Goal: Task Accomplishment & Management: Manage account settings

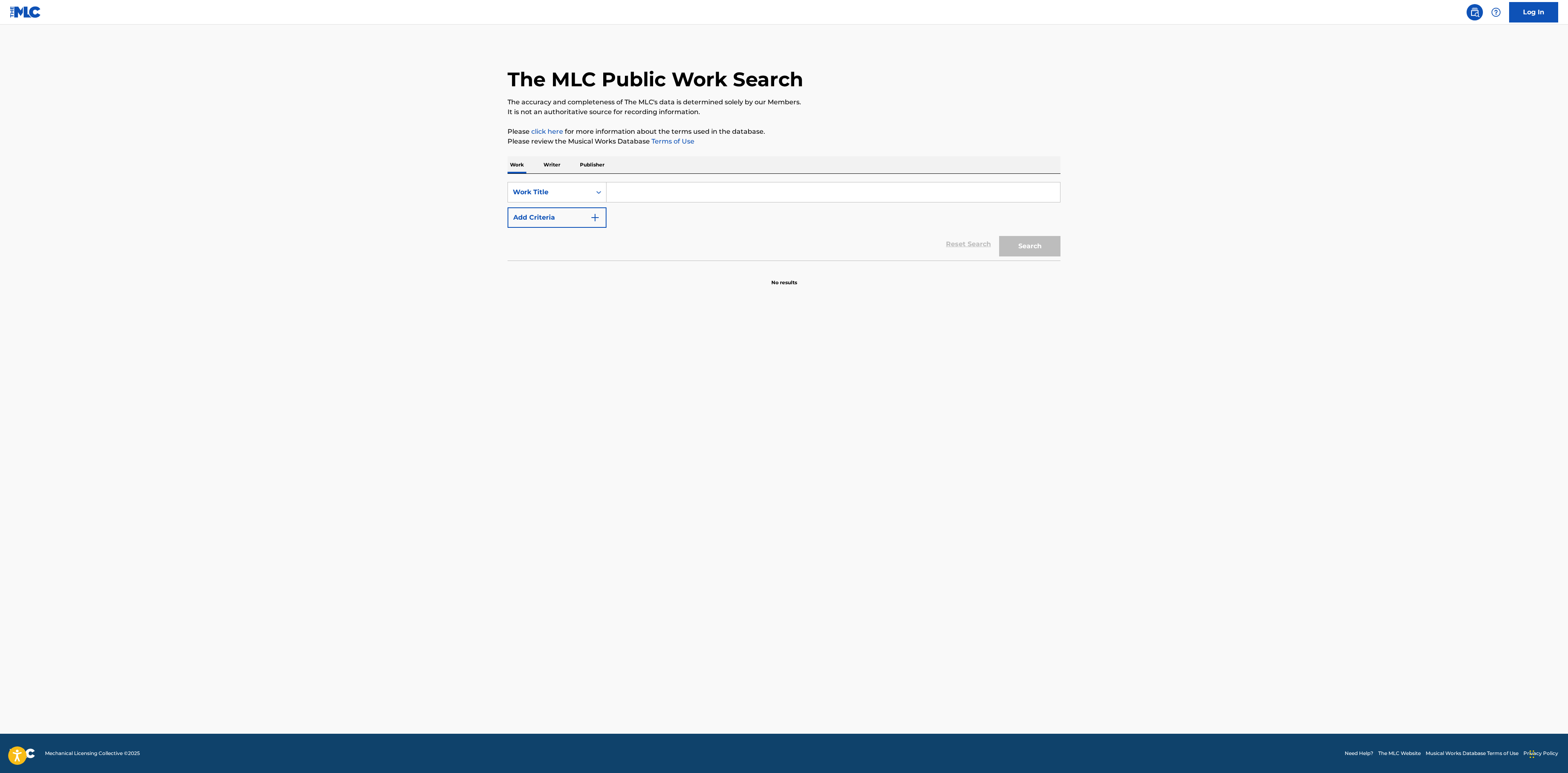
click at [593, 218] on img "Search Form" at bounding box center [595, 218] width 10 height 10
click at [689, 206] on div "SearchWithCriteriae846970b-533d-458b-9fc5-81dff44a089f Work Title SearchWithCri…" at bounding box center [784, 218] width 553 height 71
click at [689, 190] on input "Search Form" at bounding box center [833, 192] width 454 height 19
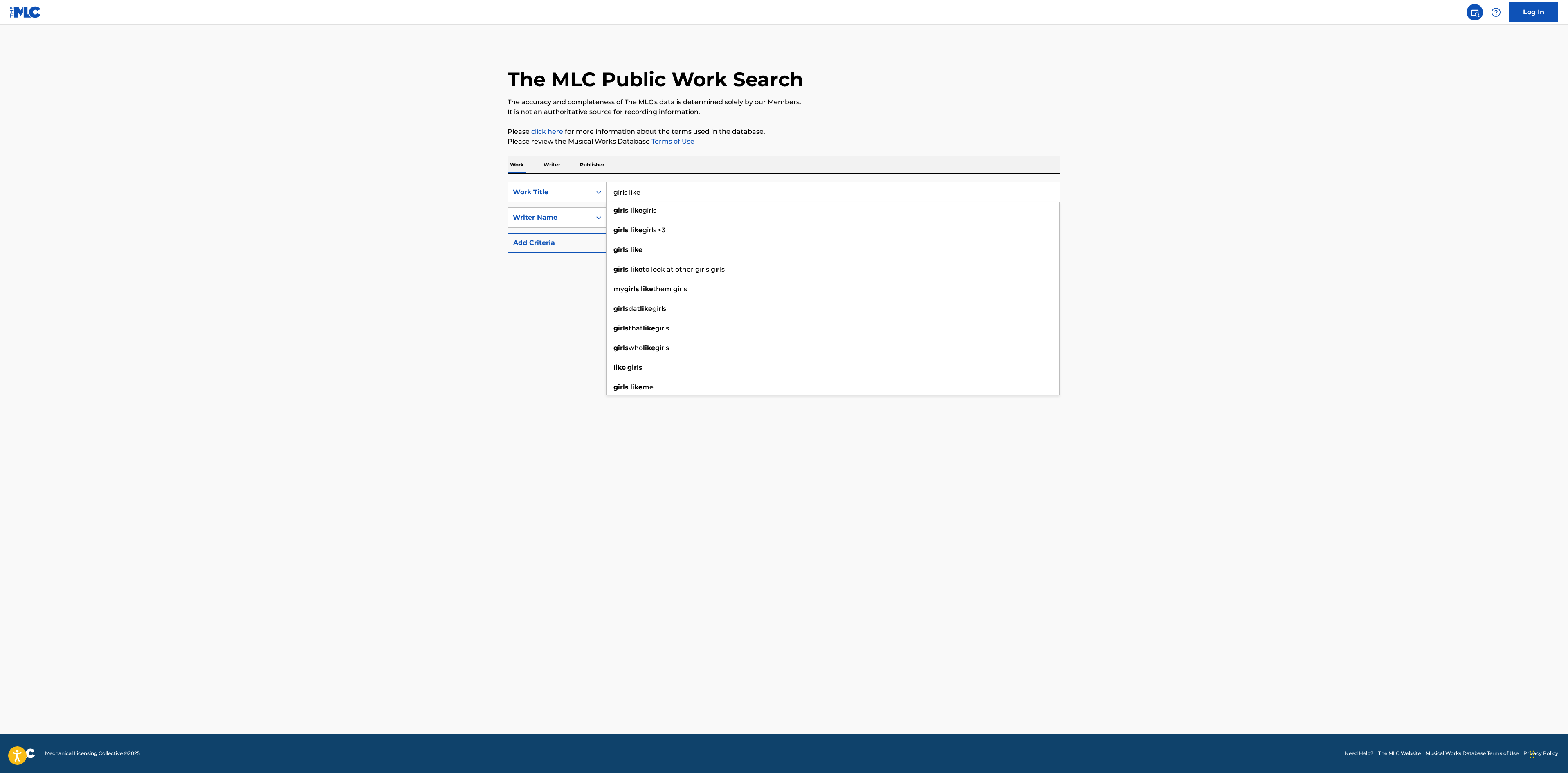
type input "girls like"
drag, startPoint x: 412, startPoint y: 268, endPoint x: 442, endPoint y: 260, distance: 31.0
click at [413, 267] on main "The MLC Public Work Search The accuracy and completeness of The MLC's data is d…" at bounding box center [784, 378] width 1568 height 709
click at [719, 221] on input "Search Form" at bounding box center [826, 218] width 438 height 19
type input "[PERSON_NAME]"
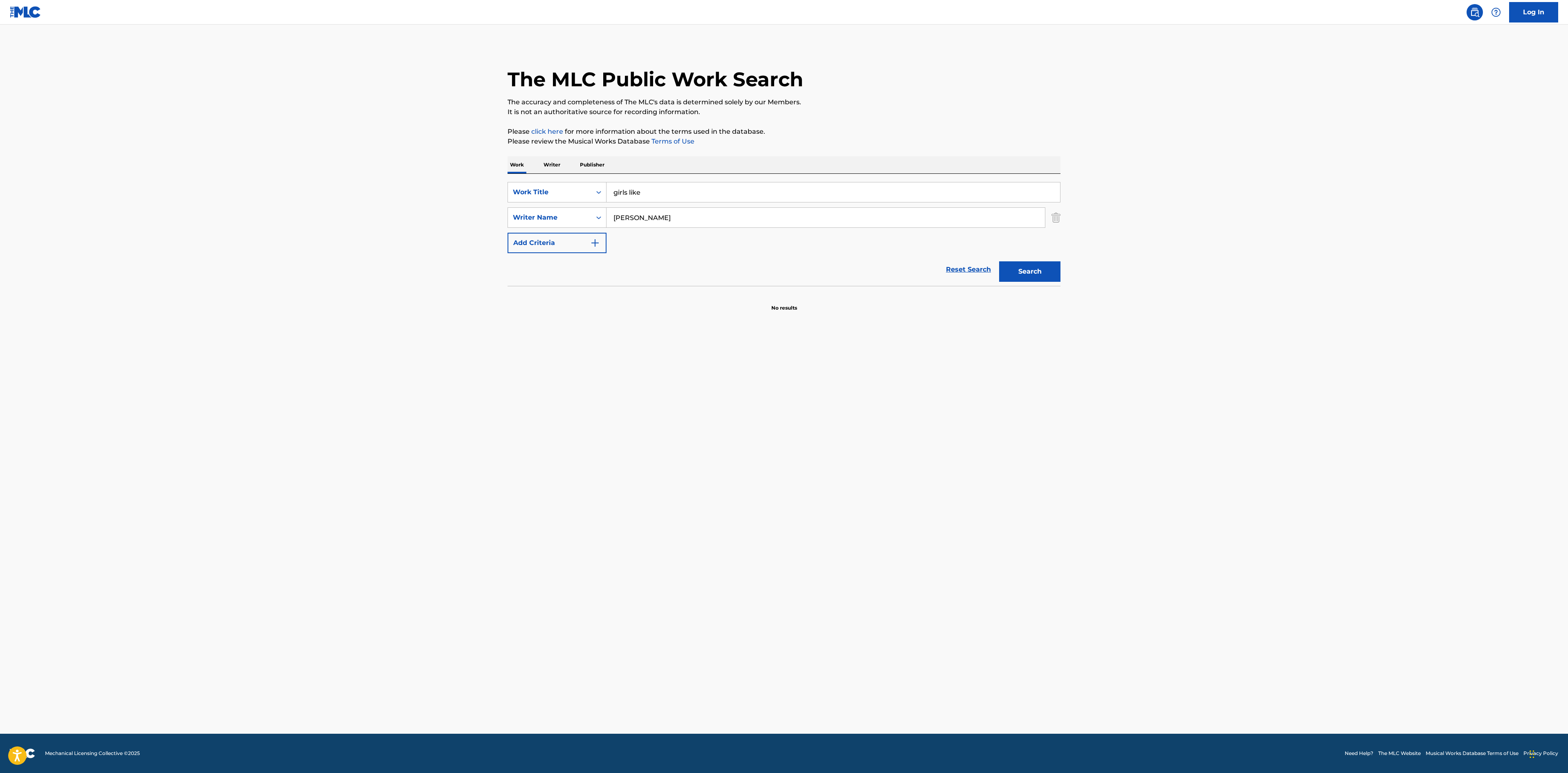
click at [1000, 261] on button "Search" at bounding box center [1030, 271] width 62 height 20
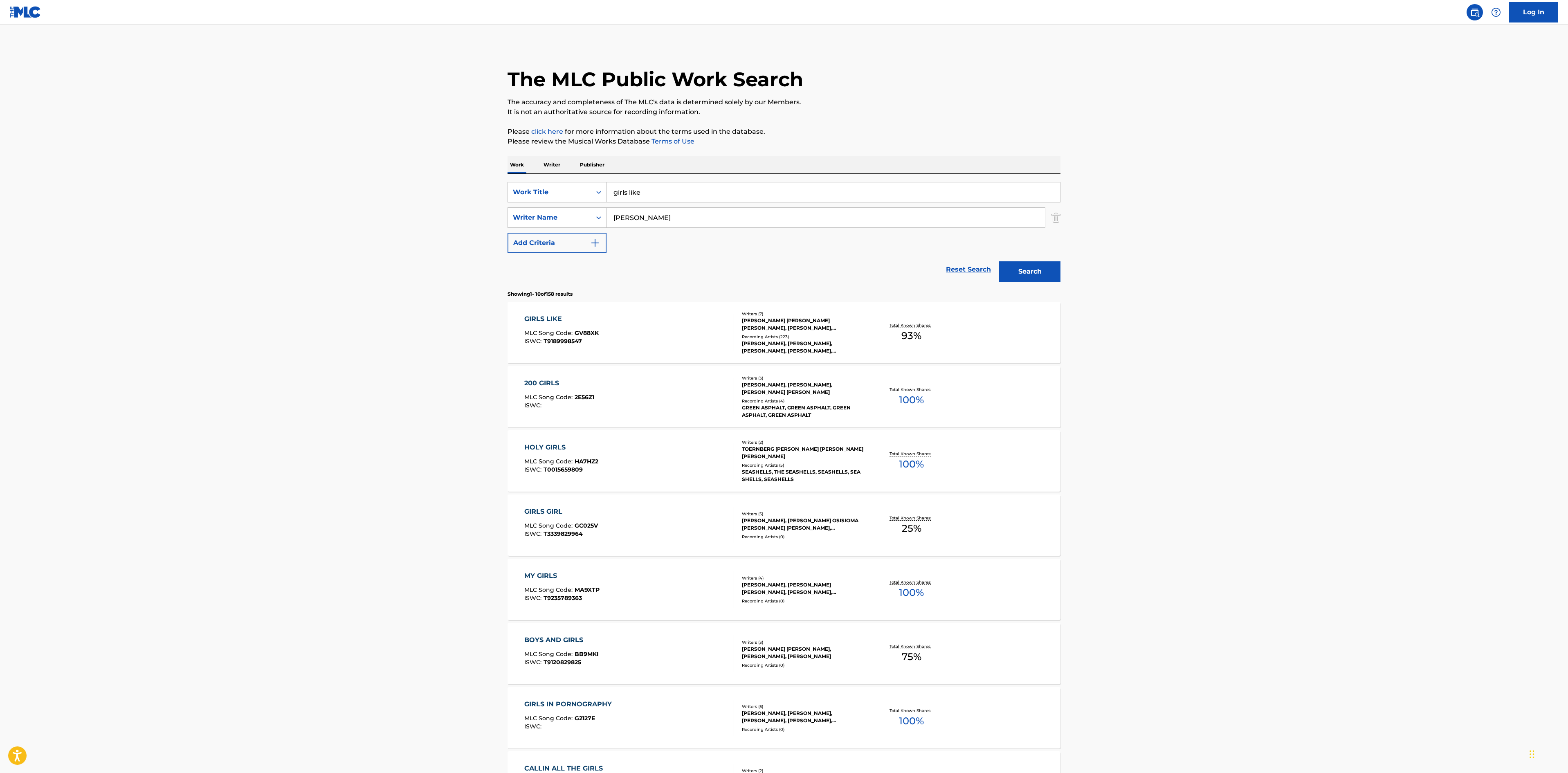
click at [552, 318] on div "GIRLS LIKE" at bounding box center [562, 319] width 75 height 10
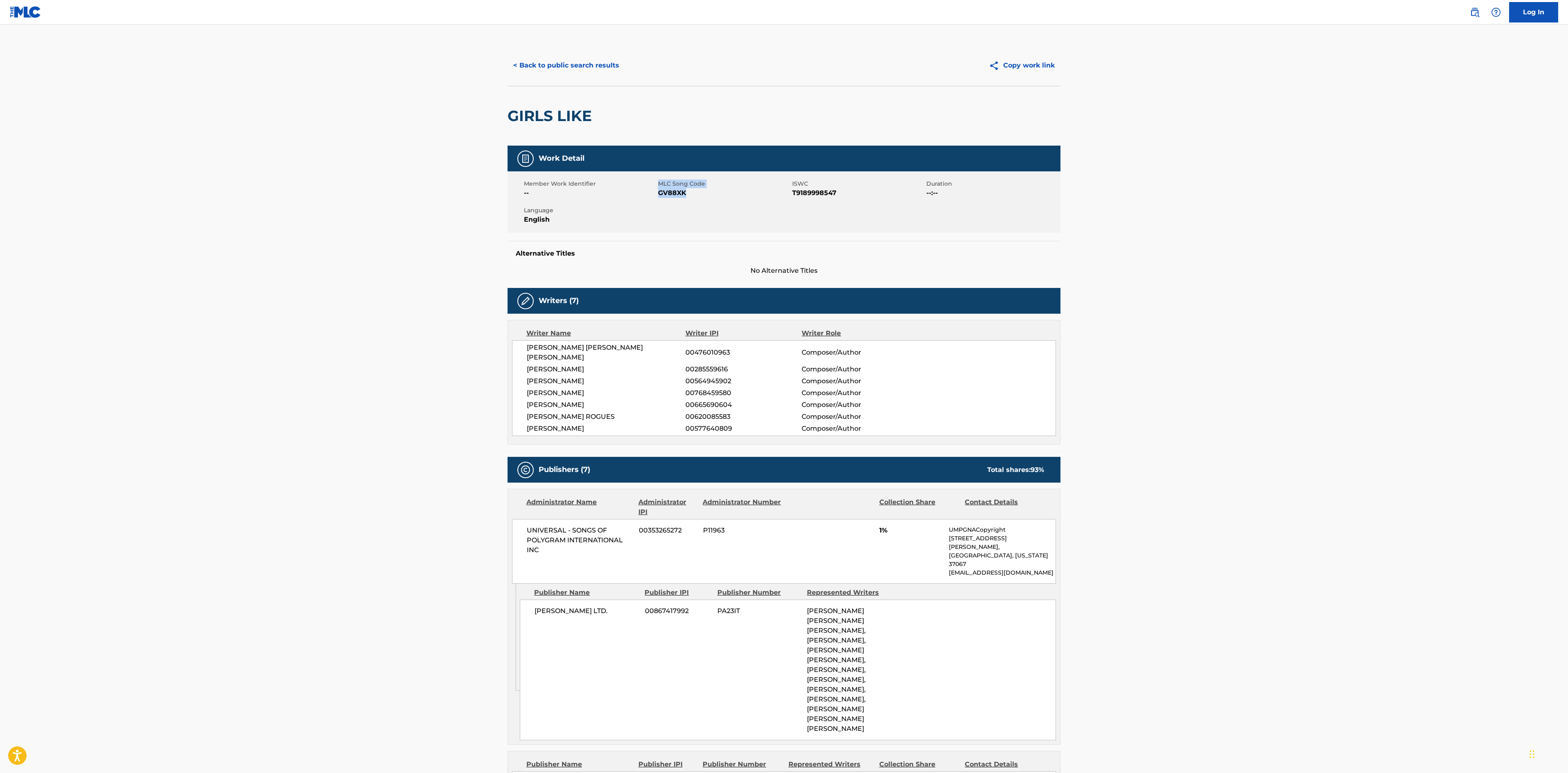
drag, startPoint x: 676, startPoint y: 193, endPoint x: 653, endPoint y: 193, distance: 23.0
click at [653, 193] on div "Member Work Identifier -- MLC Song Code GV88XK ISWC T9189998547 Duration --:-- …" at bounding box center [784, 202] width 553 height 62
drag, startPoint x: 89, startPoint y: 277, endPoint x: 260, endPoint y: 293, distance: 171.7
click at [562, 76] on div "< Back to public search results Copy work link" at bounding box center [784, 65] width 553 height 41
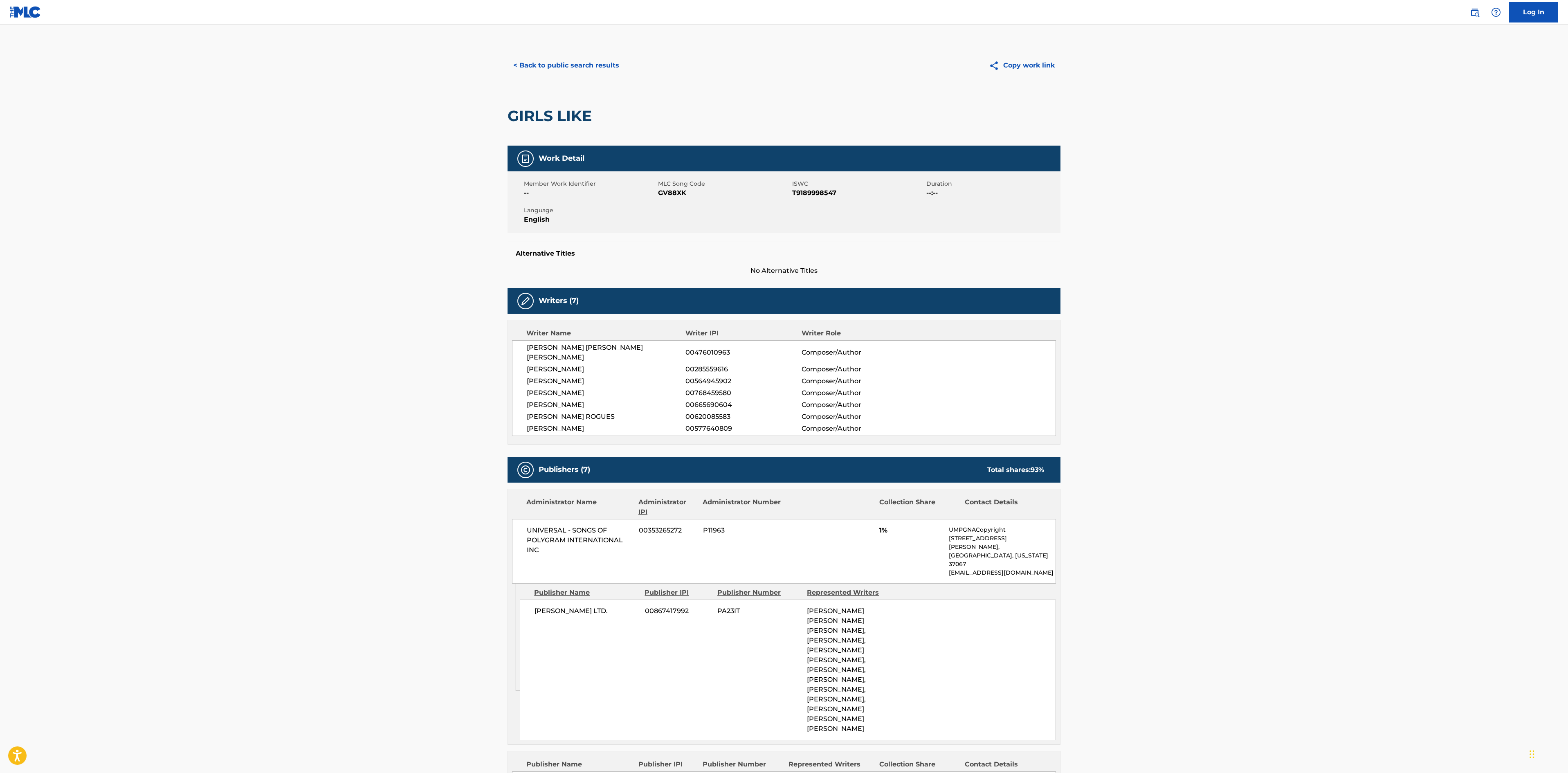
click at [568, 60] on button "< Back to public search results" at bounding box center [566, 65] width 118 height 20
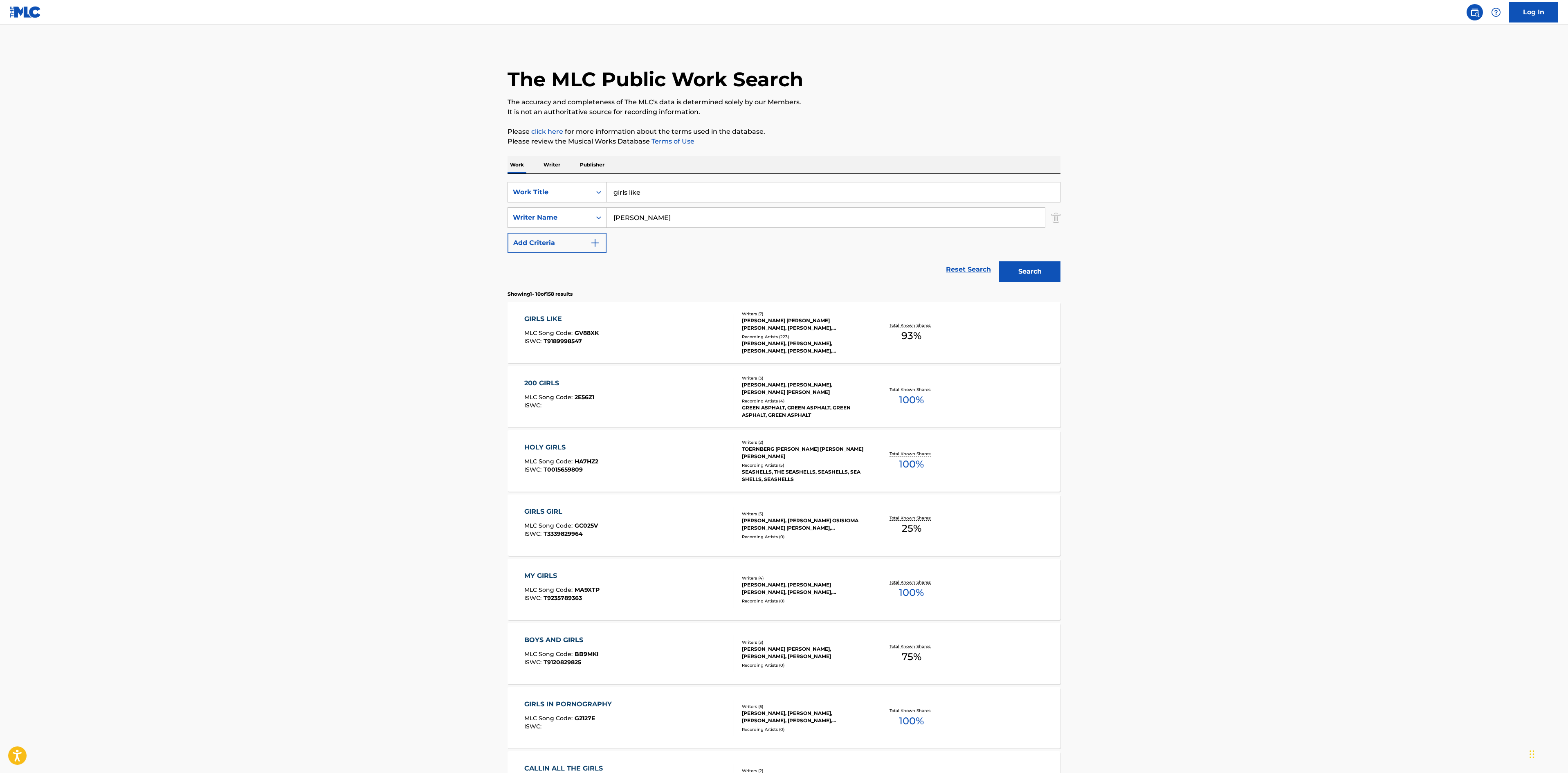
drag, startPoint x: 667, startPoint y: 190, endPoint x: 457, endPoint y: 189, distance: 210.0
click at [476, 189] on main "The MLC Public Work Search The accuracy and completeness of The MLC's data is d…" at bounding box center [784, 506] width 1568 height 963
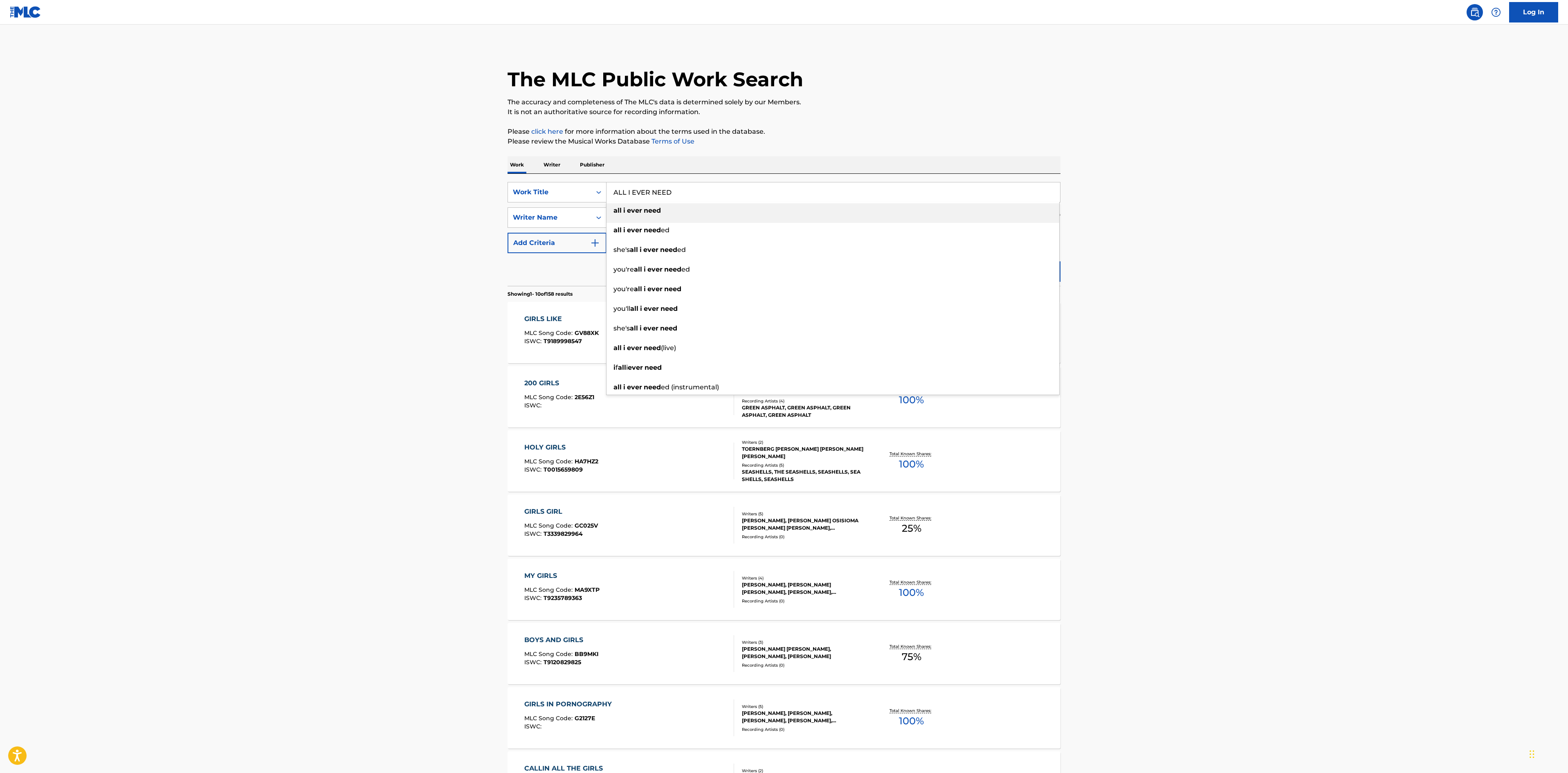
type input "ALL I EVER NEED"
drag, startPoint x: 376, startPoint y: 269, endPoint x: 585, endPoint y: 236, distance: 211.6
click at [381, 269] on main "The MLC Public Work Search The accuracy and completeness of The MLC's data is d…" at bounding box center [784, 506] width 1568 height 963
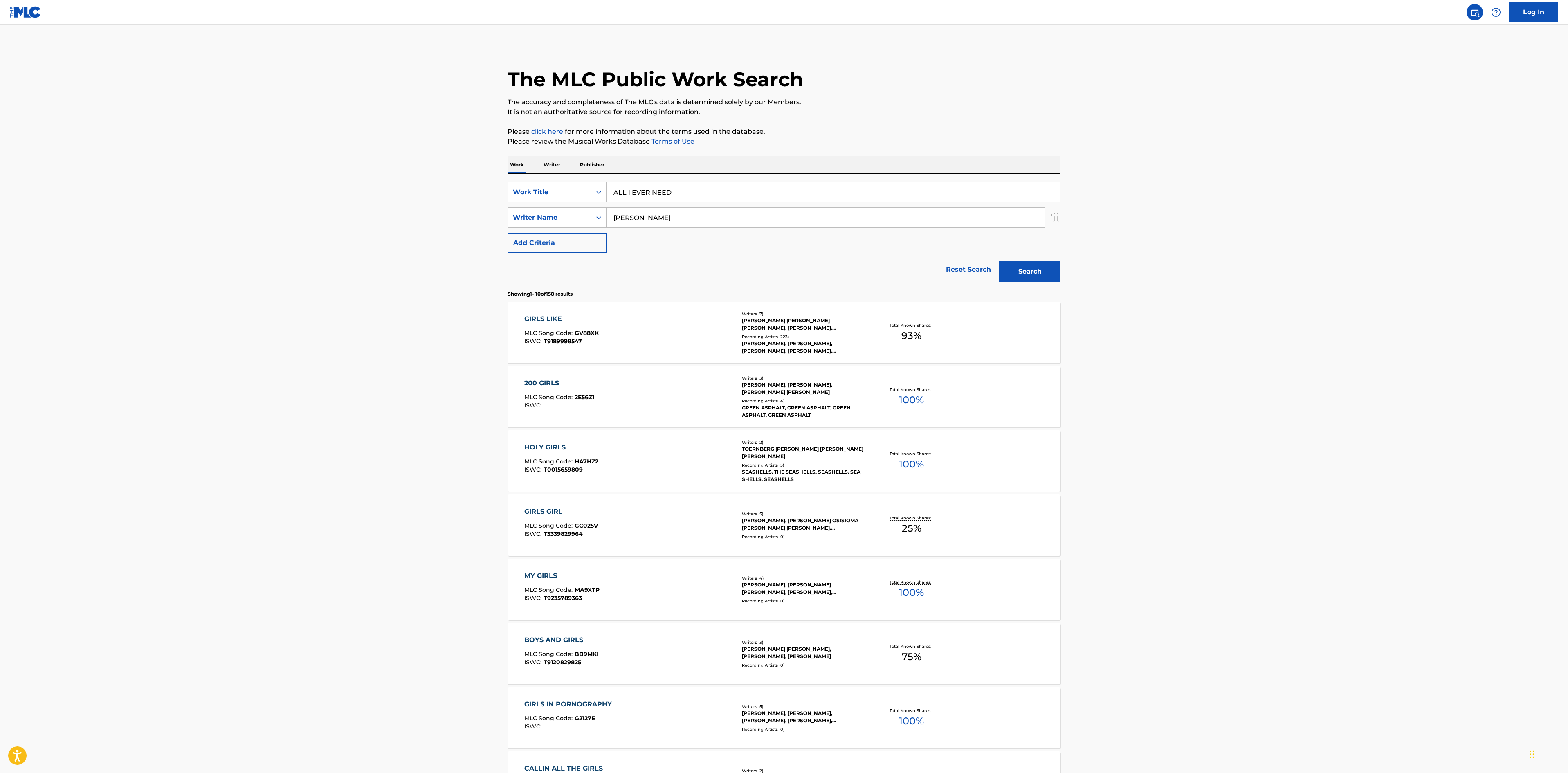
drag, startPoint x: 688, startPoint y: 216, endPoint x: 365, endPoint y: 192, distance: 323.9
click at [365, 192] on main "The MLC Public Work Search The accuracy and completeness of The MLC's data is d…" at bounding box center [784, 506] width 1568 height 963
type input "[PERSON_NAME]"
click at [1000, 261] on button "Search" at bounding box center [1030, 271] width 62 height 20
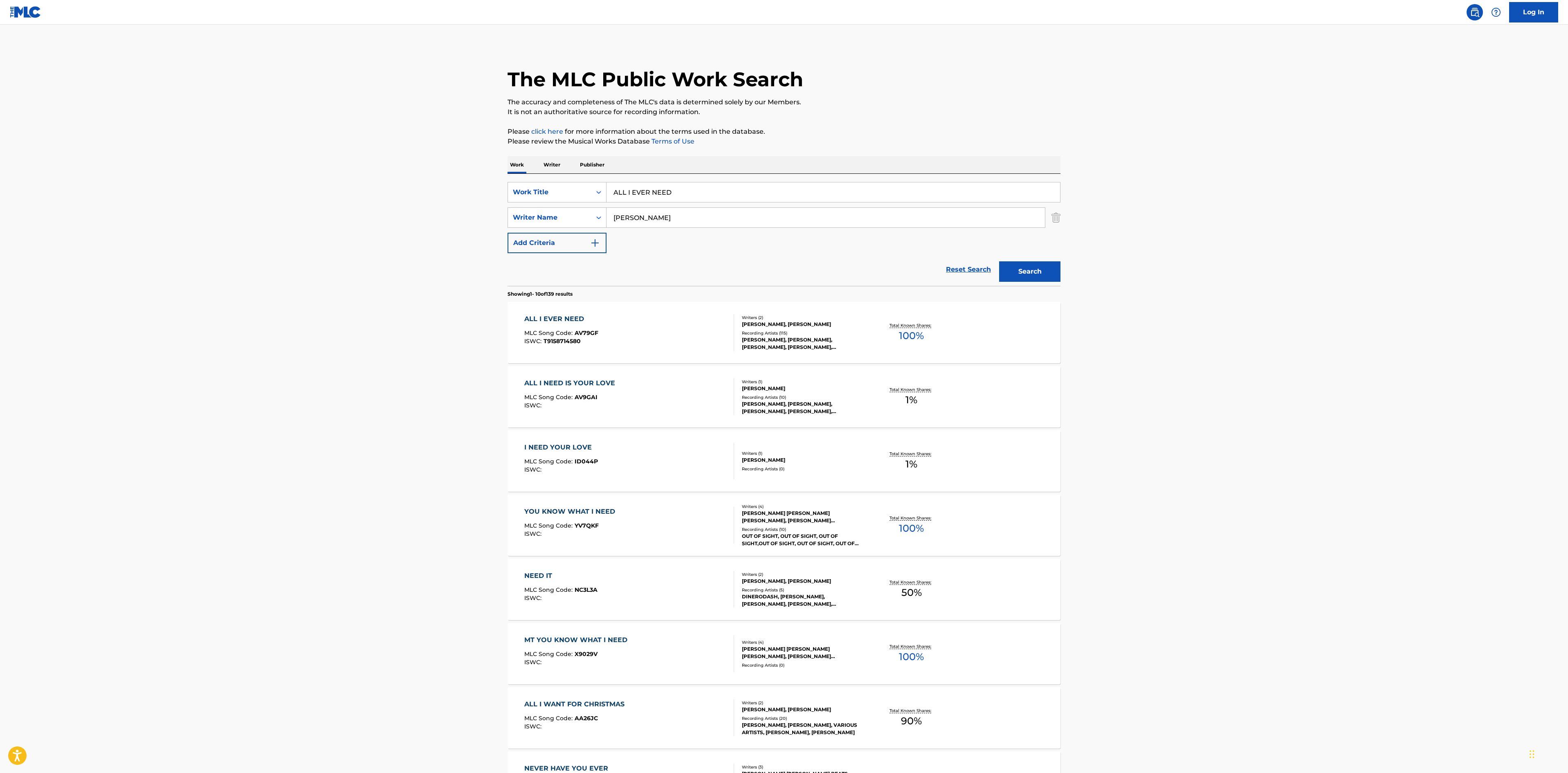
click at [558, 315] on div "ALL I EVER NEED" at bounding box center [561, 319] width 74 height 10
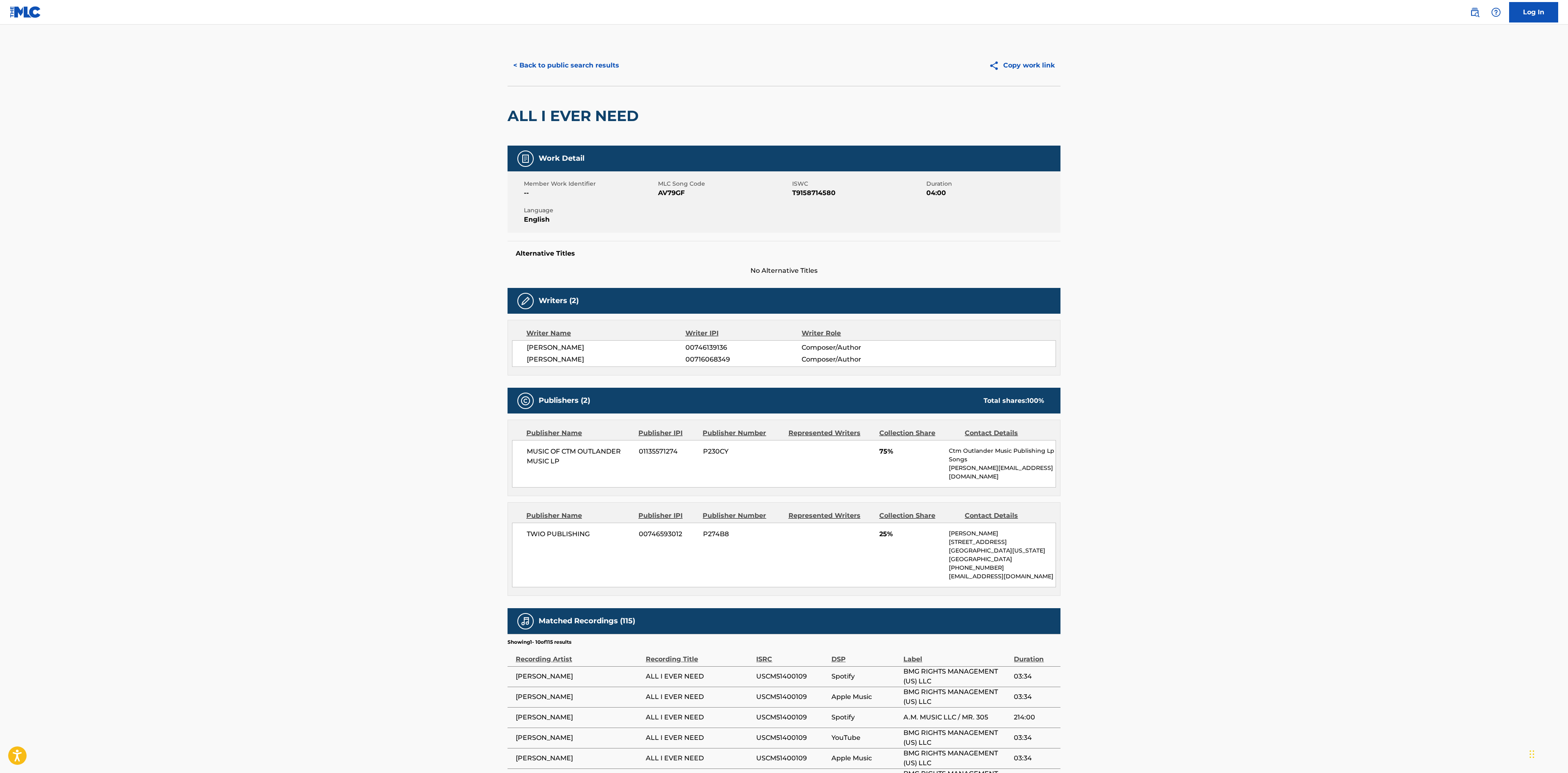
click at [1531, 10] on link "Log In" at bounding box center [1534, 12] width 49 height 20
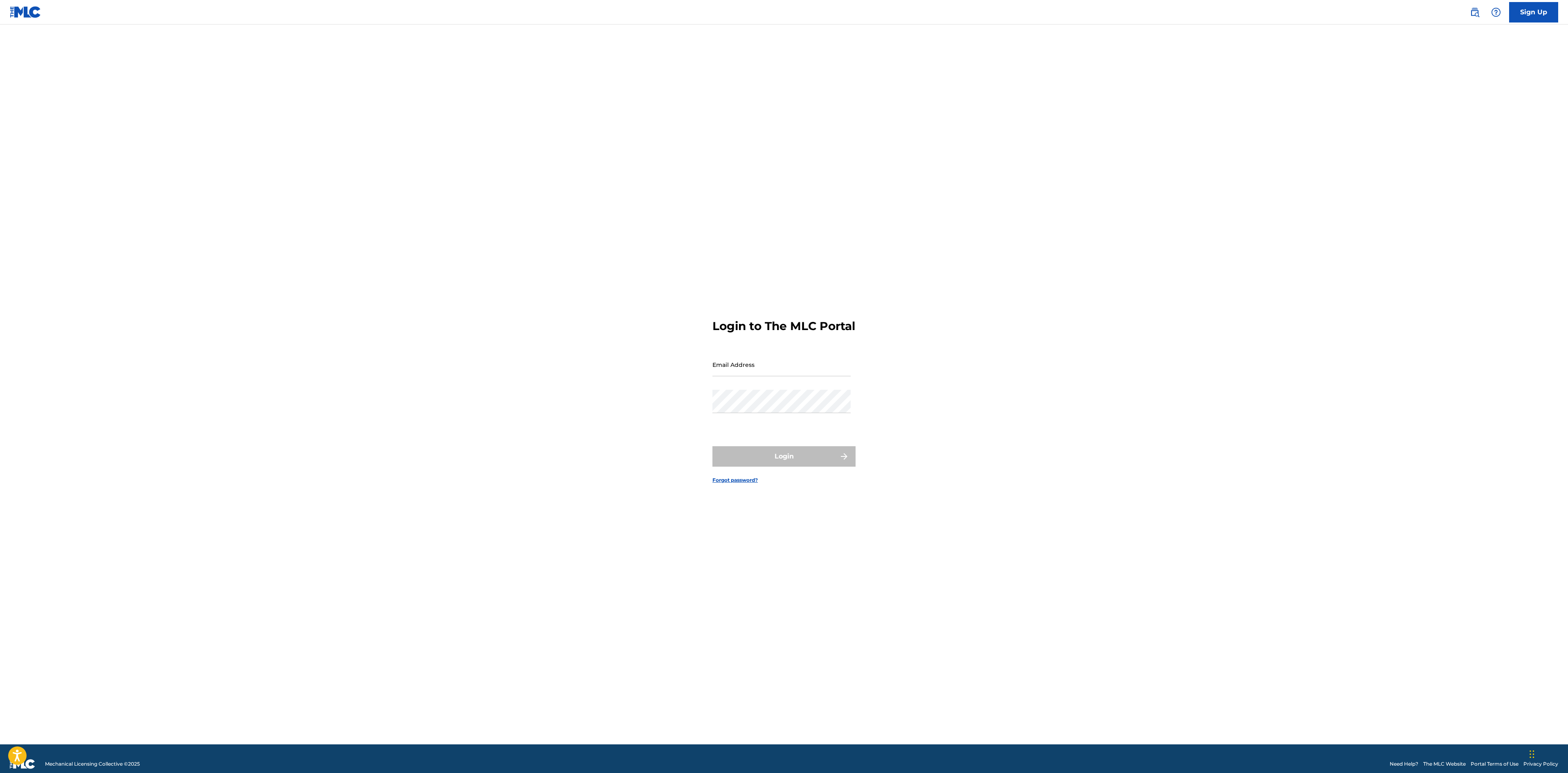
click at [787, 376] on input "Email Address" at bounding box center [781, 365] width 138 height 24
drag, startPoint x: 1099, startPoint y: 367, endPoint x: 1067, endPoint y: 389, distance: 38.8
click at [1100, 369] on main "Login to The MLC Portal Email Address Password Login Forgot password?" at bounding box center [784, 384] width 1568 height 720
click at [769, 368] on input "Email Address" at bounding box center [781, 365] width 138 height 24
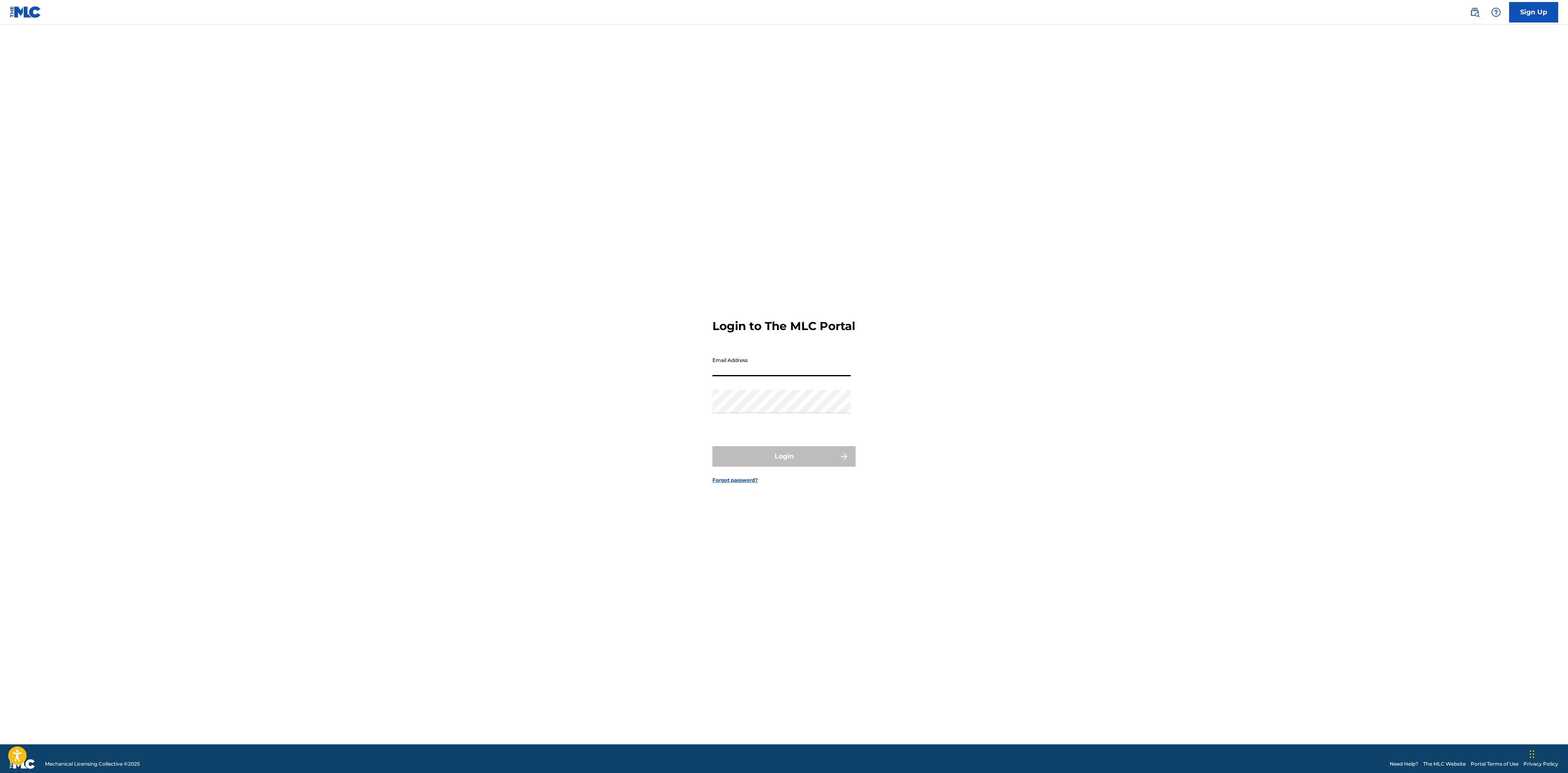
click at [747, 365] on input "Email Address" at bounding box center [781, 365] width 138 height 24
type input "[PERSON_NAME][EMAIL_ADDRESS][PERSON_NAME][DOMAIN_NAME]"
click at [762, 467] on button "Login" at bounding box center [784, 456] width 143 height 20
click at [763, 414] on input "Code" at bounding box center [781, 405] width 138 height 24
type input "069944"
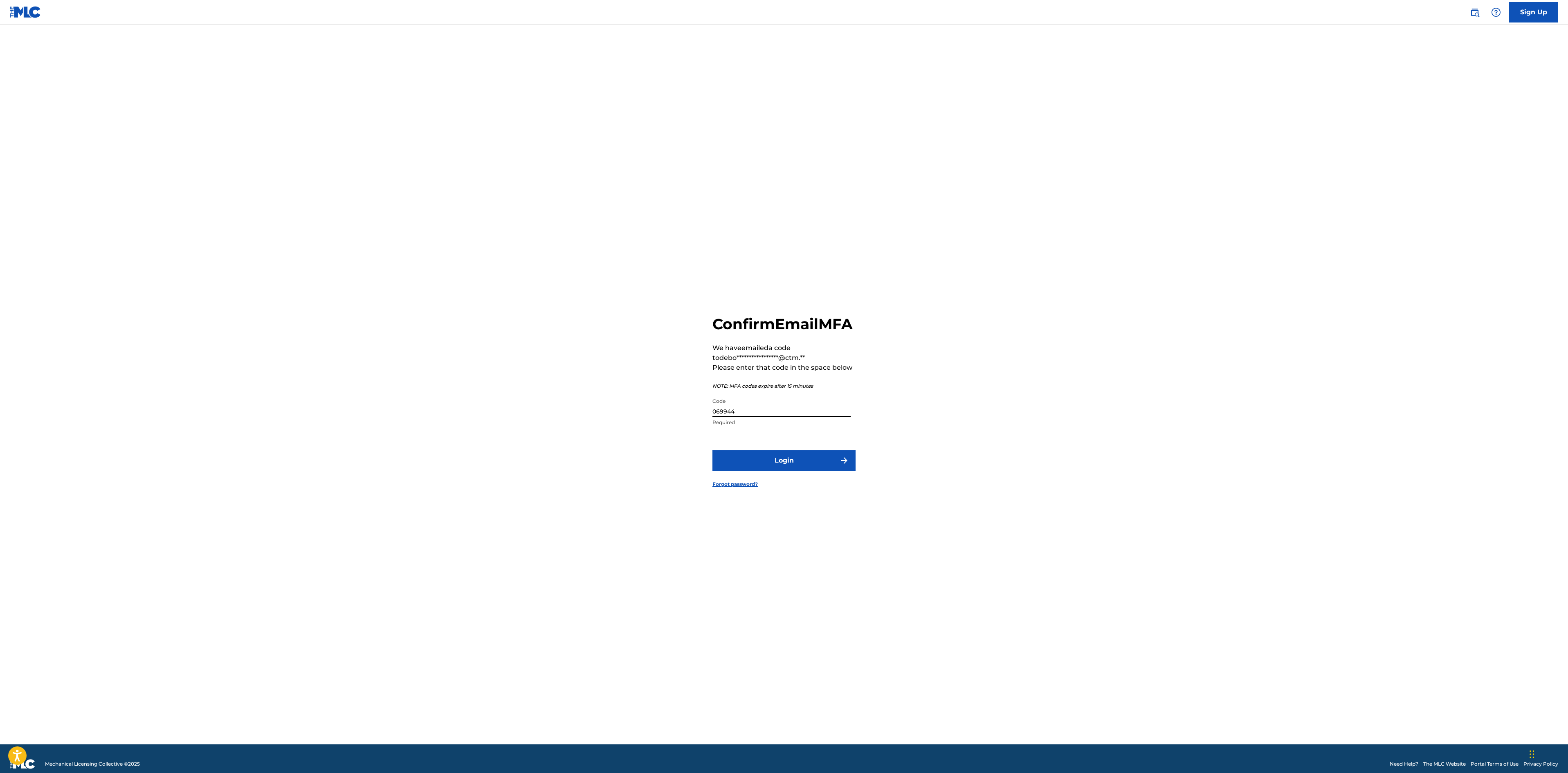
click at [712, 451] on button "Login" at bounding box center [784, 460] width 143 height 20
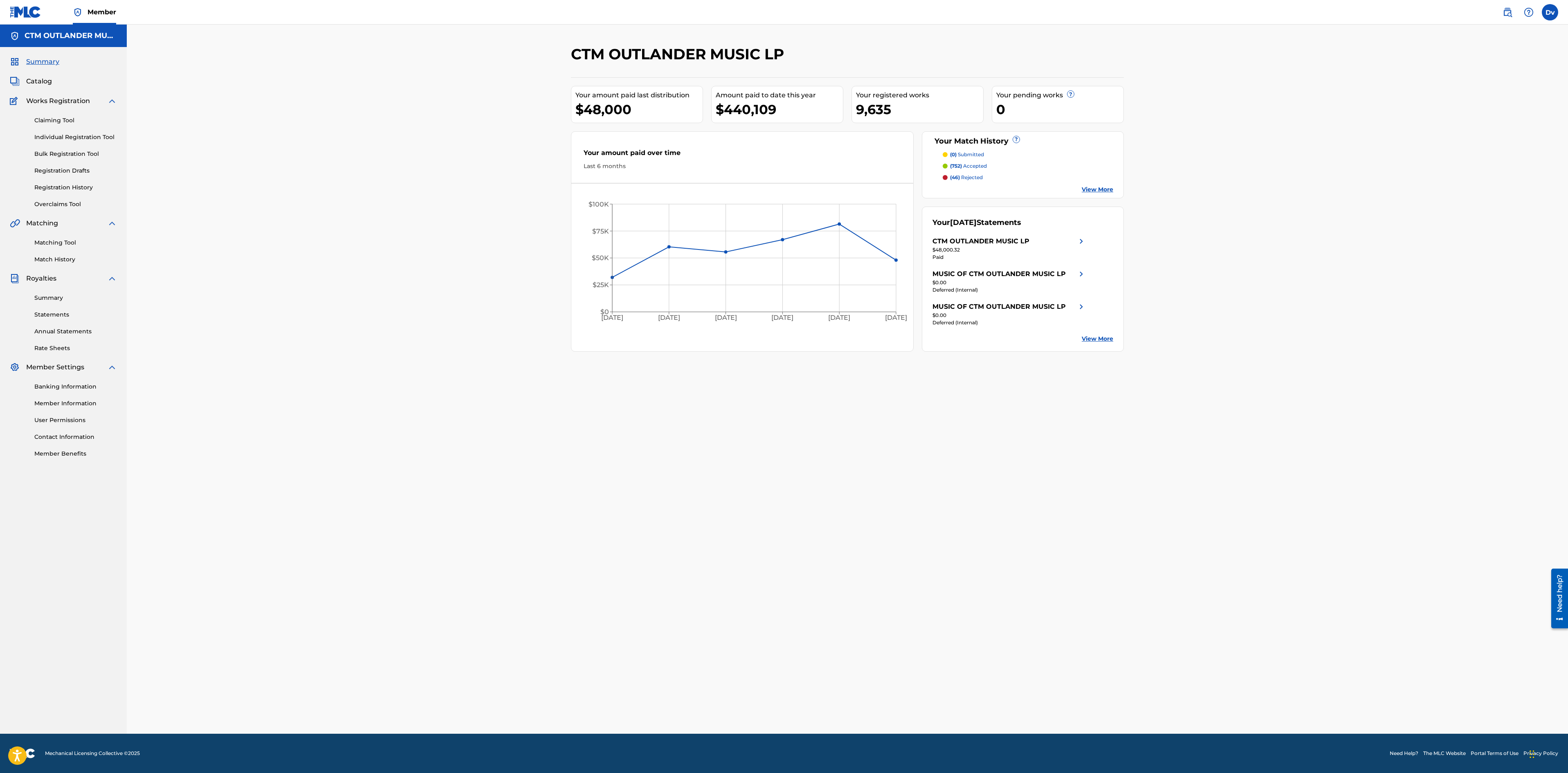
click at [85, 136] on link "Individual Registration Tool" at bounding box center [76, 137] width 83 height 9
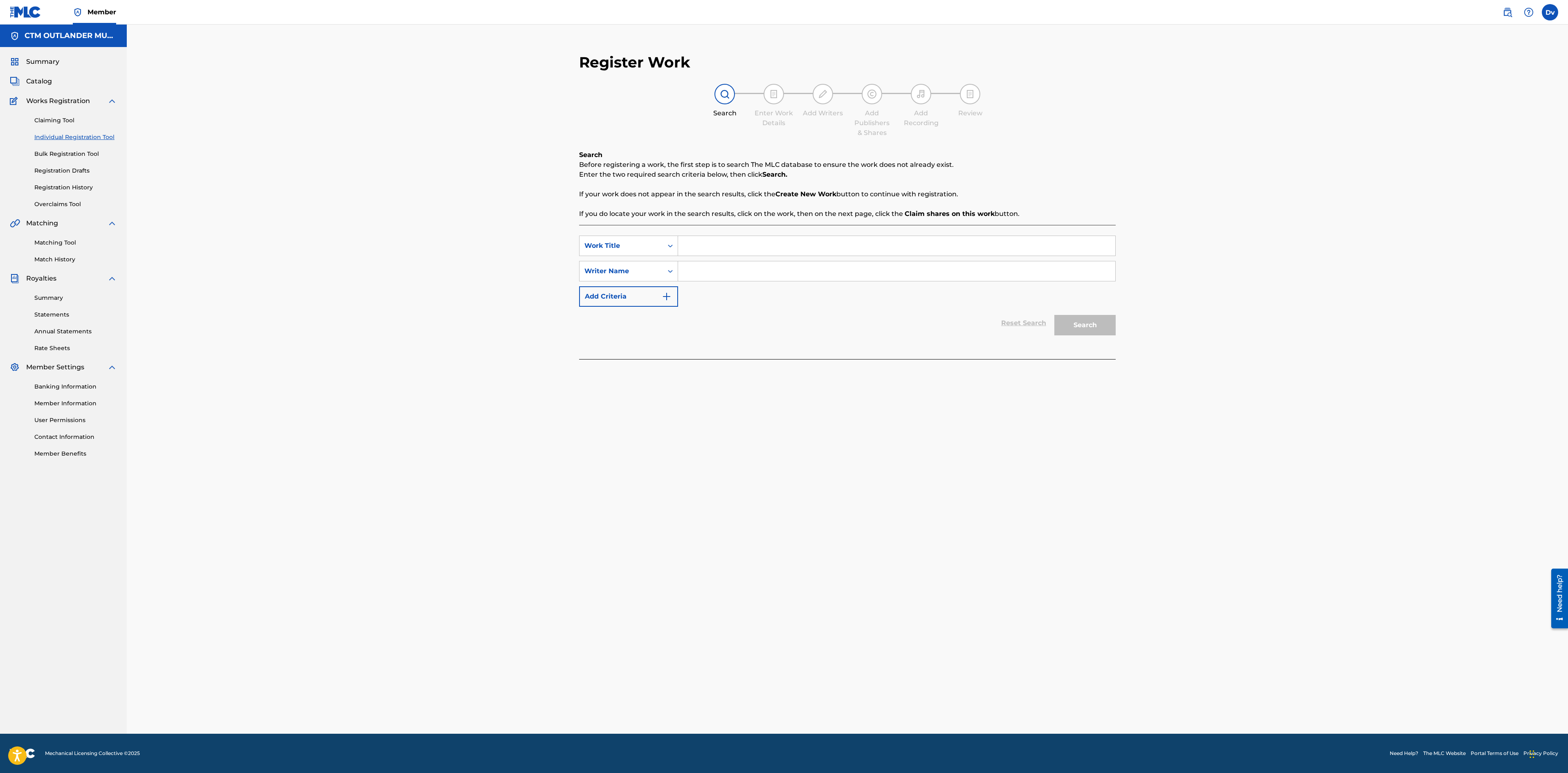
click at [737, 234] on div "SearchWithCriteriae846970b-533d-458b-9fc5-81dff44a089f Work Title SearchWithCri…" at bounding box center [847, 291] width 537 height 134
click at [728, 242] on input "Search Form" at bounding box center [896, 246] width 437 height 19
click at [77, 185] on link "Registration History" at bounding box center [76, 188] width 83 height 9
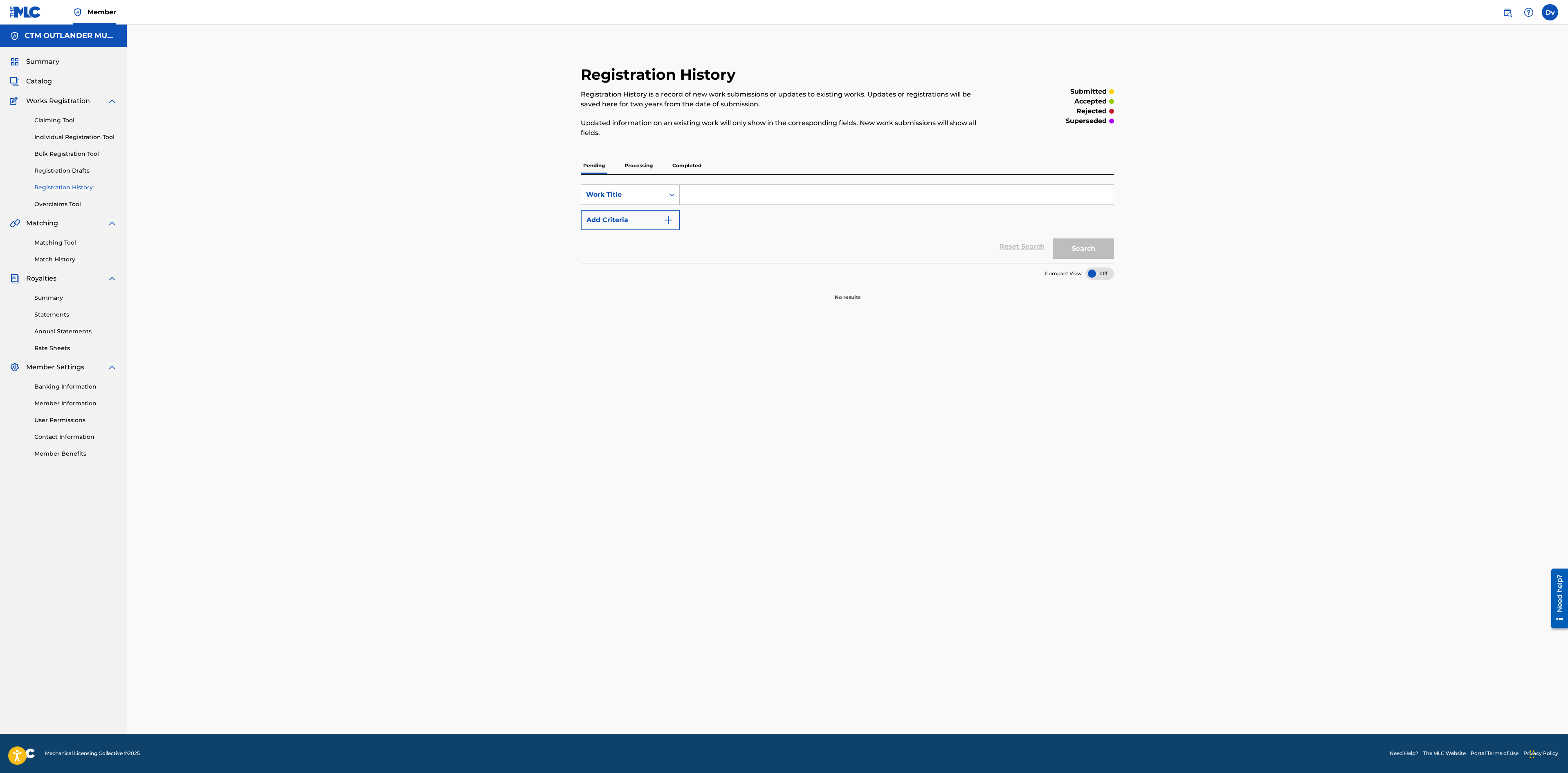
click at [877, 197] on input "Search Form" at bounding box center [896, 195] width 434 height 19
type input "all i ever need"
click at [1053, 239] on button "Search" at bounding box center [1084, 248] width 62 height 20
click at [1096, 241] on button "Search" at bounding box center [1084, 248] width 62 height 20
drag, startPoint x: 759, startPoint y: 194, endPoint x: 498, endPoint y: 162, distance: 263.0
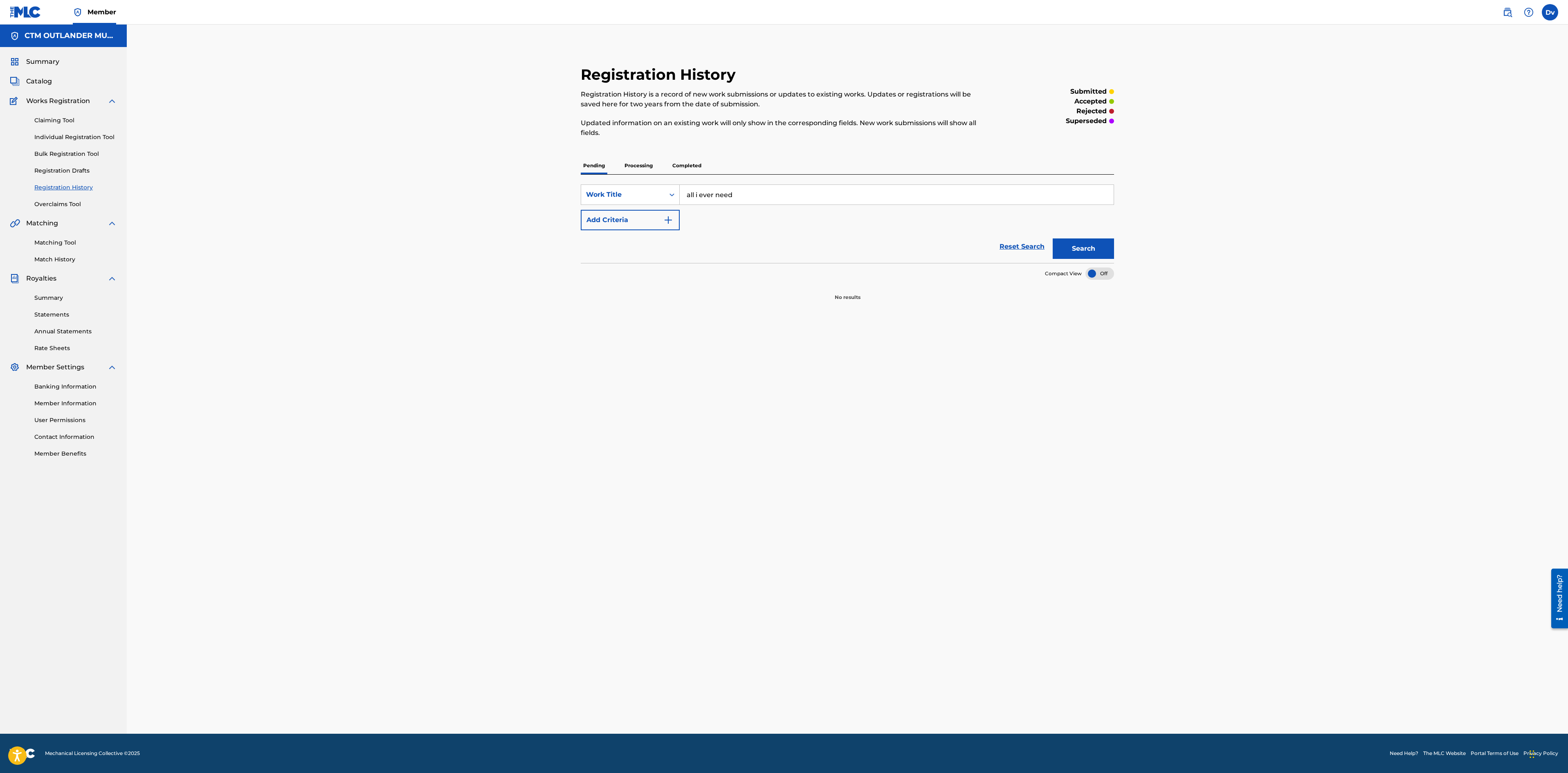
click at [499, 166] on div "Registration History Registration History is a record of new work submissions o…" at bounding box center [847, 378] width 1441 height 709
click at [64, 133] on link "Individual Registration Tool" at bounding box center [76, 137] width 83 height 9
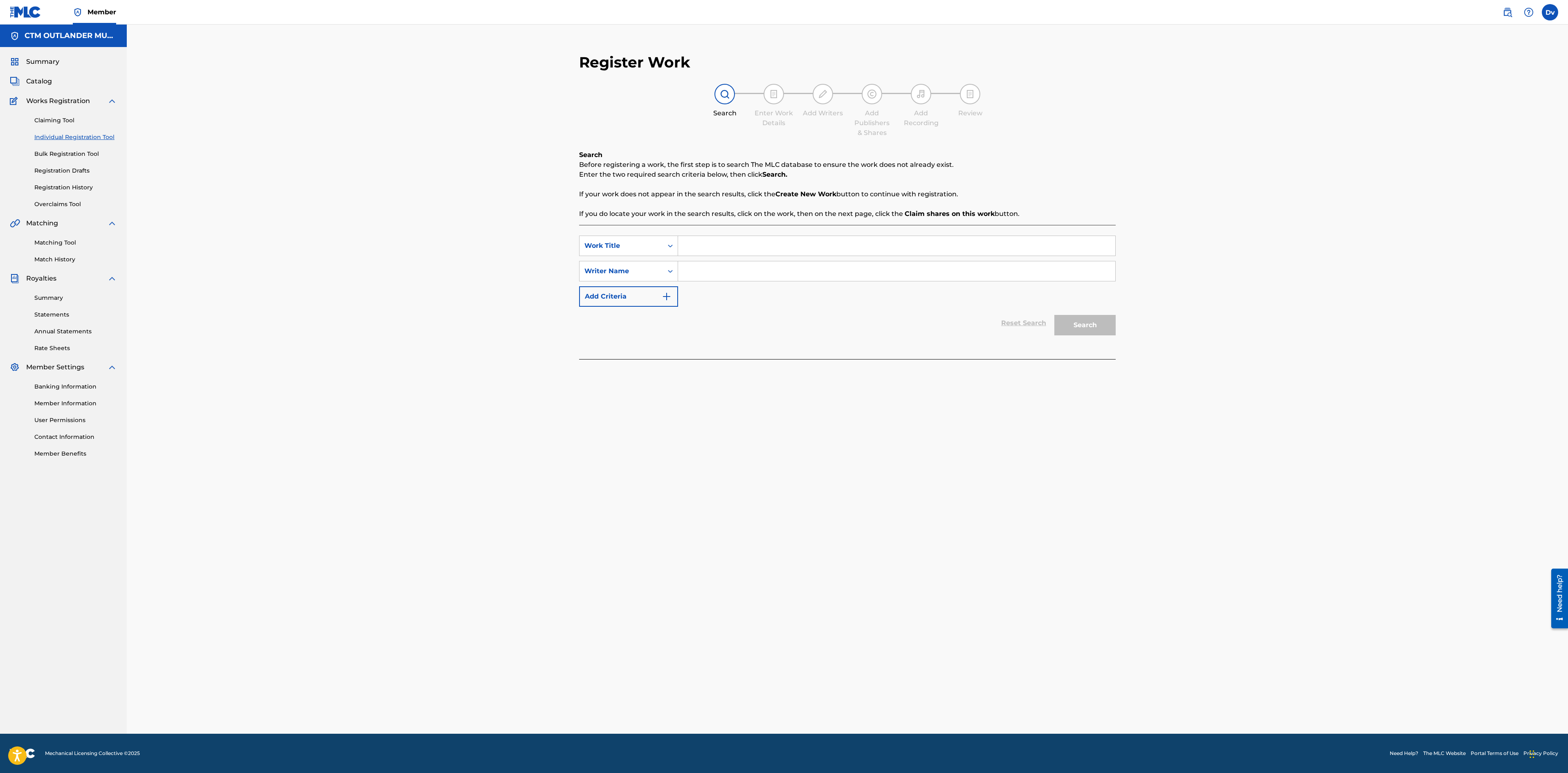
click at [798, 237] on input "Search Form" at bounding box center [896, 246] width 437 height 19
click at [1192, 395] on div "Register Work Search Enter Work Details Add Writers Add Publishers & Shares Add…" at bounding box center [847, 378] width 1441 height 709
click at [1086, 330] on div "Search" at bounding box center [1083, 323] width 66 height 32
drag, startPoint x: 1092, startPoint y: 324, endPoint x: 868, endPoint y: 222, distance: 246.1
click at [1090, 322] on div "Search" at bounding box center [1083, 323] width 66 height 32
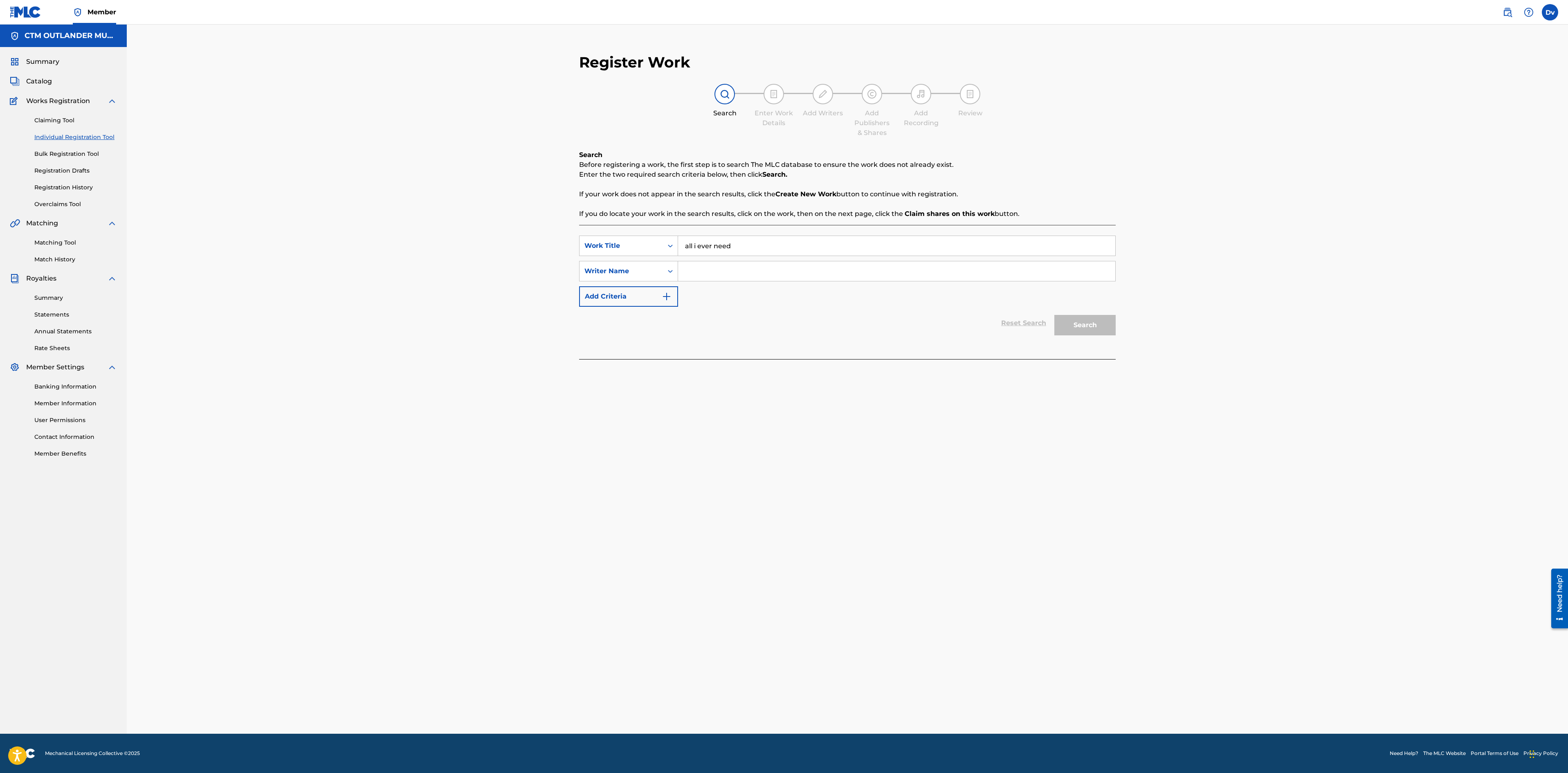
drag, startPoint x: 678, startPoint y: 231, endPoint x: 542, endPoint y: 212, distance: 137.3
click at [541, 212] on div "Register Work Search Enter Work Details Add Writers Add Publishers & Shares Add…" at bounding box center [847, 378] width 1441 height 709
type input "DIRTY WORK"
drag, startPoint x: 353, startPoint y: 407, endPoint x: 409, endPoint y: 383, distance: 60.9
click at [354, 407] on div "Register Work Search Enter Work Details Add Writers Add Publishers & Shares Add…" at bounding box center [847, 378] width 1441 height 709
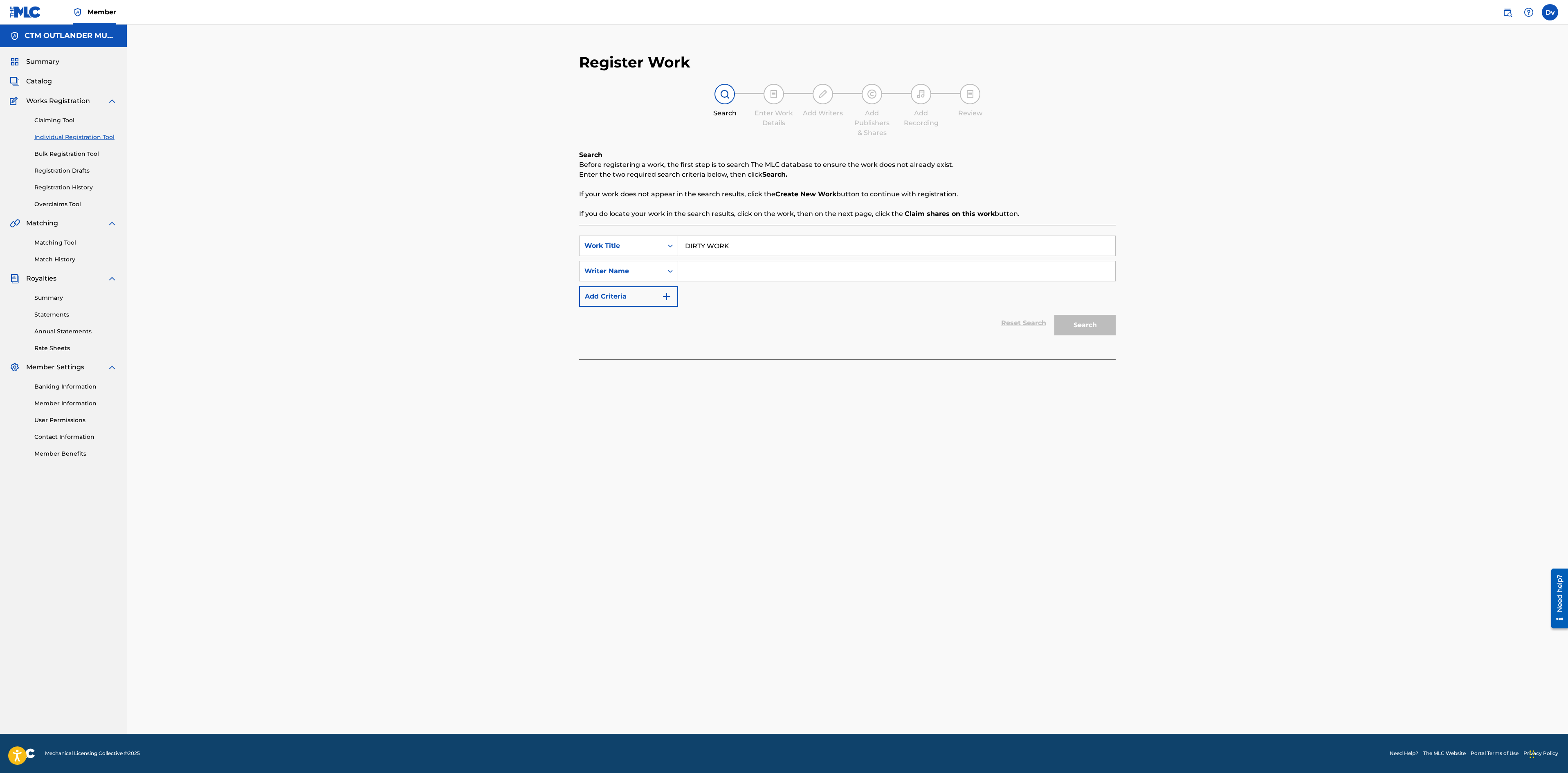
click at [726, 276] on input "Search Form" at bounding box center [896, 271] width 437 height 19
click at [1055, 315] on button "Search" at bounding box center [1086, 325] width 62 height 20
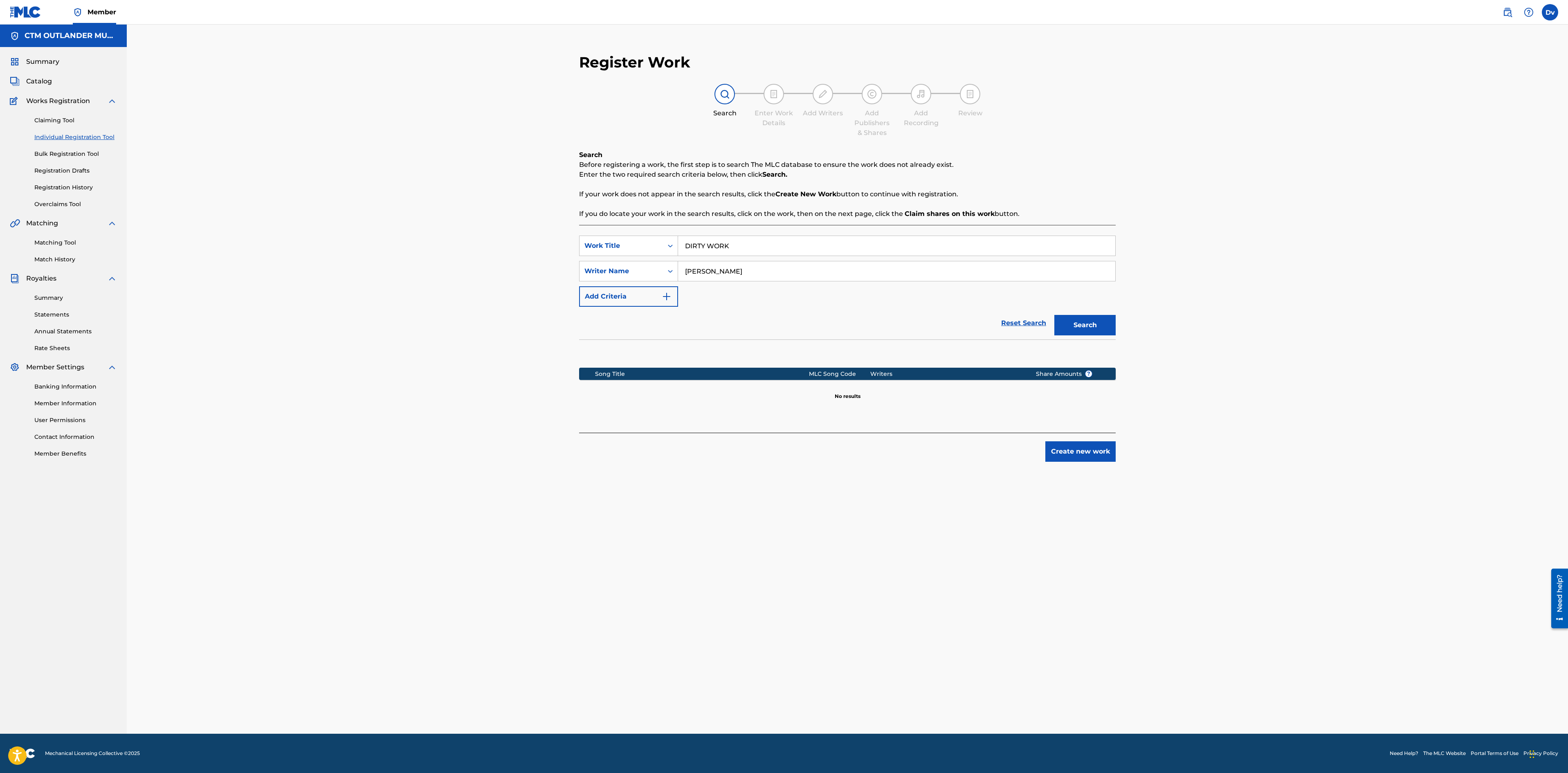
type input "[PERSON_NAME]"
click at [1055, 315] on button "Search" at bounding box center [1086, 325] width 62 height 20
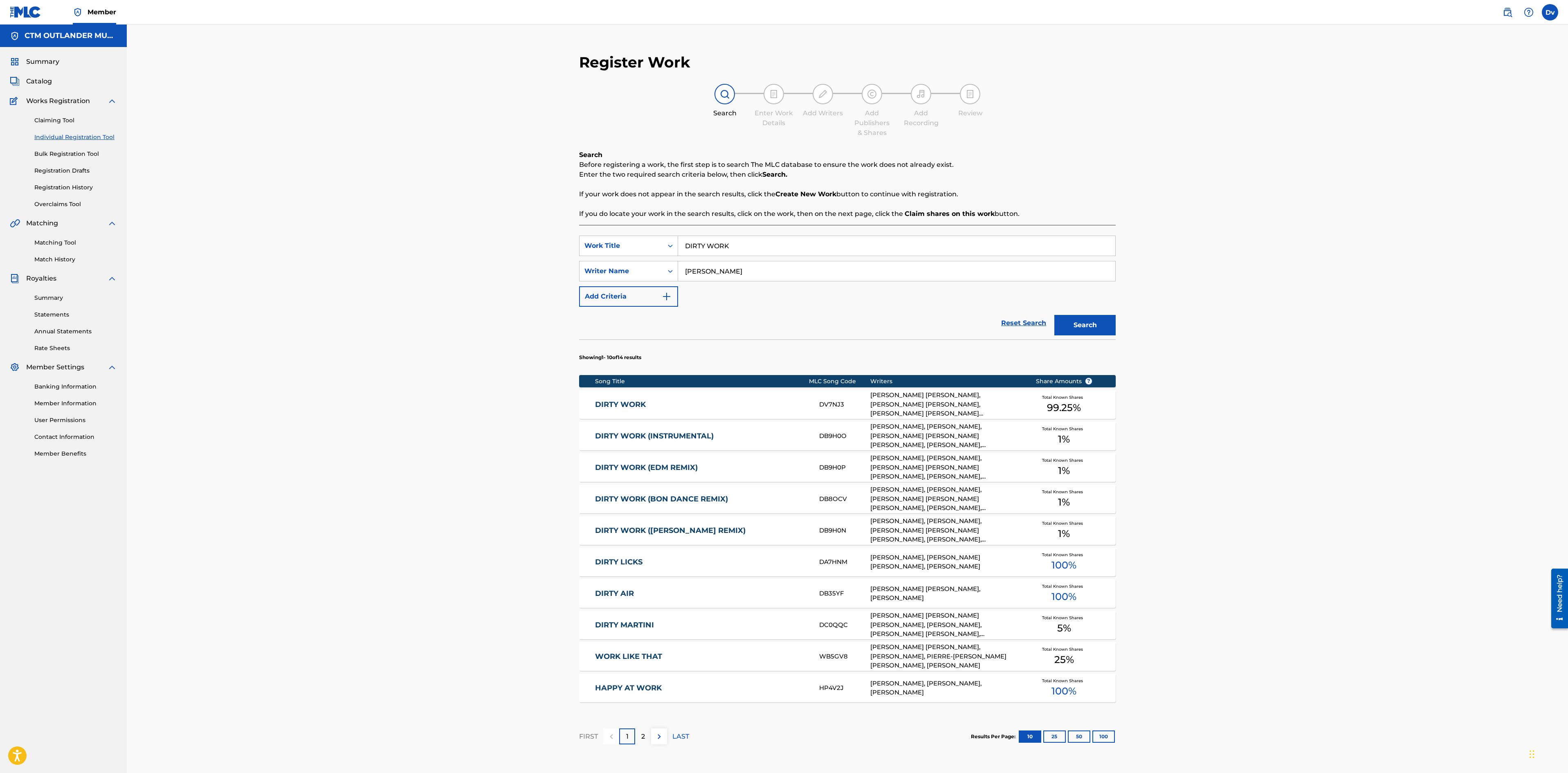
click at [629, 409] on link "DIRTY WORK" at bounding box center [702, 405] width 213 height 10
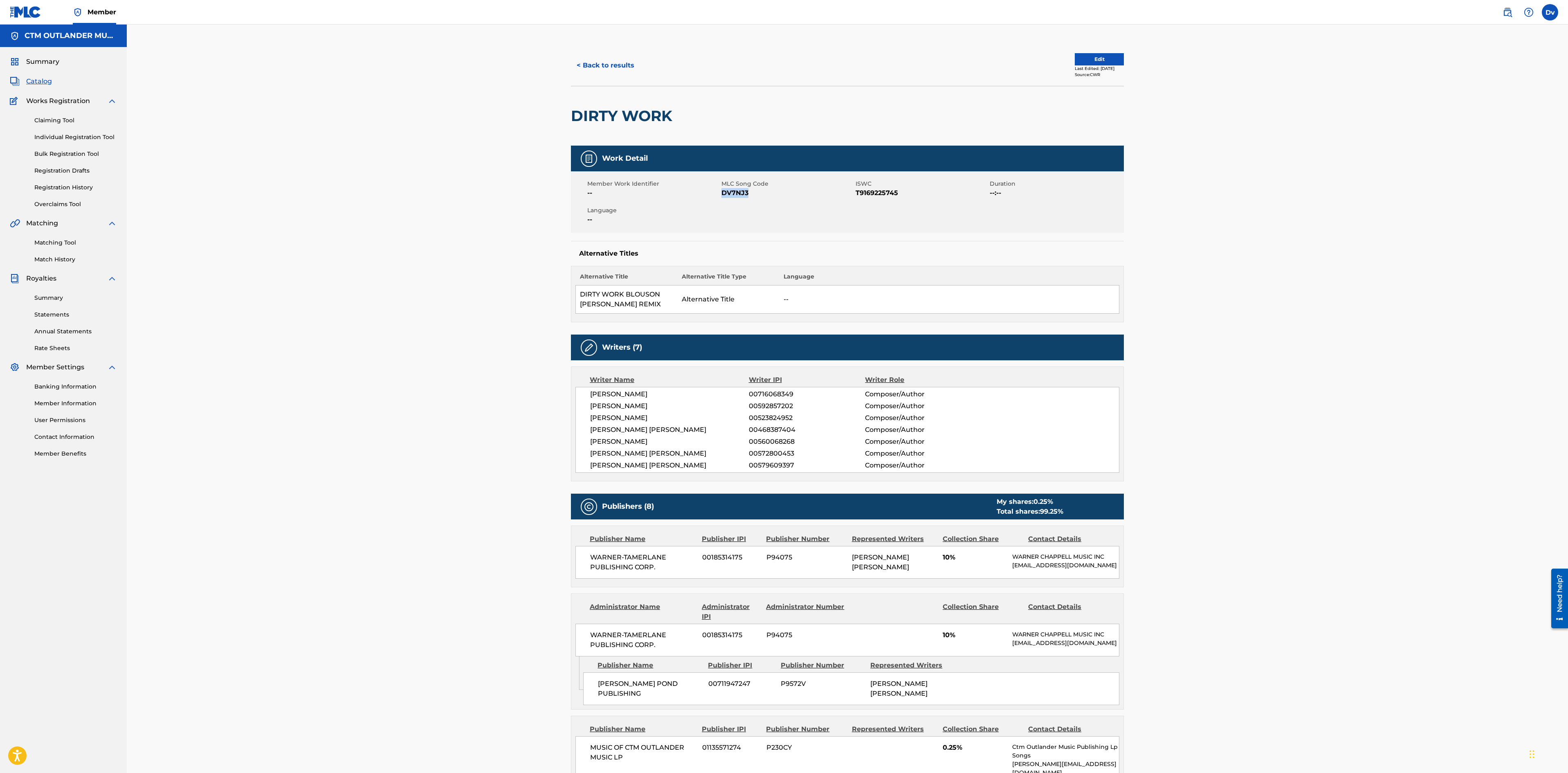
drag, startPoint x: 770, startPoint y: 204, endPoint x: 722, endPoint y: 197, distance: 48.5
click at [722, 197] on div "Member Work Identifier -- MLC Song Code DV7NJ3 ISWC T9169225745 Duration --:-- …" at bounding box center [847, 202] width 553 height 62
copy span "DV7NJ3"
click at [597, 62] on button "< Back to results" at bounding box center [605, 65] width 69 height 20
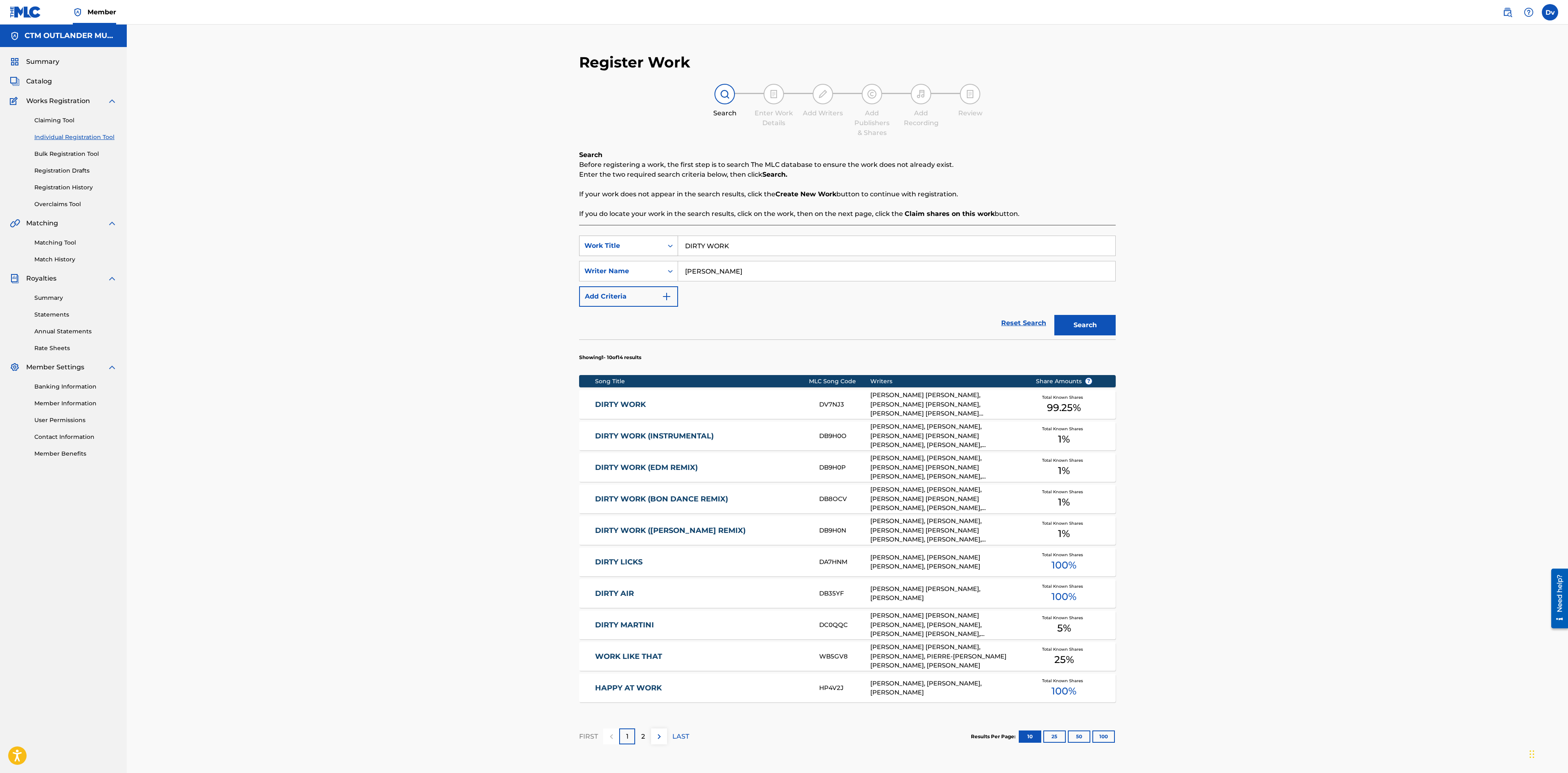
drag, startPoint x: 762, startPoint y: 253, endPoint x: 611, endPoint y: 235, distance: 152.1
click at [611, 235] on div "SearchWithCriteriae846970b-533d-458b-9fc5-81dff44a089f Work Title DIRTY WORK" at bounding box center [847, 245] width 537 height 20
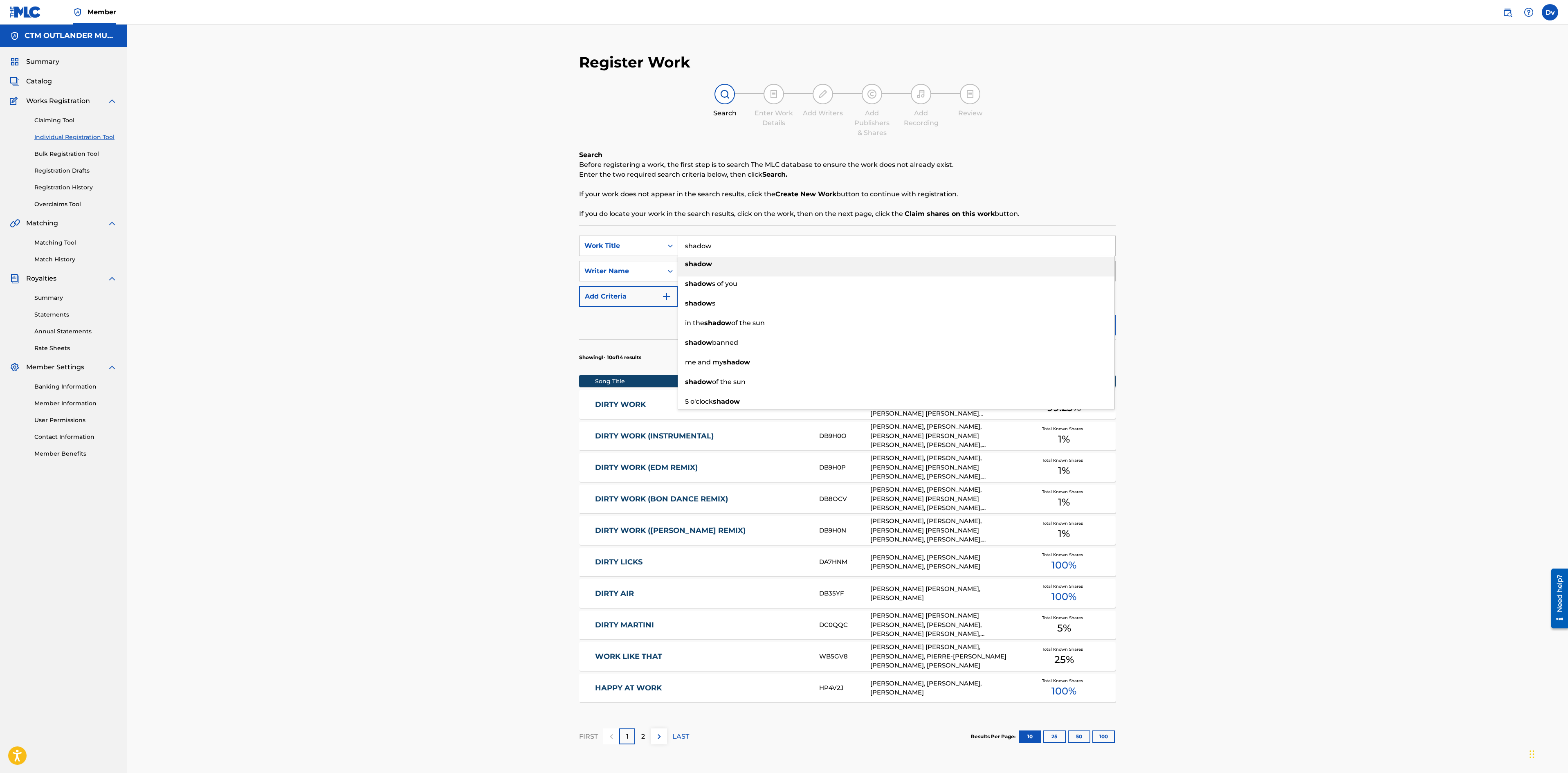
drag, startPoint x: 750, startPoint y: 247, endPoint x: 628, endPoint y: 212, distance: 126.9
click at [628, 212] on div "Search Before registering a work, the first step is to search The MLC database …" at bounding box center [847, 464] width 537 height 627
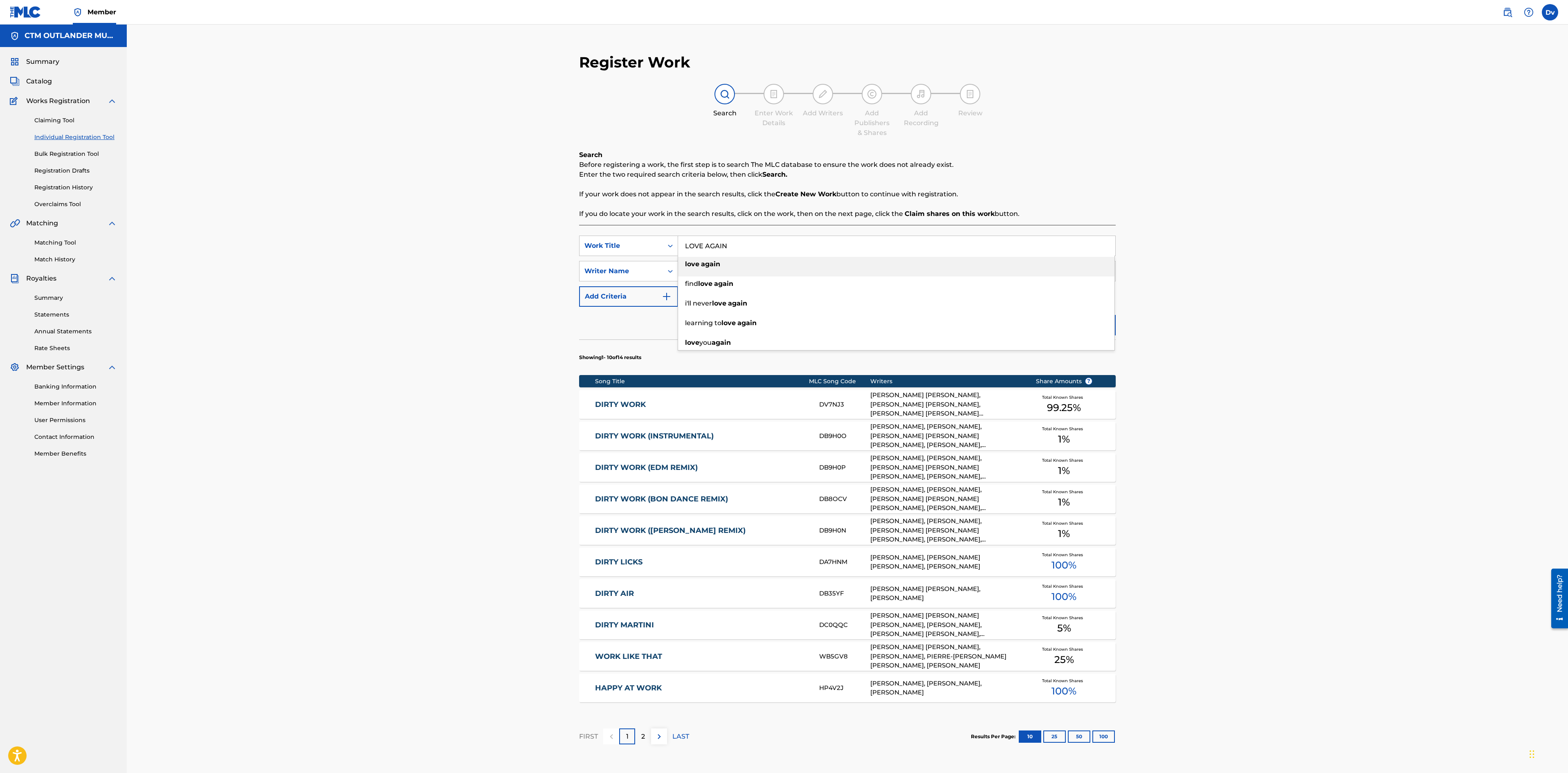
type input "LOVE AGAIN"
click at [1076, 118] on div "Search Enter Work Details Add Writers Add Publishers & Shares Add Recording Rev…" at bounding box center [847, 110] width 537 height 54
drag, startPoint x: 751, startPoint y: 271, endPoint x: 585, endPoint y: 266, distance: 166.1
click at [601, 272] on div "SearchWithCriteria1fbcc03c-8e1b-4a25-a3fa-a317fe68b660 Writer Name [PERSON_NAME]" at bounding box center [847, 270] width 537 height 20
click at [1055, 315] on button "Search" at bounding box center [1086, 325] width 62 height 20
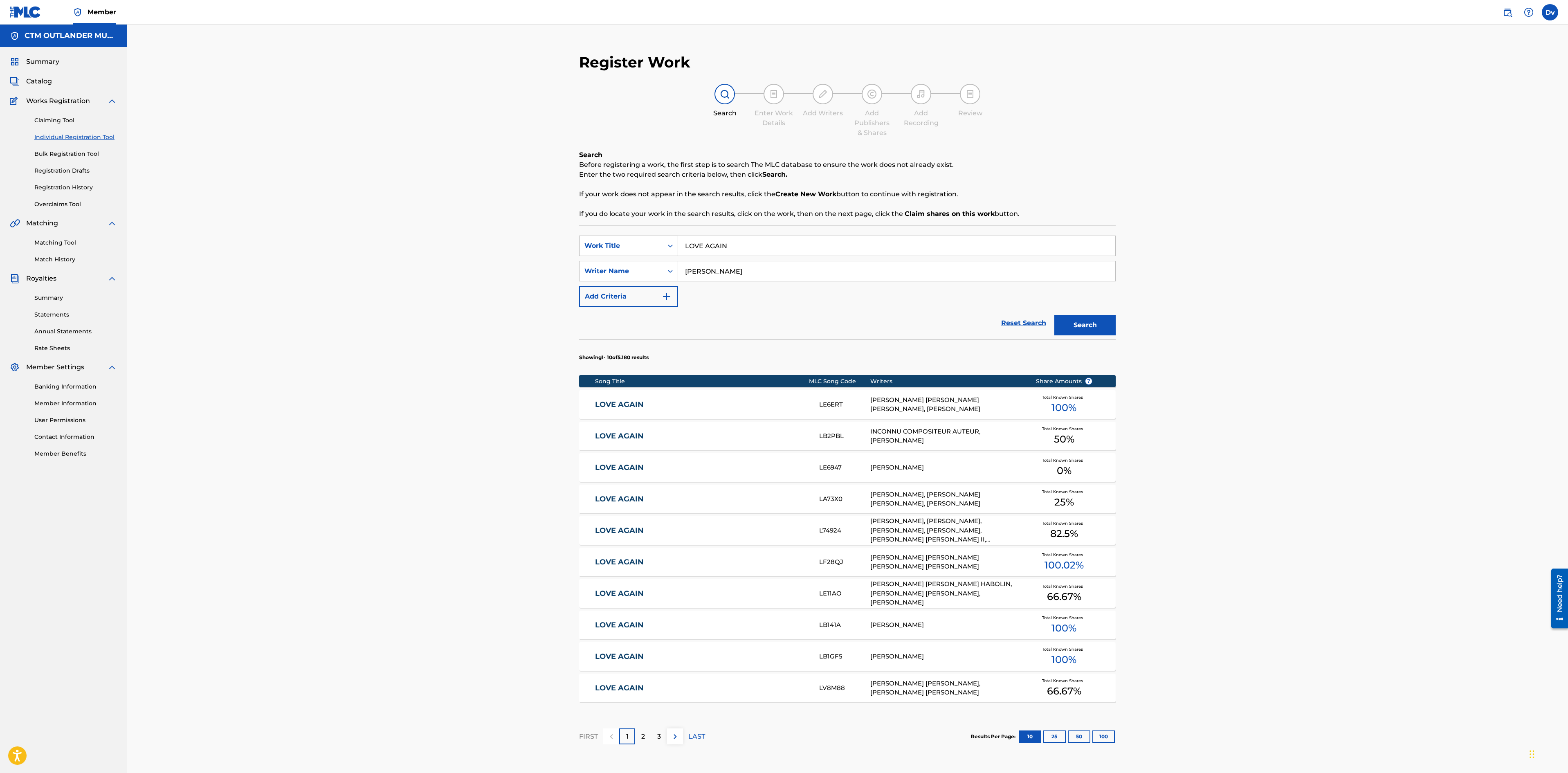
drag, startPoint x: 744, startPoint y: 274, endPoint x: 586, endPoint y: 255, distance: 159.1
click at [594, 257] on div "SearchWithCriteriae846970b-533d-458b-9fc5-81dff44a089f Work Title LOVE AGAIN Se…" at bounding box center [847, 271] width 537 height 71
type input "[PERSON_NAME]"
click at [1055, 315] on button "Search" at bounding box center [1086, 325] width 62 height 20
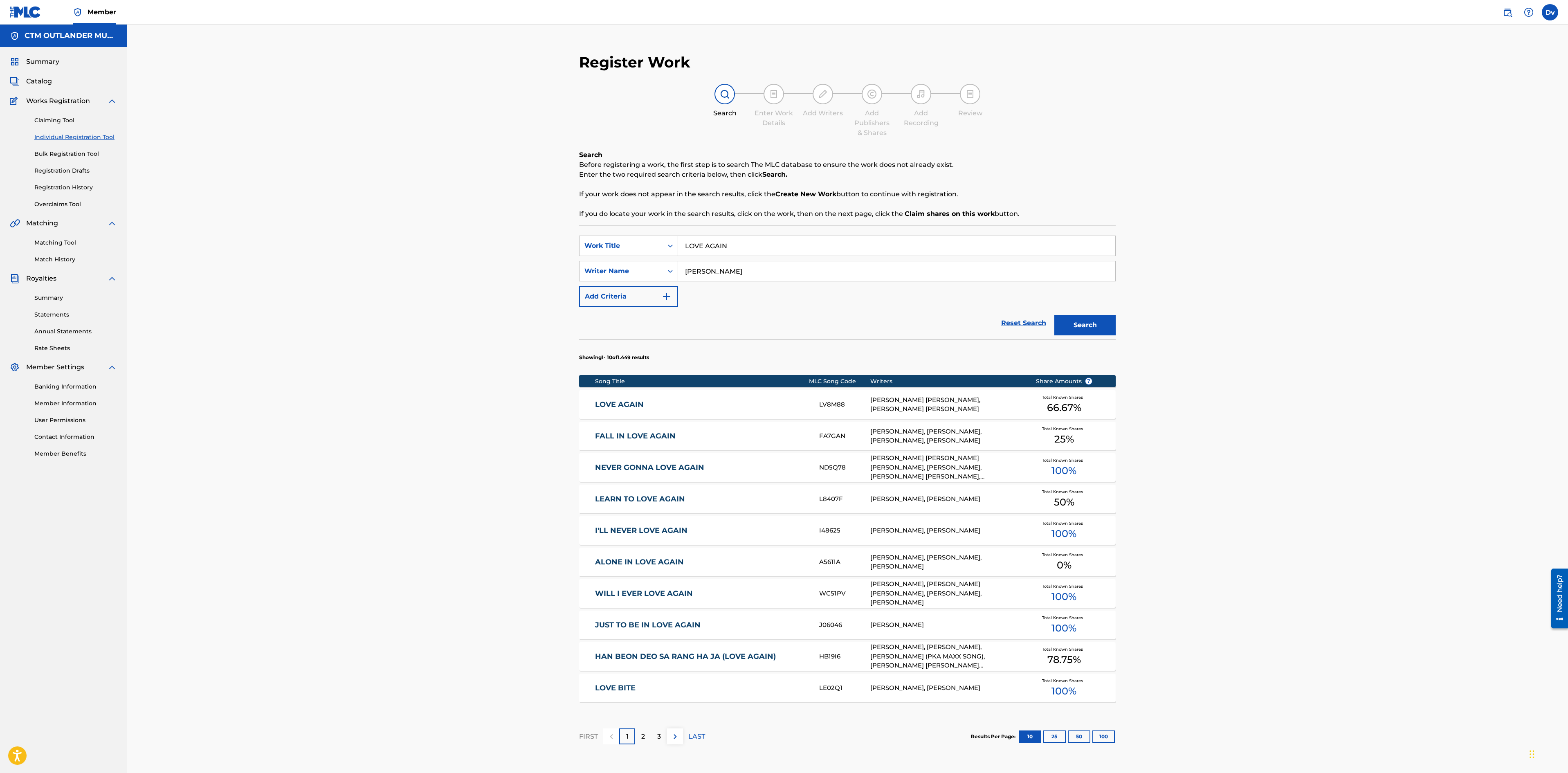
click at [620, 408] on link "LOVE AGAIN" at bounding box center [702, 405] width 213 height 10
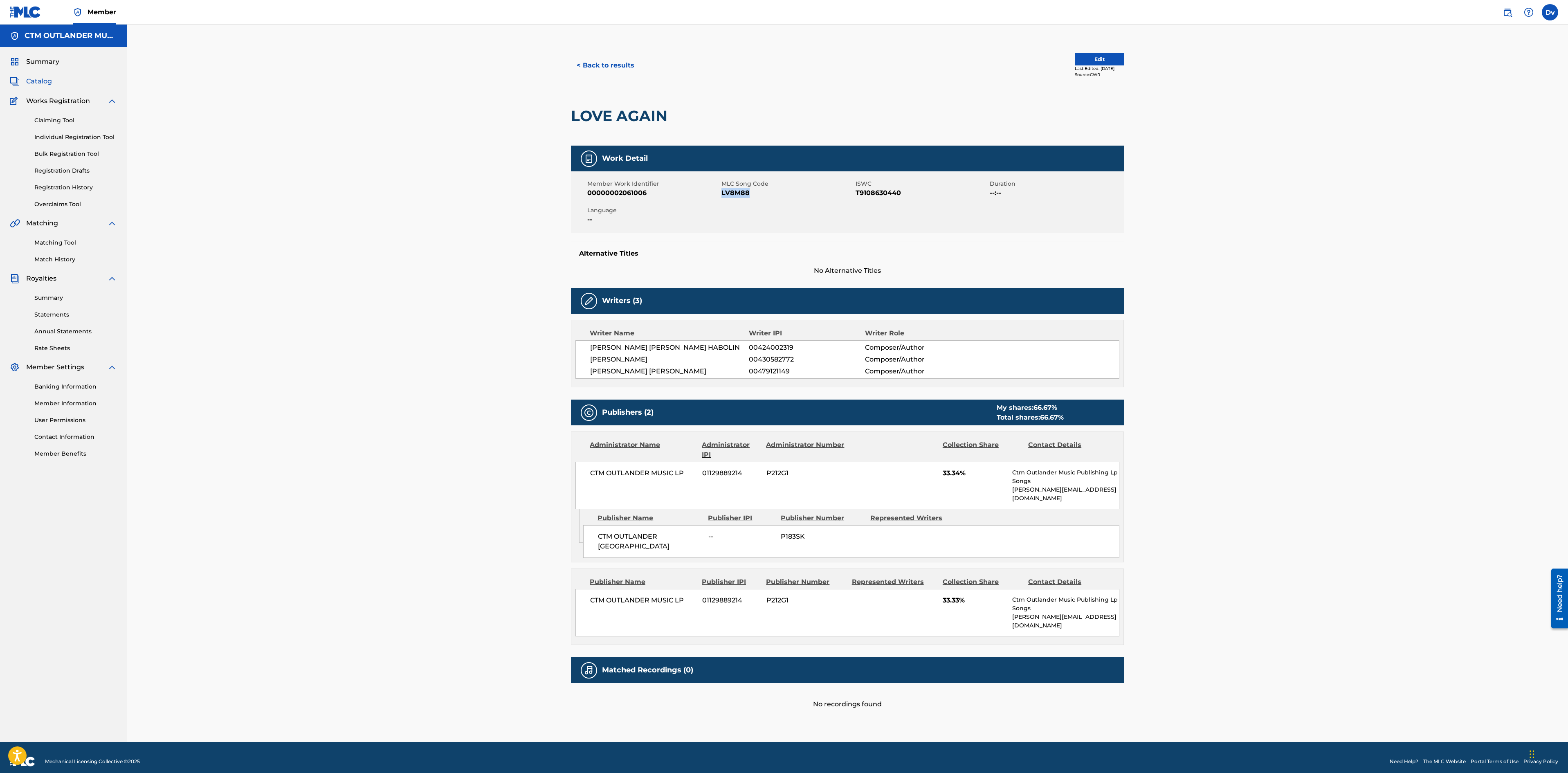
drag, startPoint x: 758, startPoint y: 194, endPoint x: 723, endPoint y: 195, distance: 35.0
click at [723, 195] on span "LV8M88" at bounding box center [788, 193] width 132 height 10
copy span "LV8M88"
click at [585, 68] on button "< Back to results" at bounding box center [605, 65] width 69 height 20
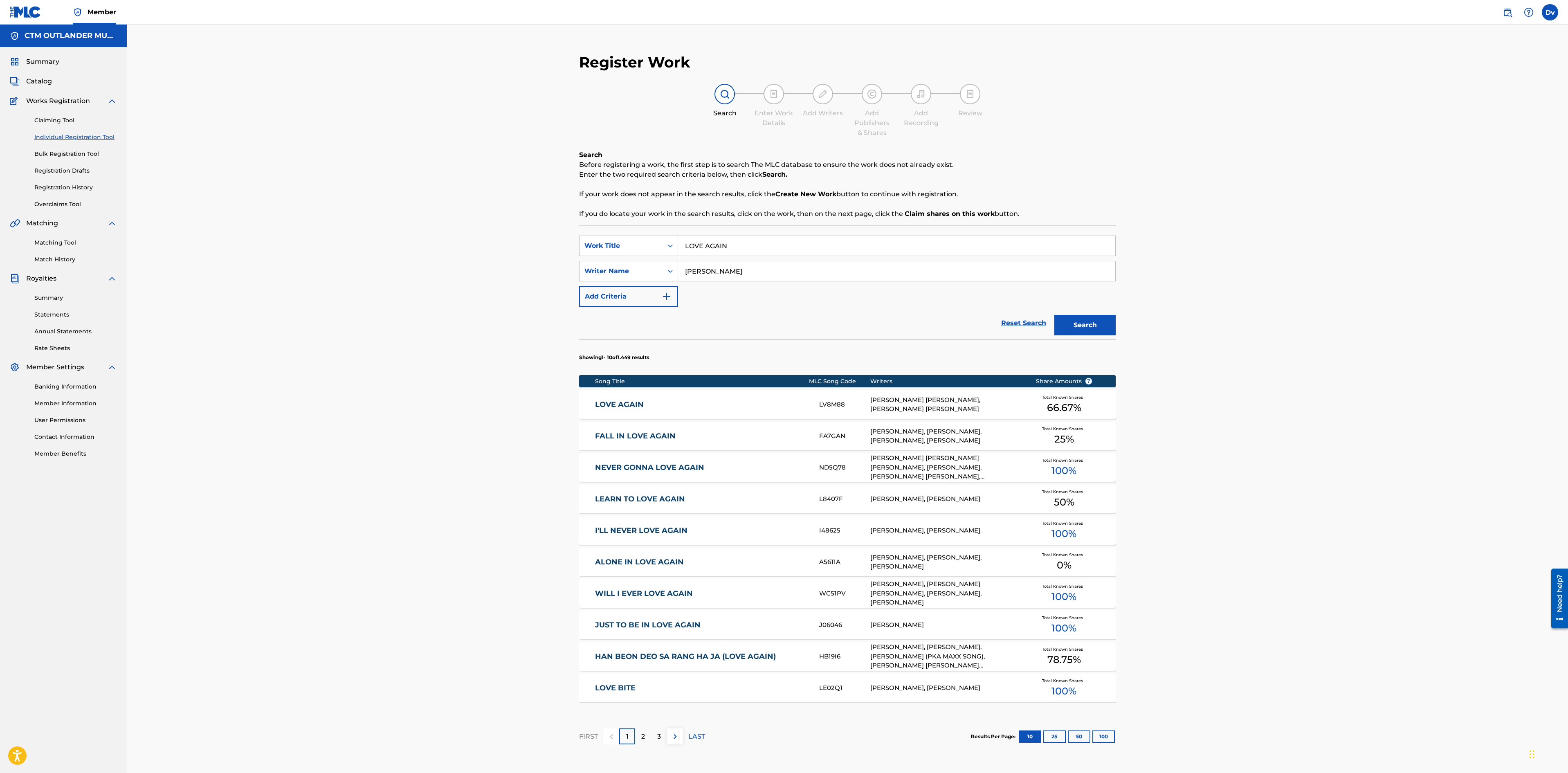
click at [617, 406] on link "LOVE AGAIN" at bounding box center [702, 405] width 213 height 10
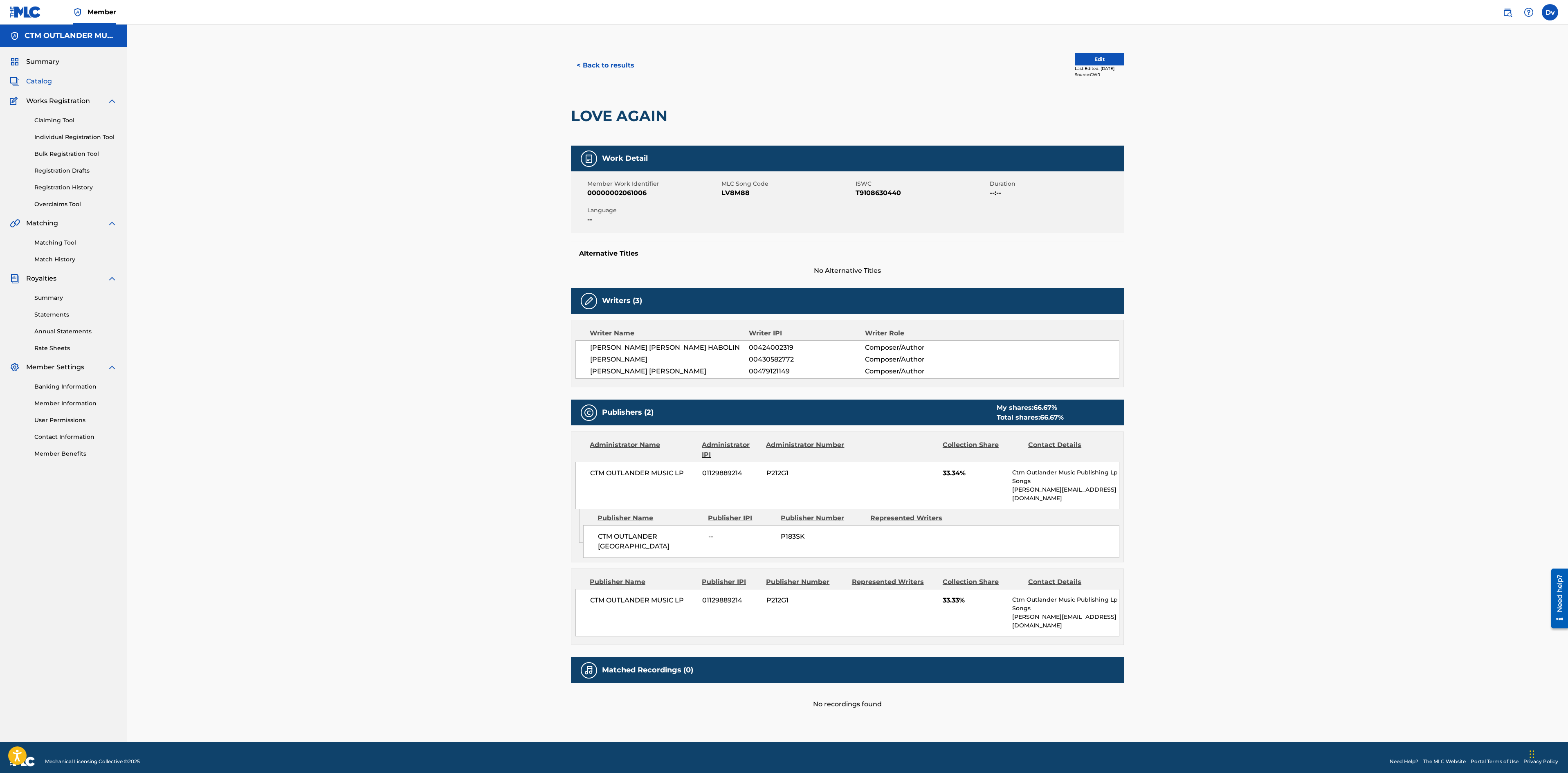
click at [612, 67] on button "< Back to results" at bounding box center [605, 65] width 69 height 20
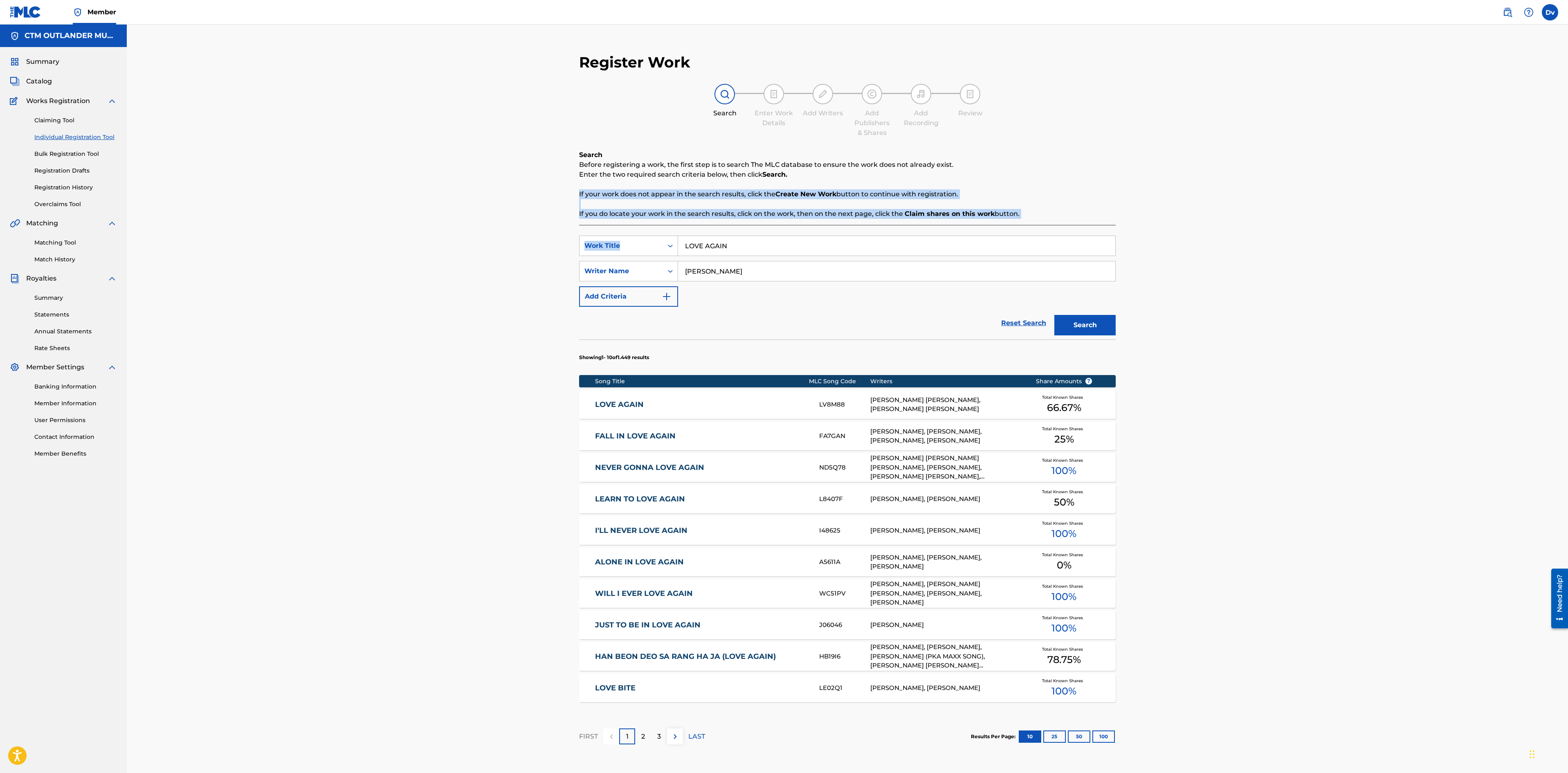
drag, startPoint x: 762, startPoint y: 253, endPoint x: 513, endPoint y: 203, distance: 254.0
click at [516, 203] on div "Register Work Search Enter Work Details Add Writers Add Publishers & Shares Add…" at bounding box center [847, 419] width 1441 height 790
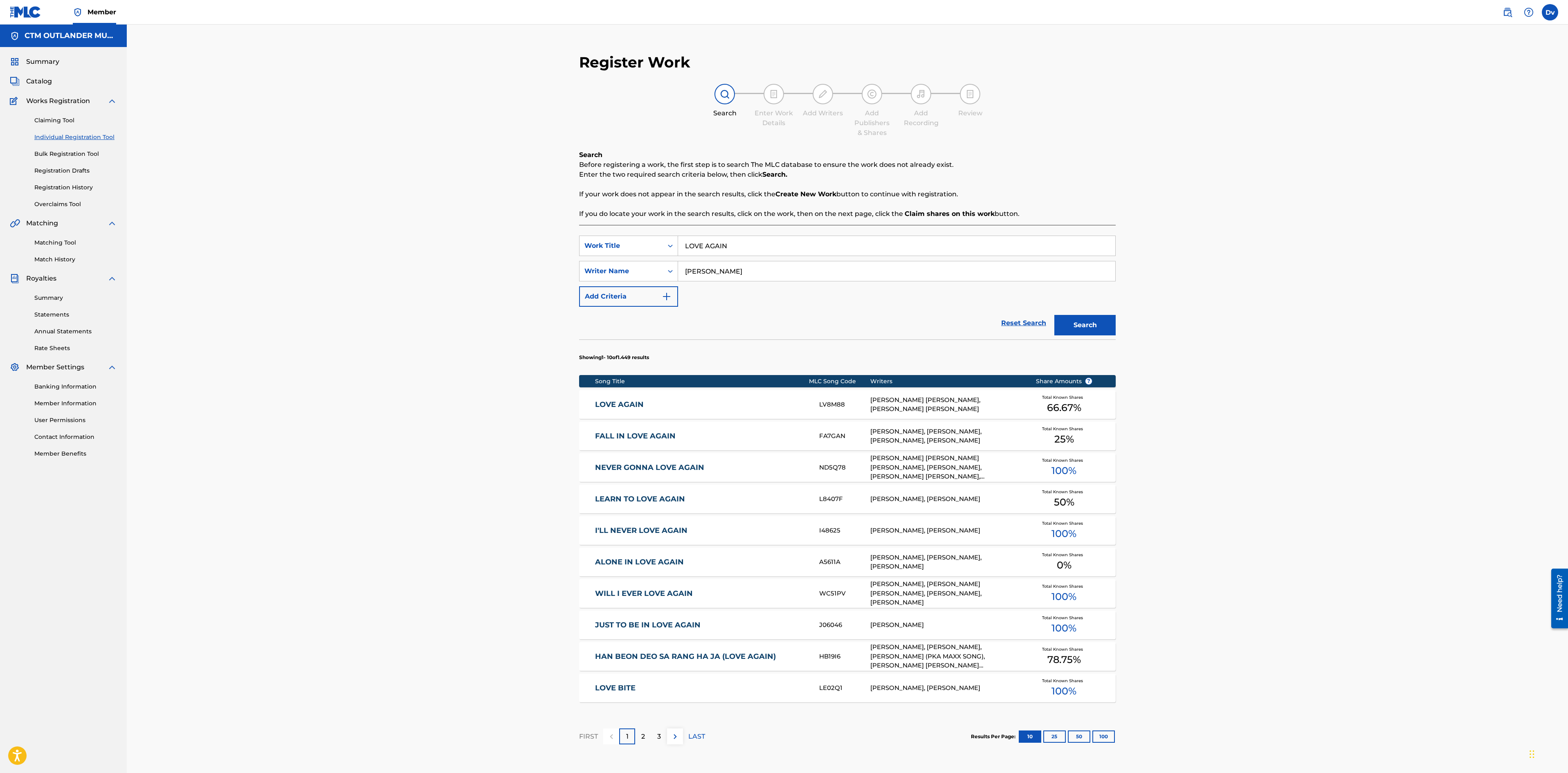
click at [732, 264] on input "[PERSON_NAME]" at bounding box center [896, 271] width 437 height 19
drag, startPoint x: 744, startPoint y: 246, endPoint x: 525, endPoint y: 209, distance: 222.1
click at [525, 210] on div "Register Work Search Enter Work Details Add Writers Add Publishers & Shares Add…" at bounding box center [847, 419] width 1441 height 790
paste input "DECLINE"
type input "decline"
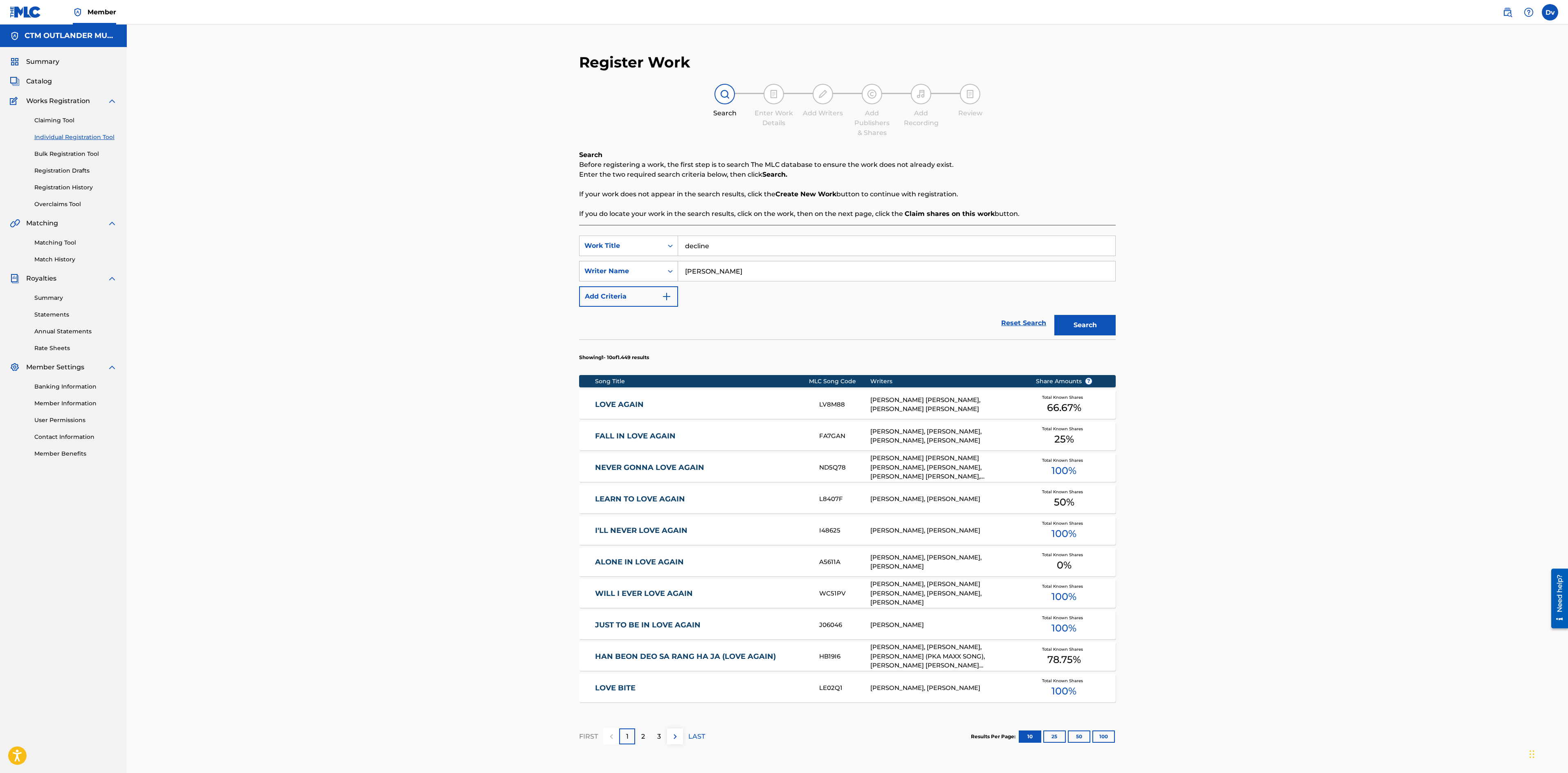
drag, startPoint x: 734, startPoint y: 268, endPoint x: 653, endPoint y: 264, distance: 81.1
click at [684, 265] on input "[PERSON_NAME]" at bounding box center [896, 271] width 437 height 19
click at [720, 266] on input "[PERSON_NAME]" at bounding box center [896, 271] width 437 height 19
drag, startPoint x: 720, startPoint y: 266, endPoint x: 621, endPoint y: 251, distance: 100.1
click at [626, 255] on div "SearchWithCriteriae846970b-533d-458b-9fc5-81dff44a089f Work Title decline Searc…" at bounding box center [847, 271] width 537 height 71
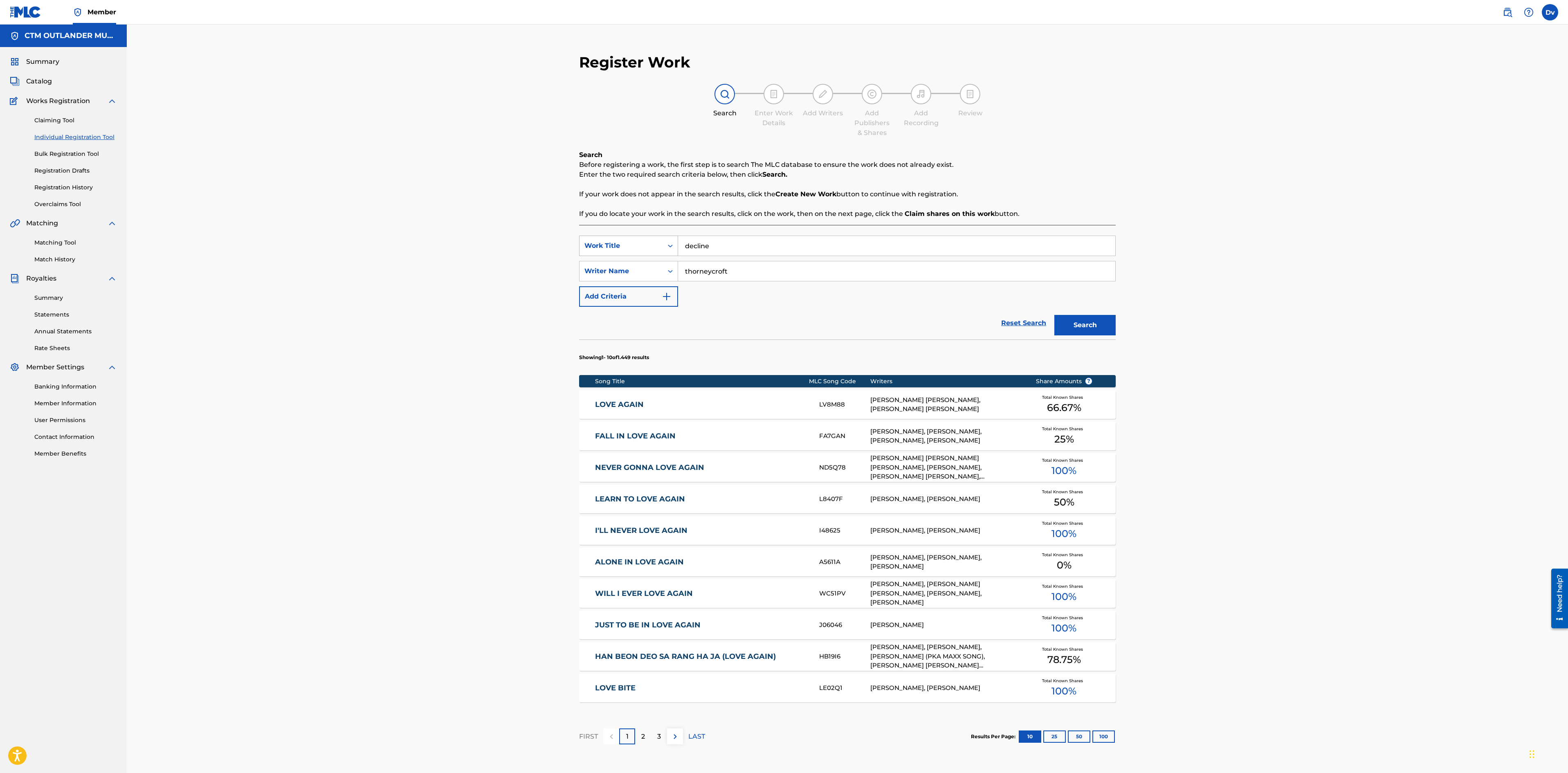
type input "thorneycroft"
click at [1055, 315] on button "Search" at bounding box center [1086, 325] width 62 height 20
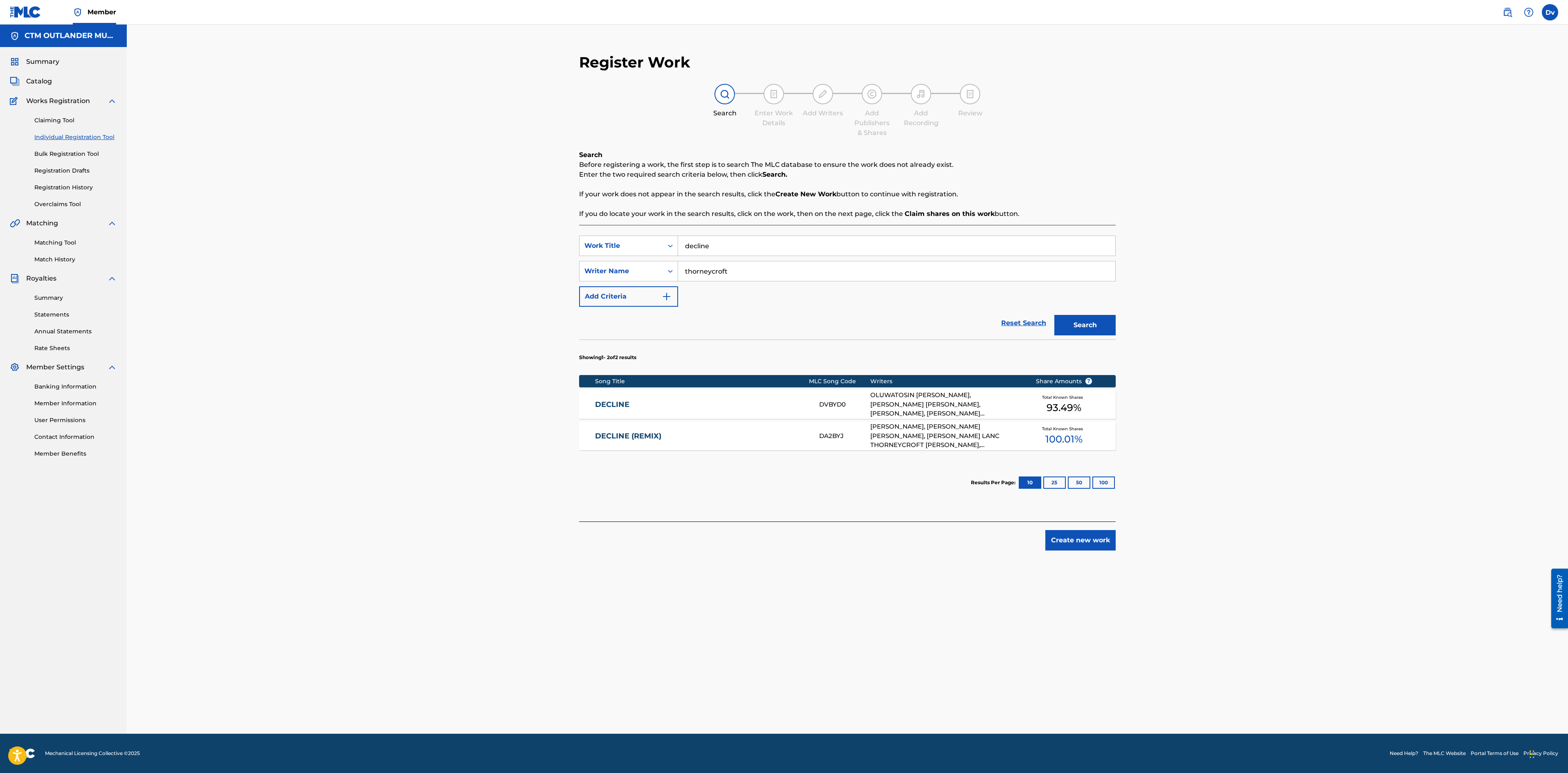
click at [614, 401] on link "DECLINE" at bounding box center [702, 405] width 213 height 10
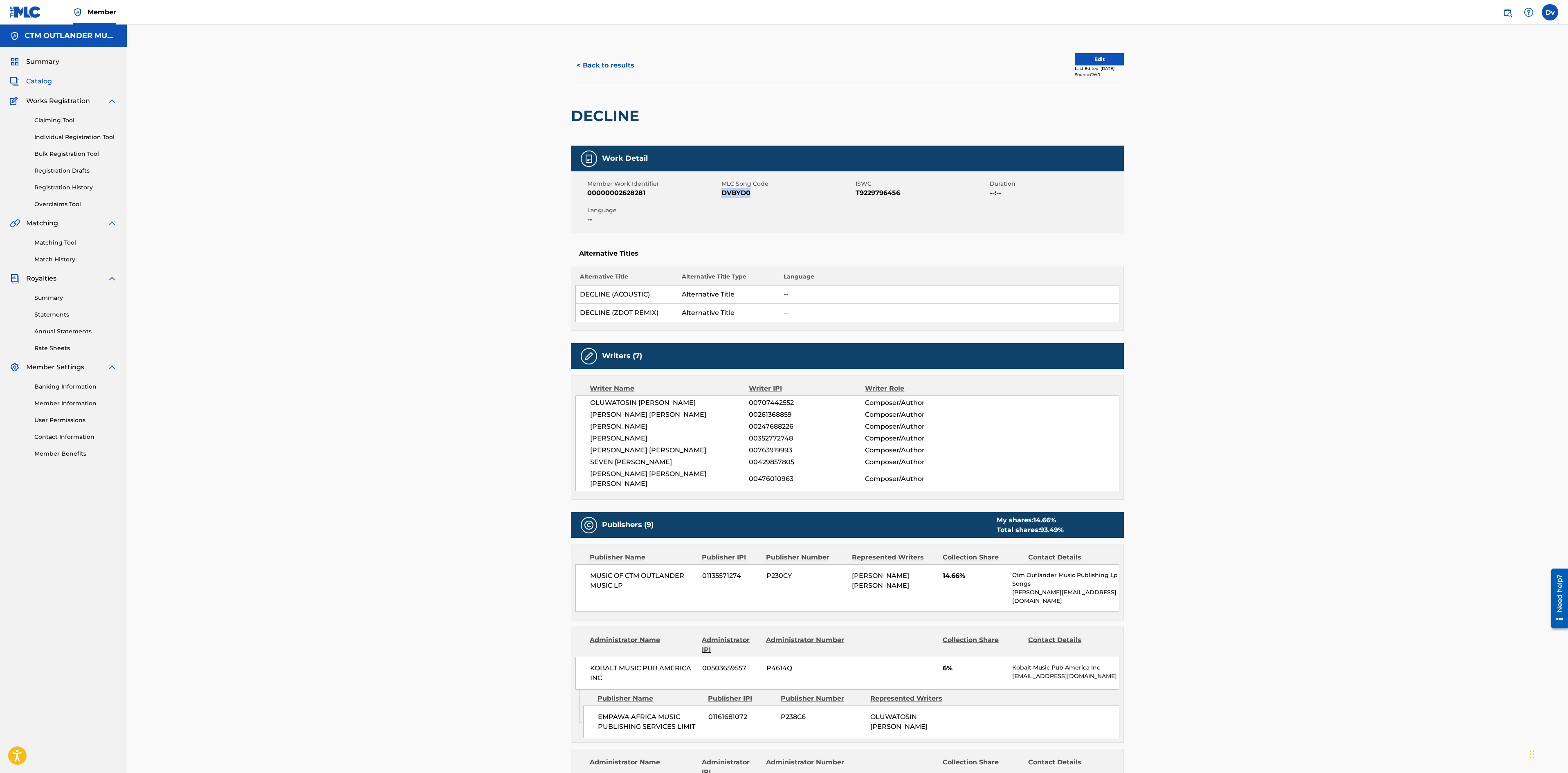
drag, startPoint x: 762, startPoint y: 197, endPoint x: 724, endPoint y: 194, distance: 38.1
click at [724, 194] on span "DVBYD0" at bounding box center [788, 193] width 132 height 10
copy span "DVBYD0"
click at [610, 63] on button "< Back to results" at bounding box center [605, 65] width 69 height 20
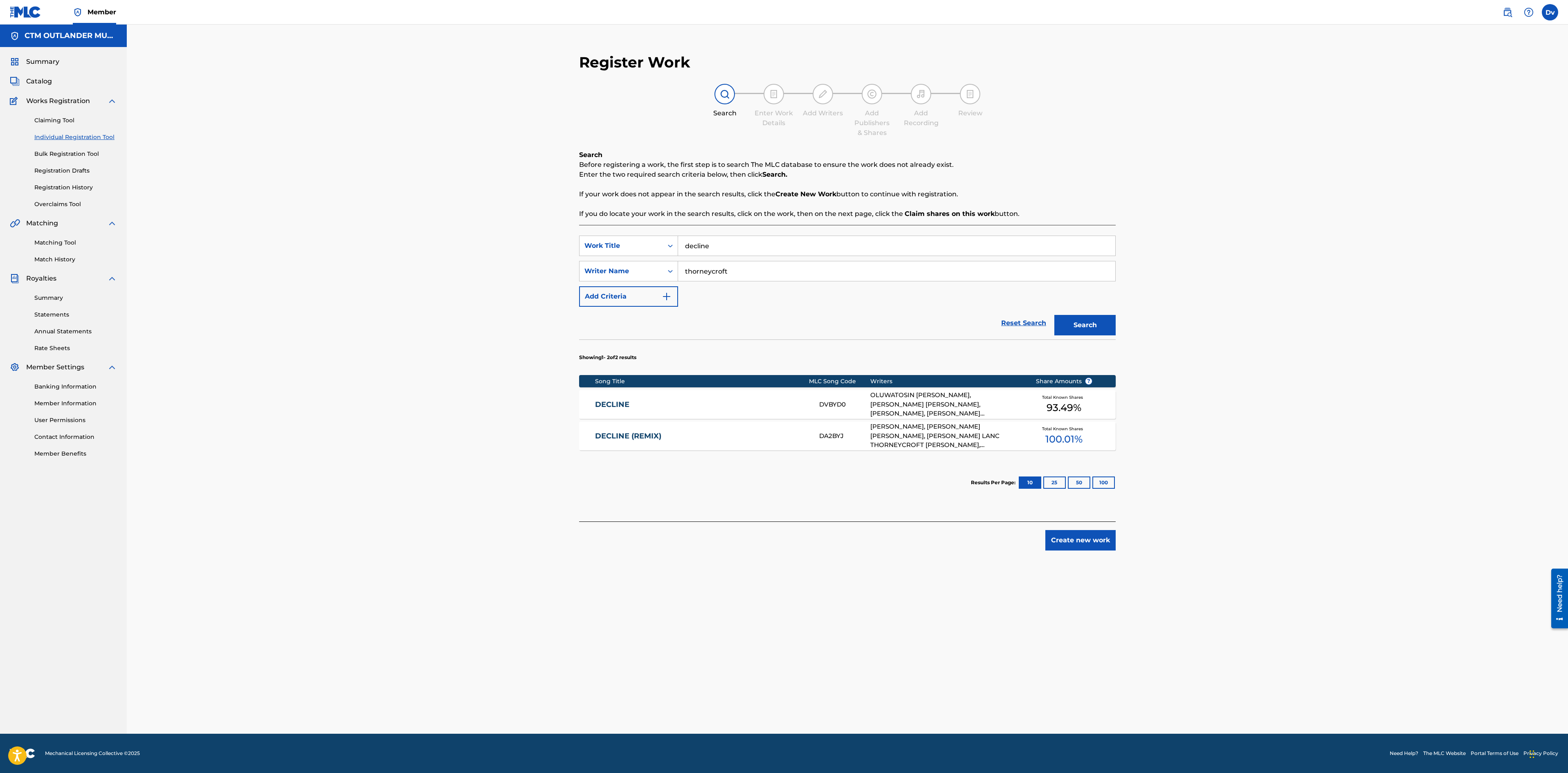
drag, startPoint x: 726, startPoint y: 251, endPoint x: 599, endPoint y: 214, distance: 132.3
click at [601, 218] on div "Search Before registering a work, the first step is to search The MLC database …" at bounding box center [847, 335] width 537 height 371
type input "family tree"
click at [1082, 326] on button "Search" at bounding box center [1086, 325] width 62 height 20
click at [633, 409] on link "FAMILY TREE" at bounding box center [702, 405] width 213 height 10
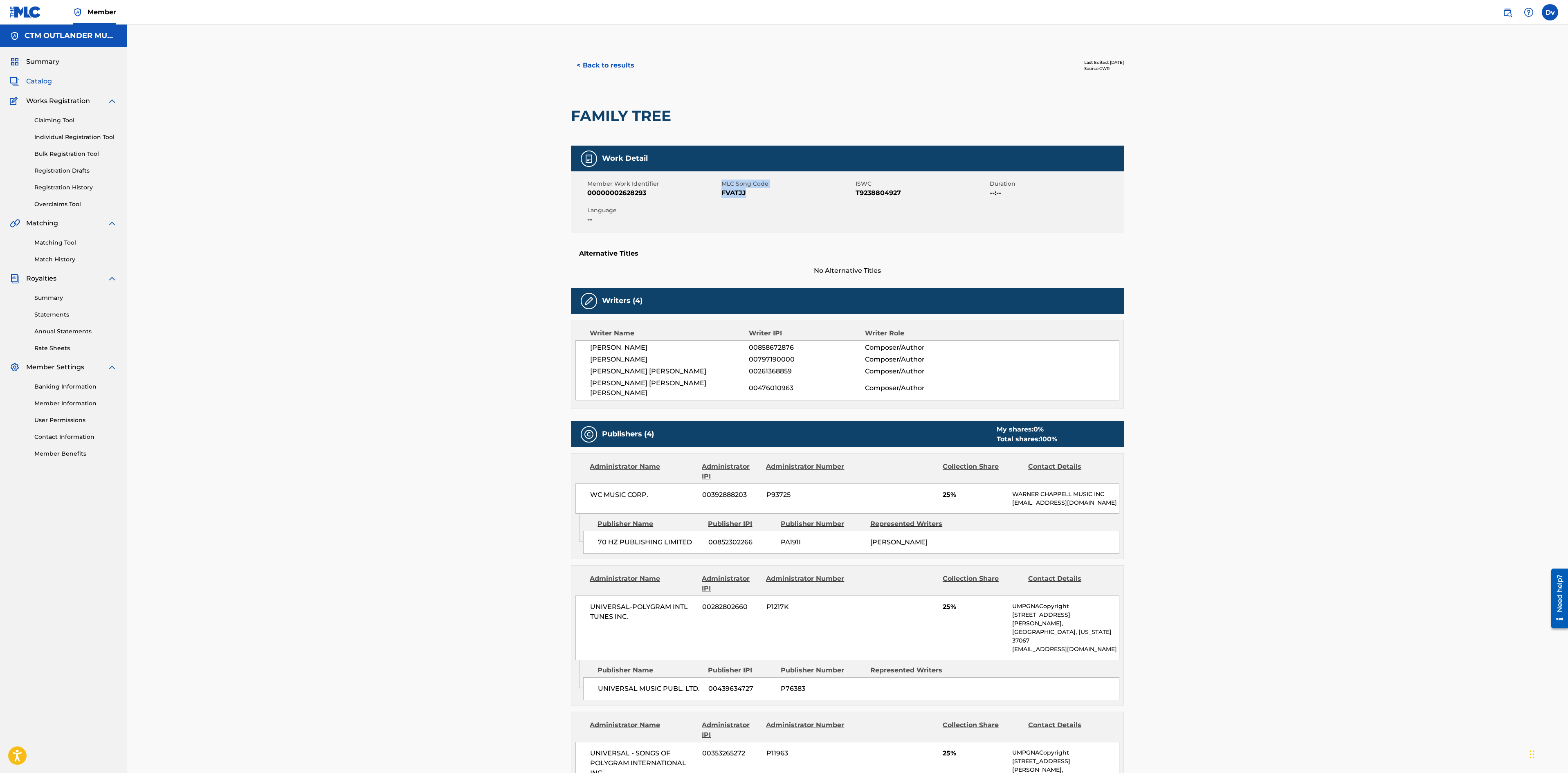
drag, startPoint x: 749, startPoint y: 192, endPoint x: 716, endPoint y: 195, distance: 33.1
click at [716, 195] on div "Member Work Identifier 00000002628293 MLC Song Code FVATJJ ISWC T9238804927 Dur…" at bounding box center [847, 202] width 553 height 62
click at [718, 197] on span "00000002628293" at bounding box center [653, 193] width 132 height 10
click at [741, 196] on span "FVATJJ" at bounding box center [788, 193] width 132 height 10
click at [744, 196] on span "FVATJJ" at bounding box center [788, 193] width 132 height 10
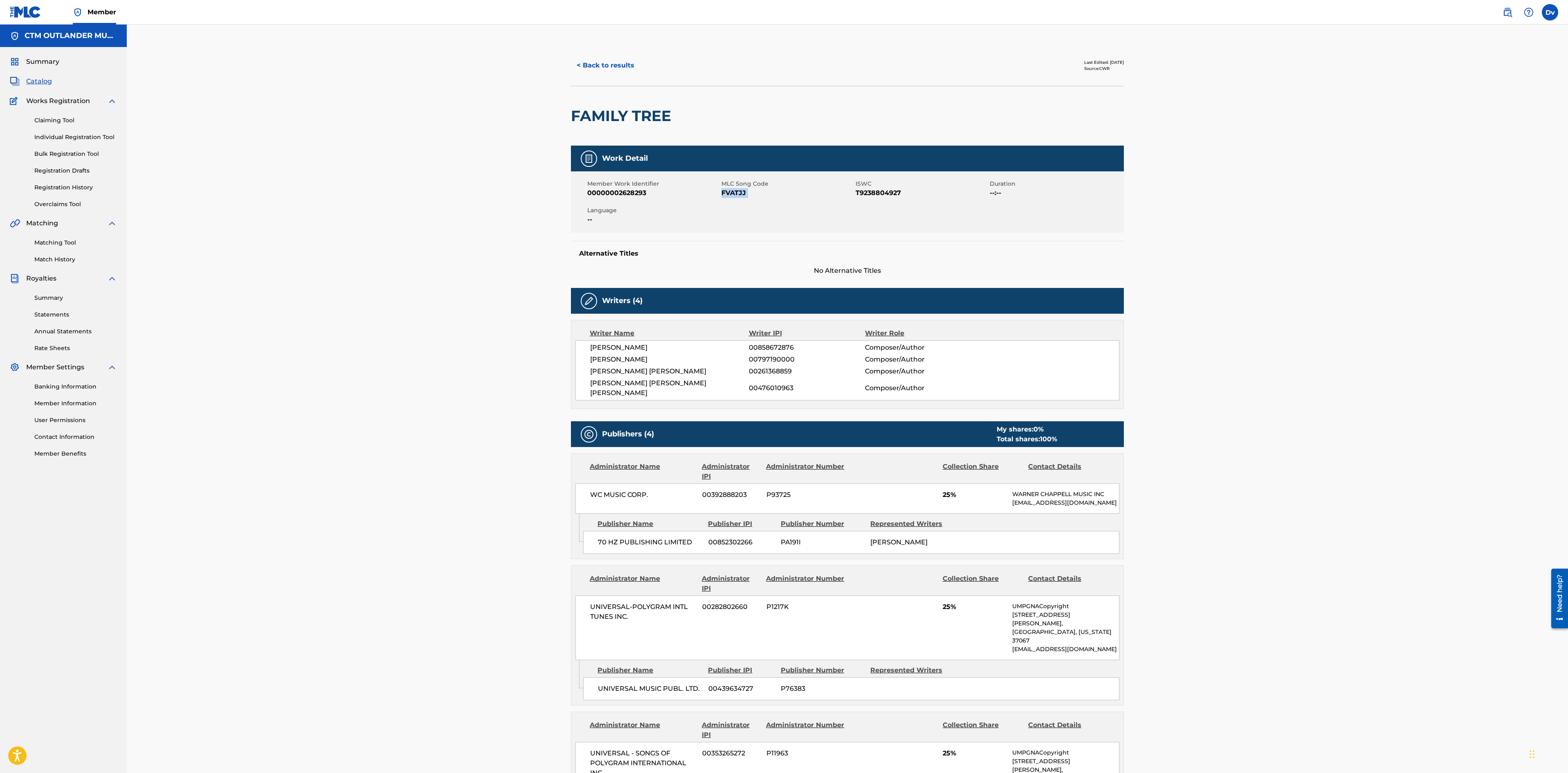
drag, startPoint x: 745, startPoint y: 196, endPoint x: 725, endPoint y: 196, distance: 20.0
click at [725, 196] on span "FVATJJ" at bounding box center [788, 193] width 132 height 10
copy span "FVATJJ"
click at [590, 61] on button "< Back to results" at bounding box center [605, 65] width 69 height 20
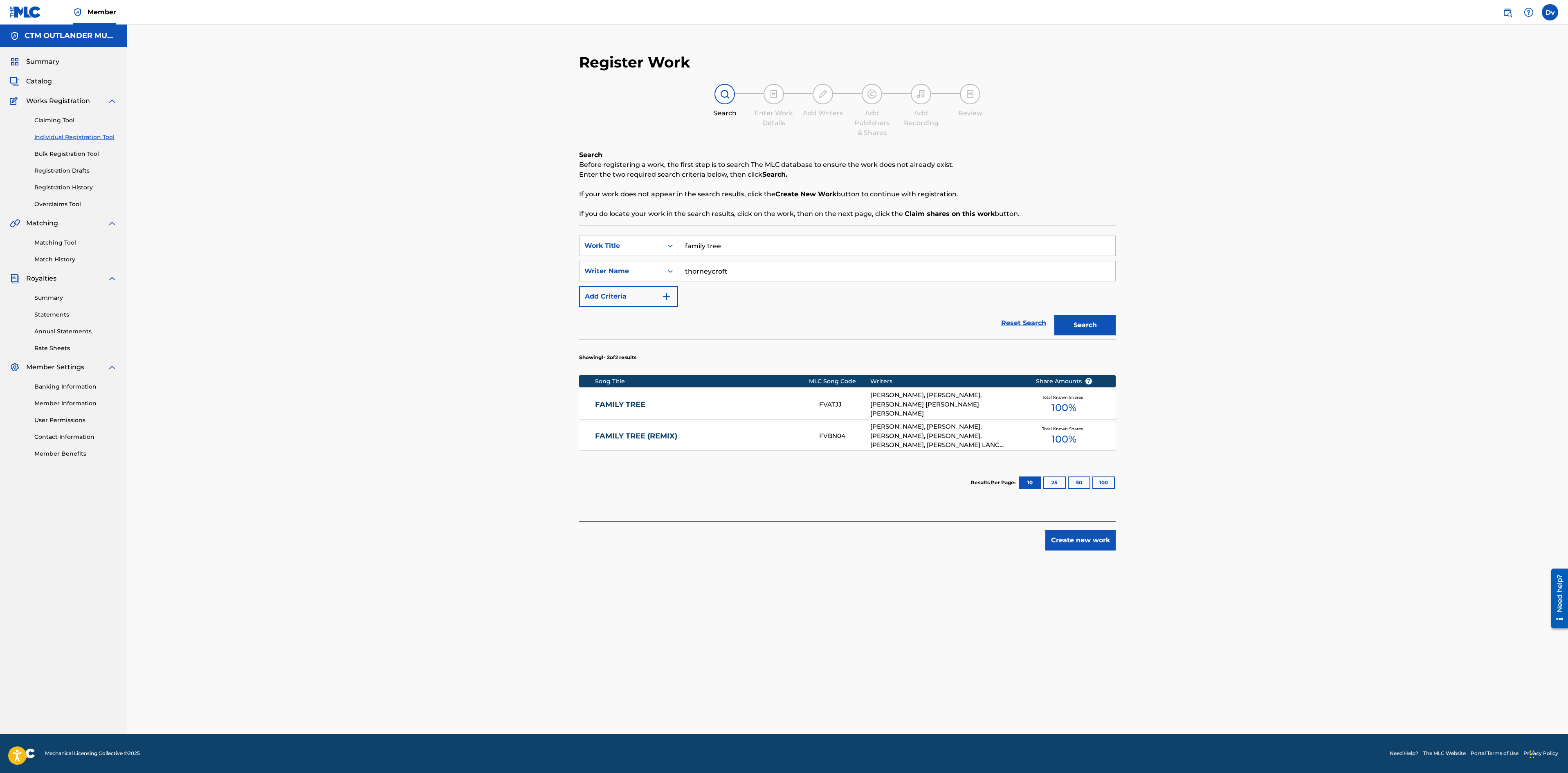
drag, startPoint x: 689, startPoint y: 240, endPoint x: 591, endPoint y: 220, distance: 100.0
click at [594, 223] on div "Search Before registering a work, the first step is to search The MLC database …" at bounding box center [847, 335] width 537 height 371
paste input "FUNKY [DATE]"
type input "FUNKY [DATE]"
click at [1055, 315] on button "Search" at bounding box center [1086, 325] width 62 height 20
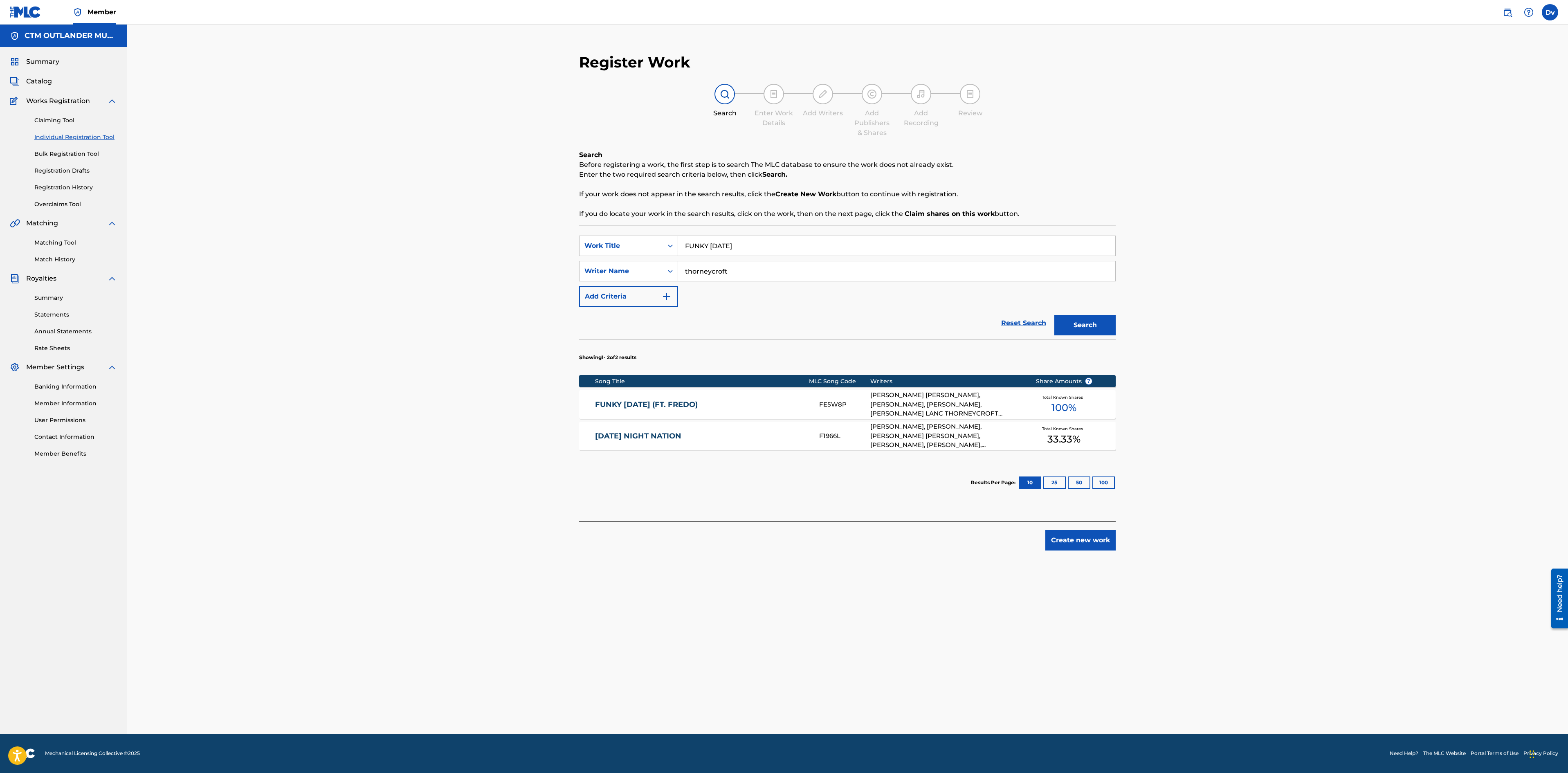
click at [673, 409] on link "FUNKY [DATE] (FT. FREDO)" at bounding box center [702, 405] width 213 height 10
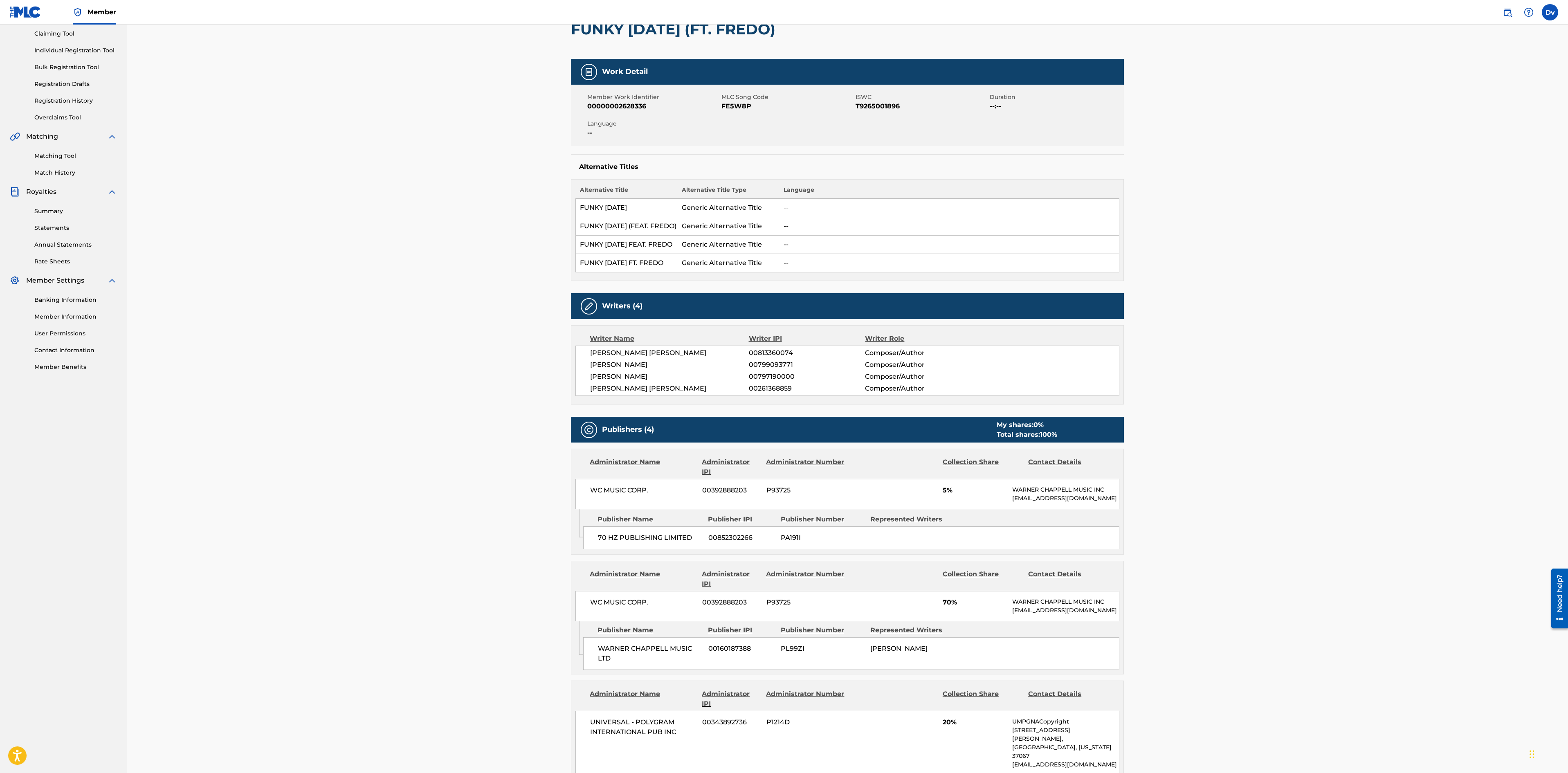
scroll to position [82, 0]
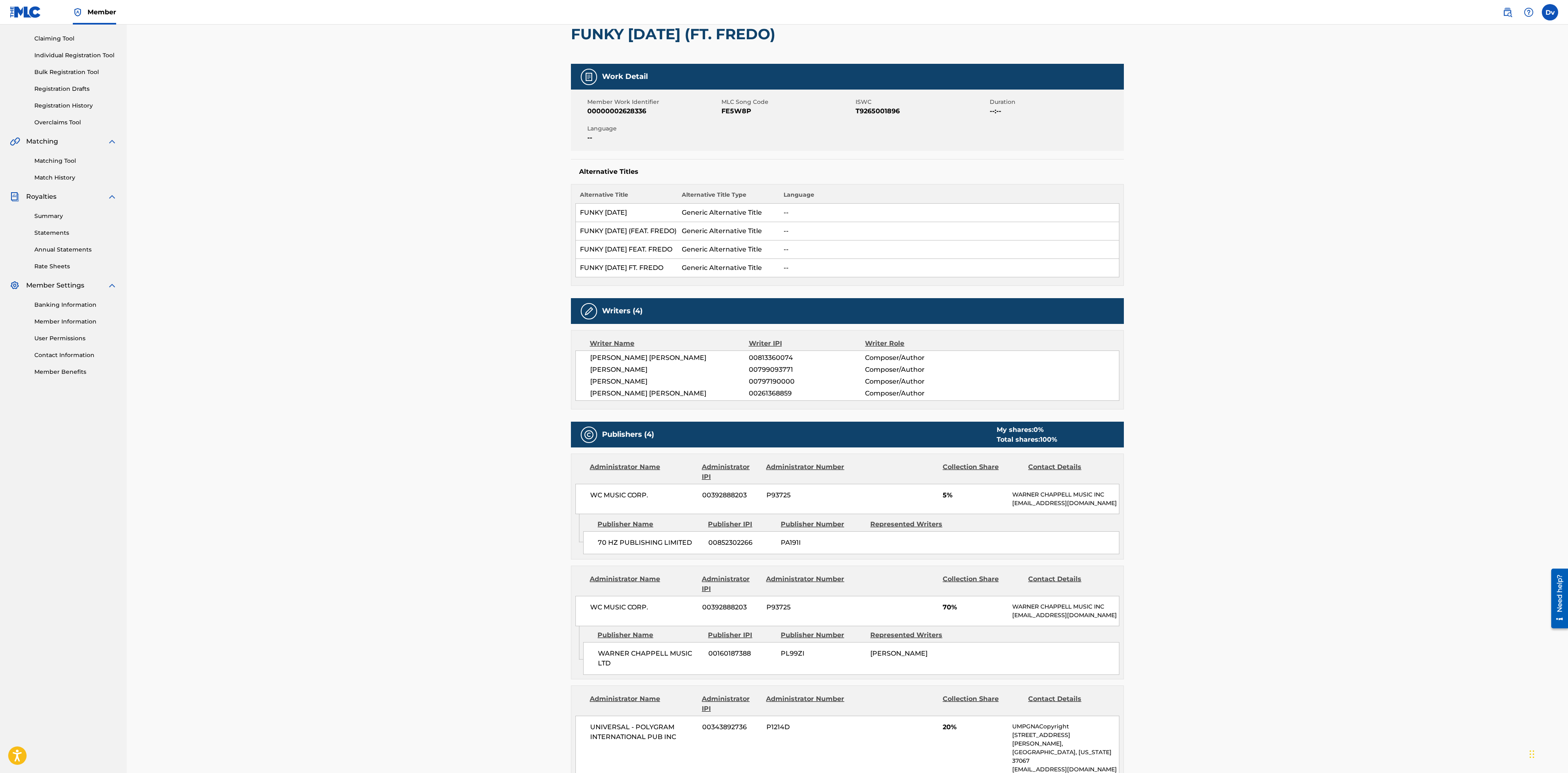
drag, startPoint x: 791, startPoint y: 119, endPoint x: 736, endPoint y: 112, distance: 55.4
click at [789, 119] on div "Member Work Identifier 00000002628336 MLC Song Code FE5W8P ISWC T9265001896 Dur…" at bounding box center [847, 120] width 553 height 62
drag, startPoint x: 757, startPoint y: 115, endPoint x: 720, endPoint y: 114, distance: 37.0
click at [720, 114] on div "Member Work Identifier 00000002628336 MLC Song Code FE5W8P ISWC T9265001896 Dur…" at bounding box center [847, 120] width 553 height 62
click at [720, 130] on div "Language --" at bounding box center [654, 133] width 134 height 19
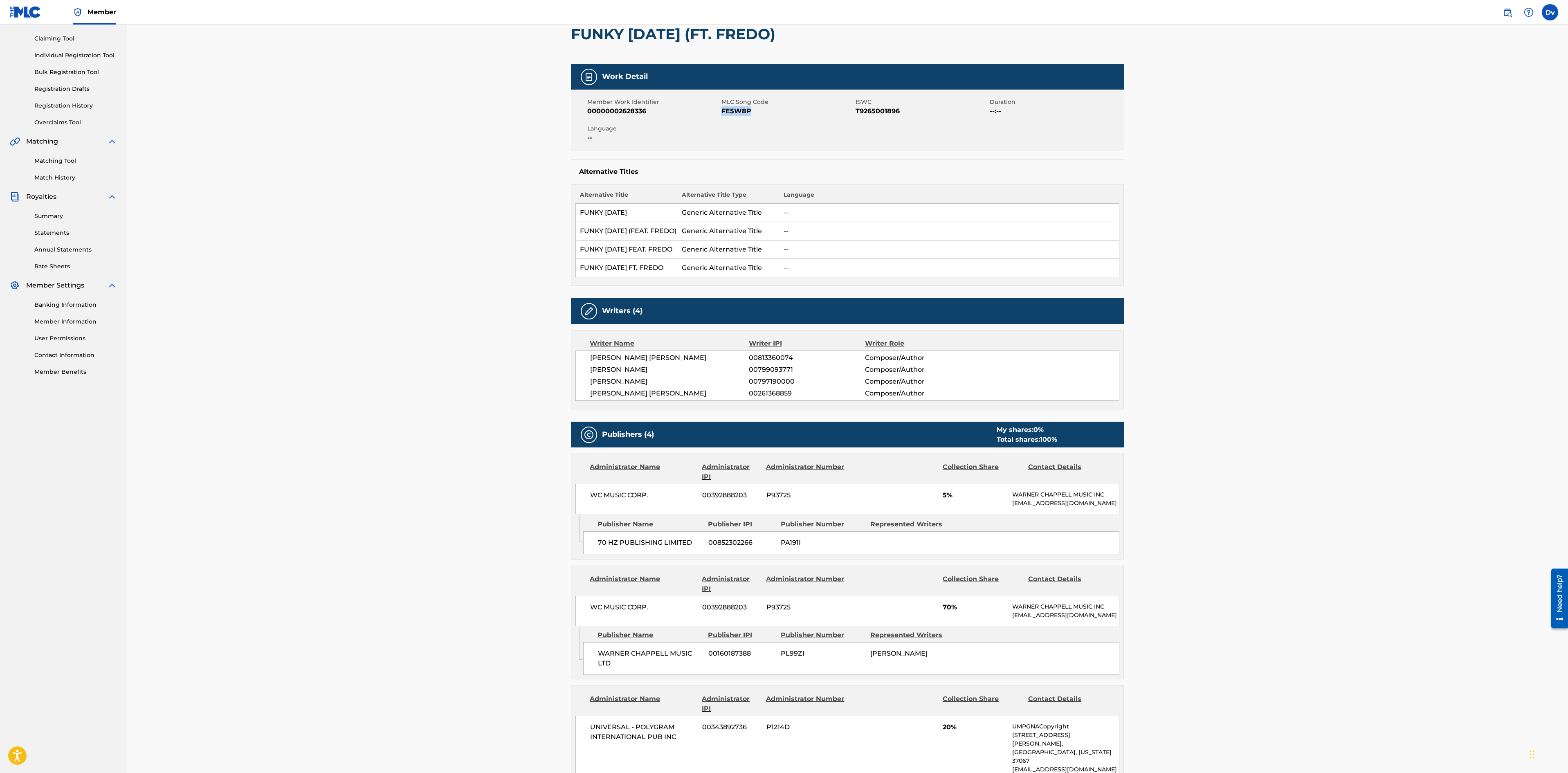
drag, startPoint x: 772, startPoint y: 113, endPoint x: 723, endPoint y: 114, distance: 49.0
click at [723, 114] on span "FE5W8P" at bounding box center [788, 111] width 132 height 10
copy span "FE5W8P"
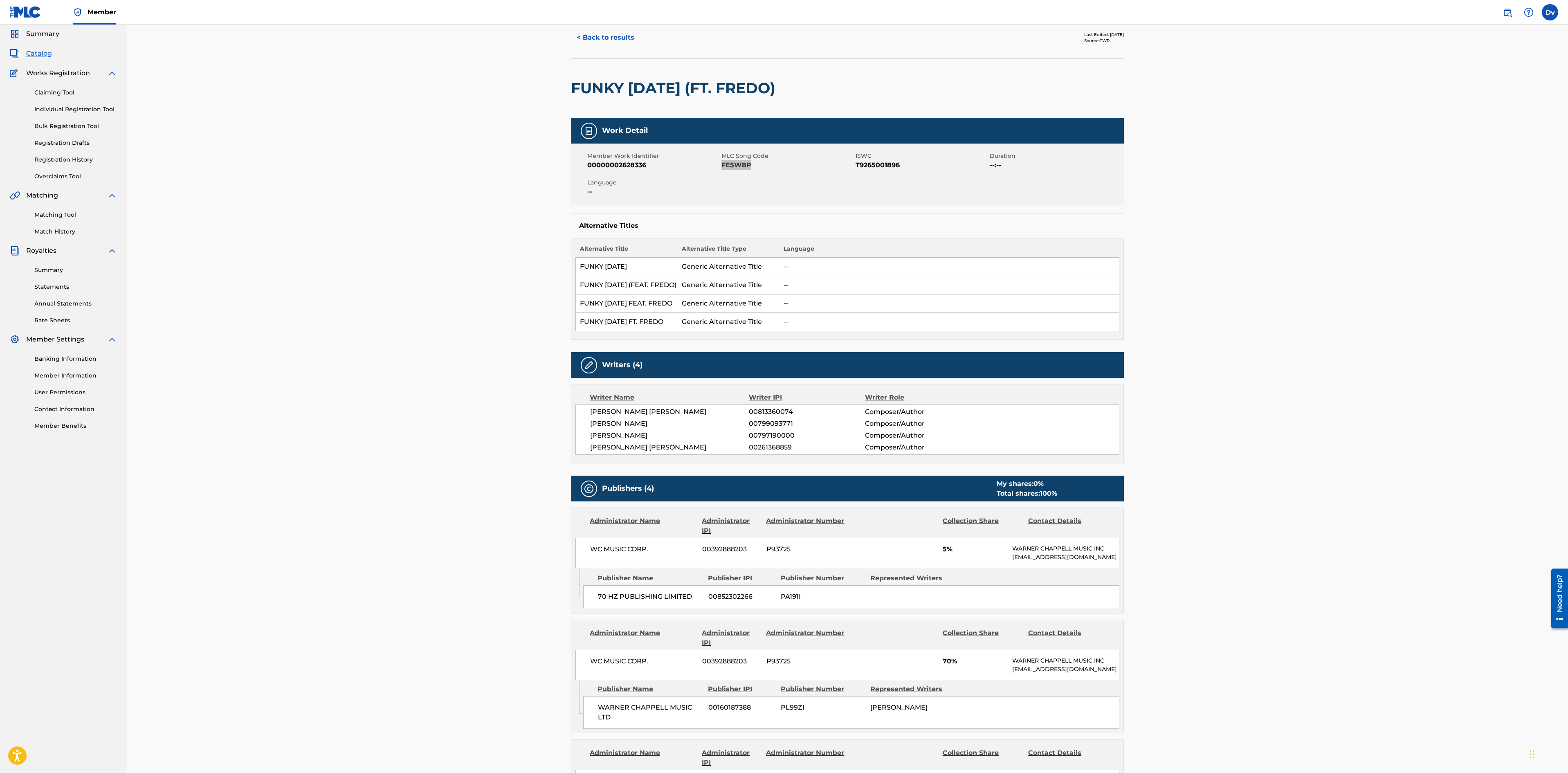
scroll to position [0, 0]
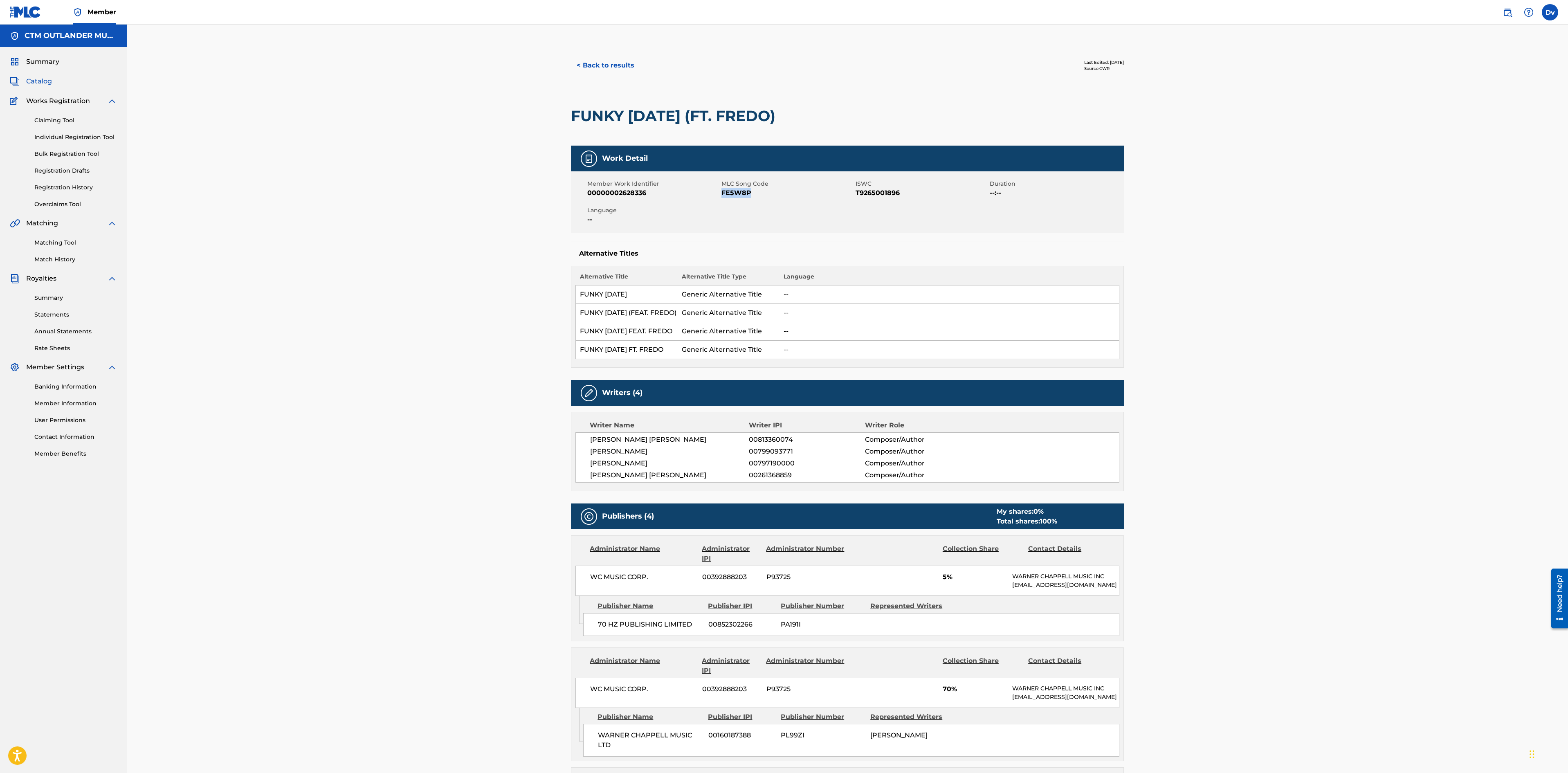
click at [619, 67] on button "< Back to results" at bounding box center [605, 65] width 69 height 20
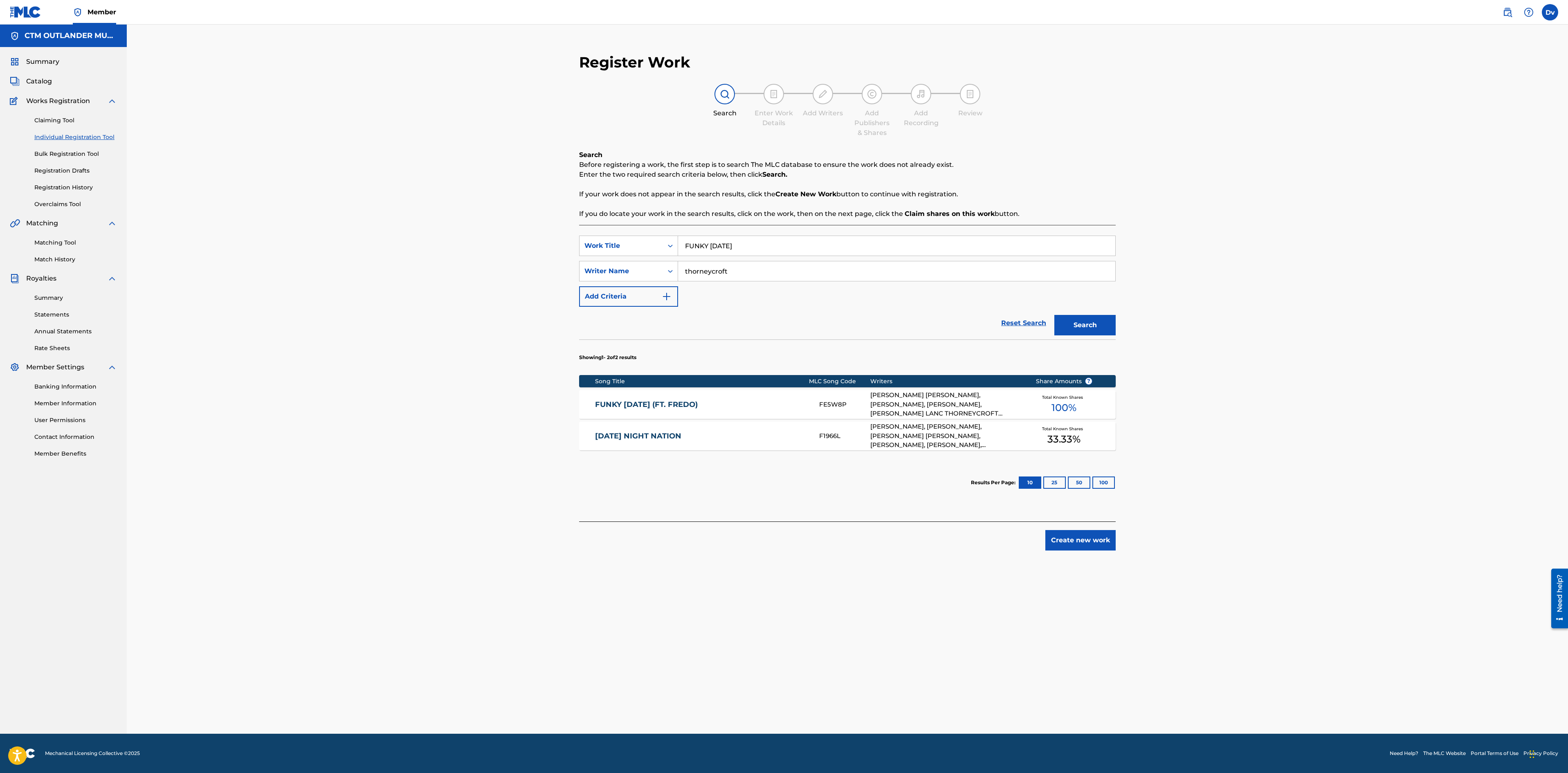
drag, startPoint x: 745, startPoint y: 244, endPoint x: 468, endPoint y: 212, distance: 278.8
click at [477, 218] on div "Register Work Search Enter Work Details Add Writers Add Publishers & Shares Add…" at bounding box center [847, 378] width 1441 height 709
type input "i know you"
click at [1081, 330] on button "Search" at bounding box center [1086, 325] width 62 height 20
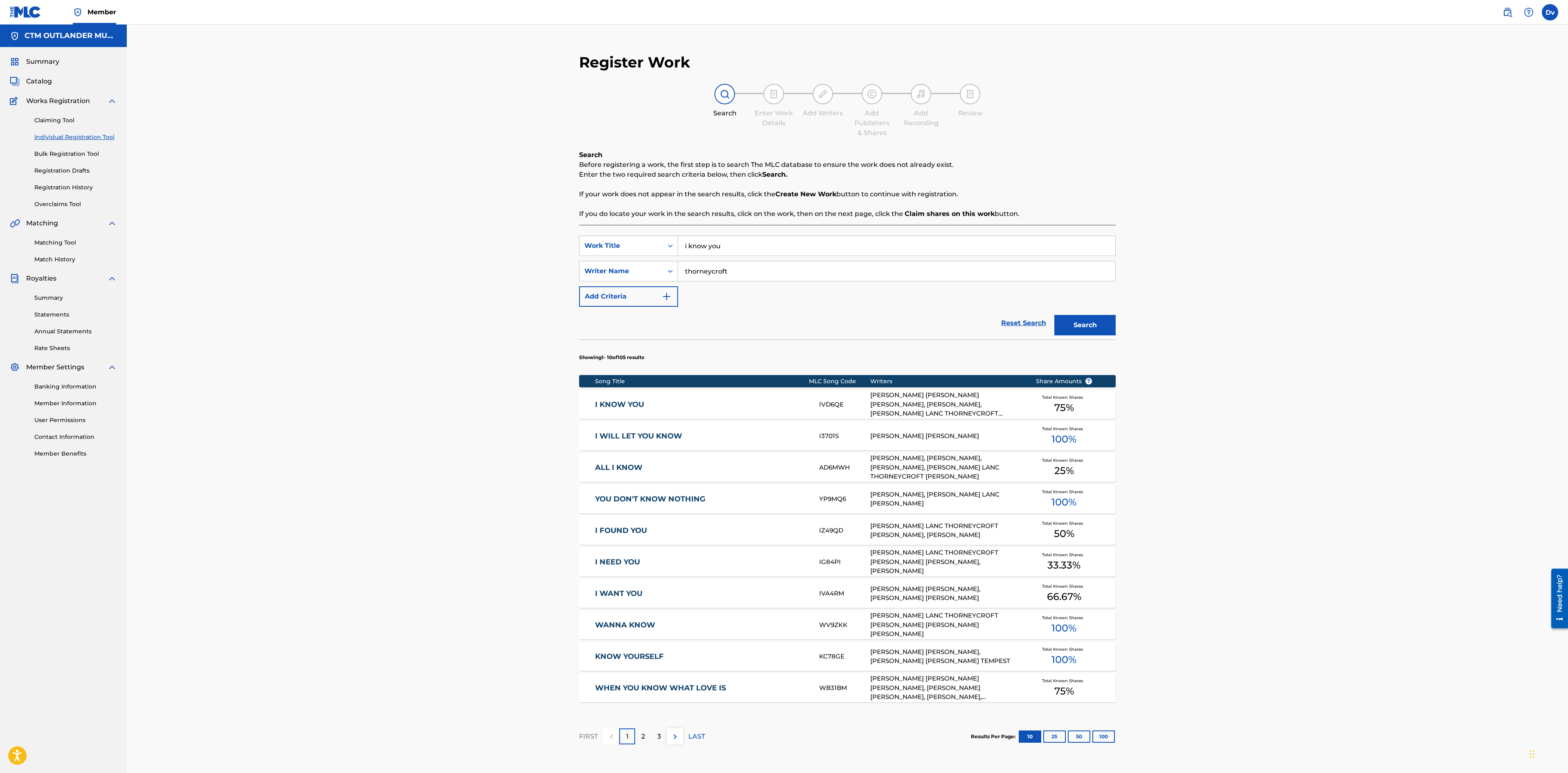
click at [609, 402] on link "I KNOW YOU" at bounding box center [702, 405] width 213 height 10
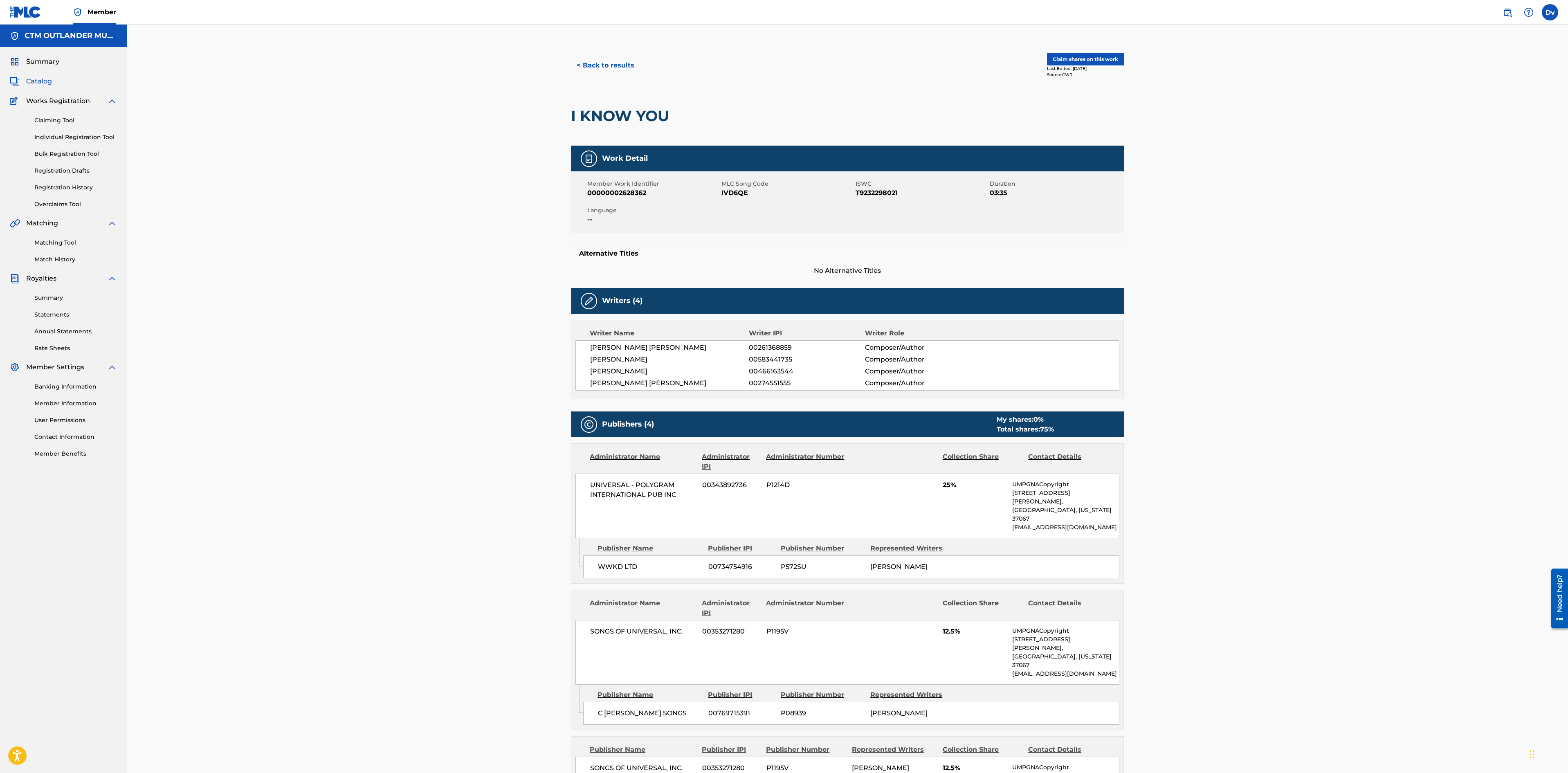
click at [1088, 52] on div "< Back to results Claim shares on this work Last Edited: [DATE] Source: CWR" at bounding box center [847, 65] width 553 height 41
click at [1089, 58] on button "Claim shares on this work" at bounding box center [1086, 58] width 77 height 12
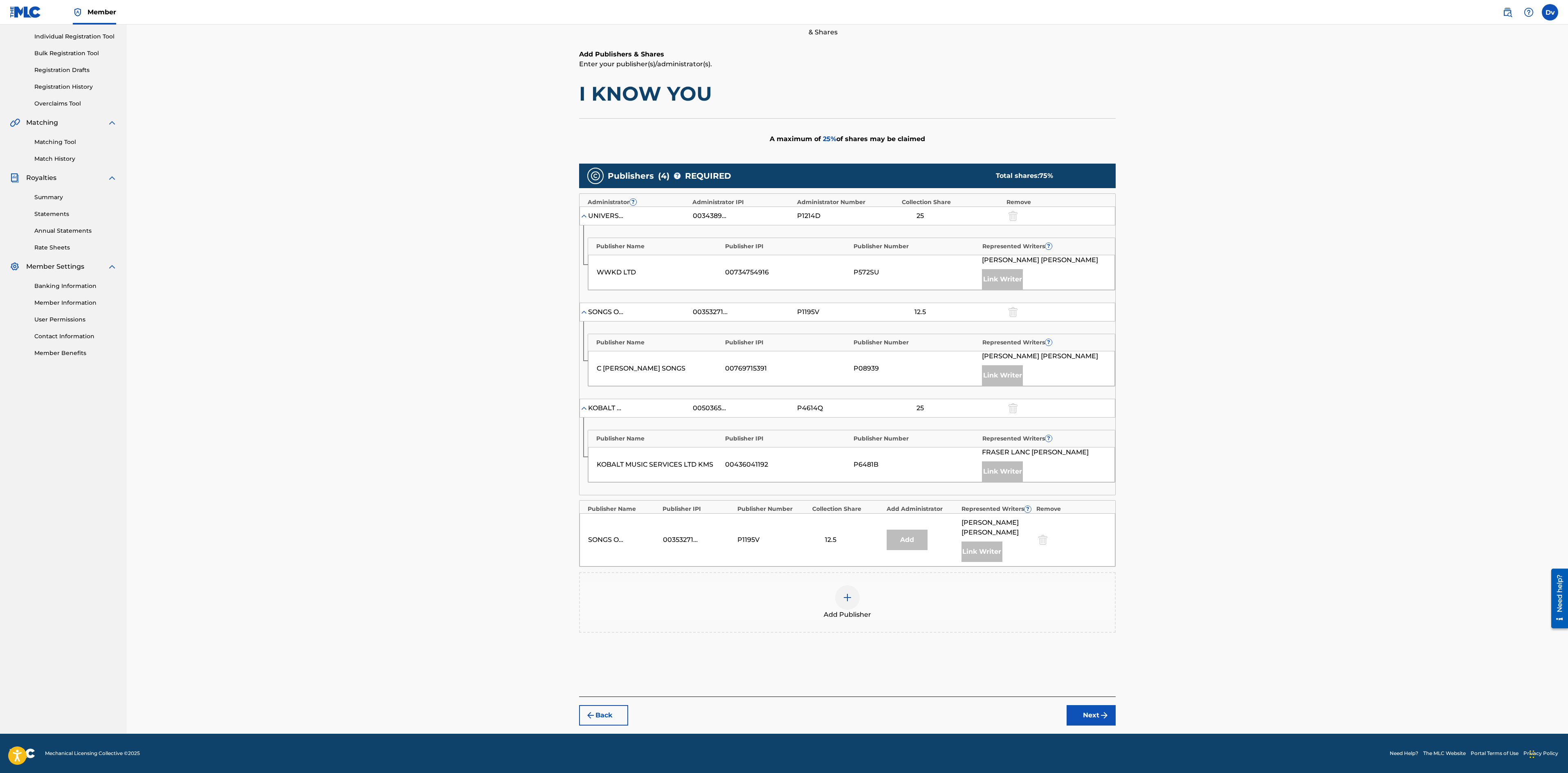
scroll to position [121, 0]
click at [849, 594] on img at bounding box center [848, 598] width 10 height 10
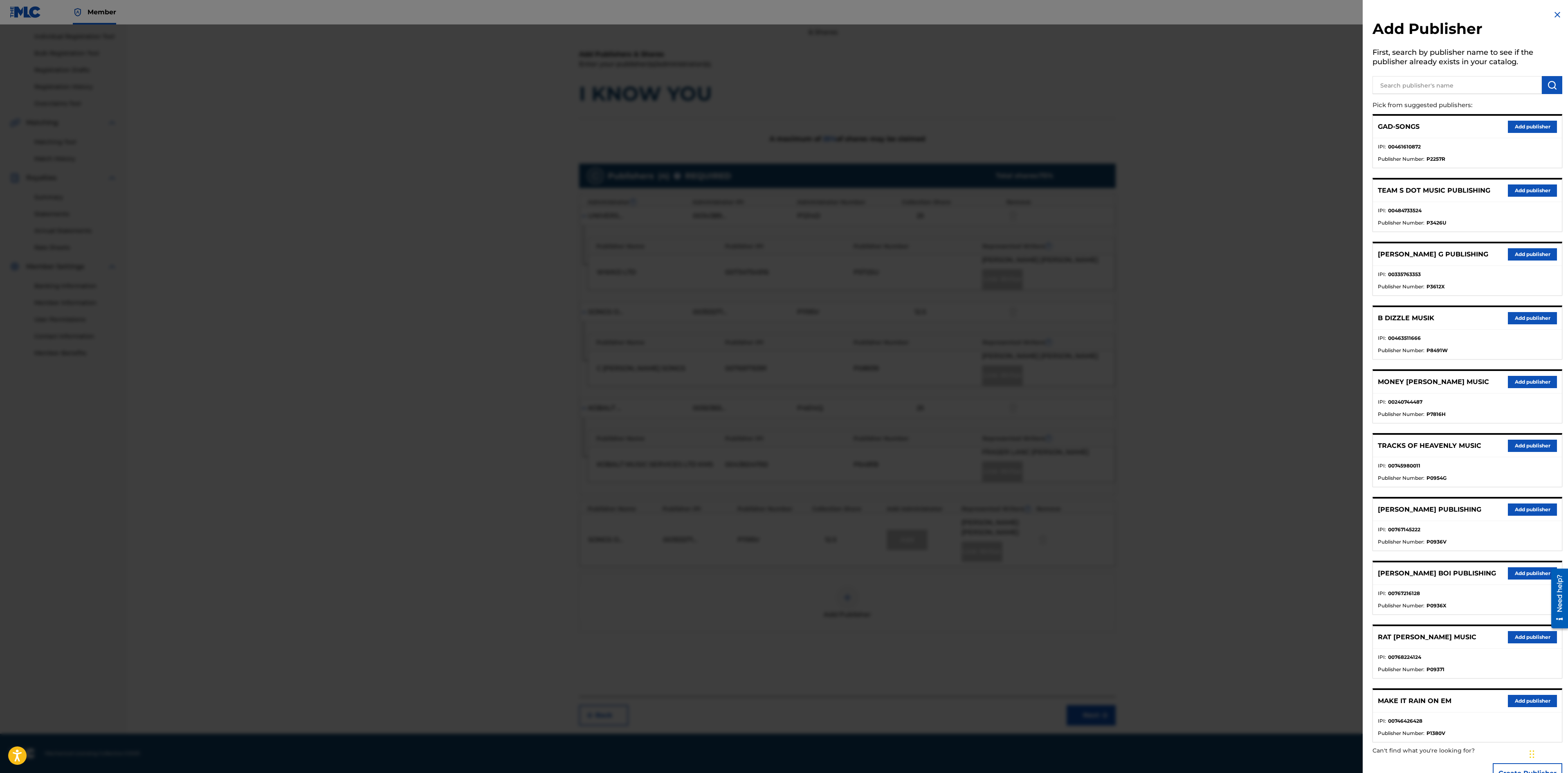
click at [1418, 89] on input "text" at bounding box center [1457, 85] width 170 height 18
type input "music of ctm"
click at [1548, 87] on img "submit" at bounding box center [1553, 85] width 10 height 10
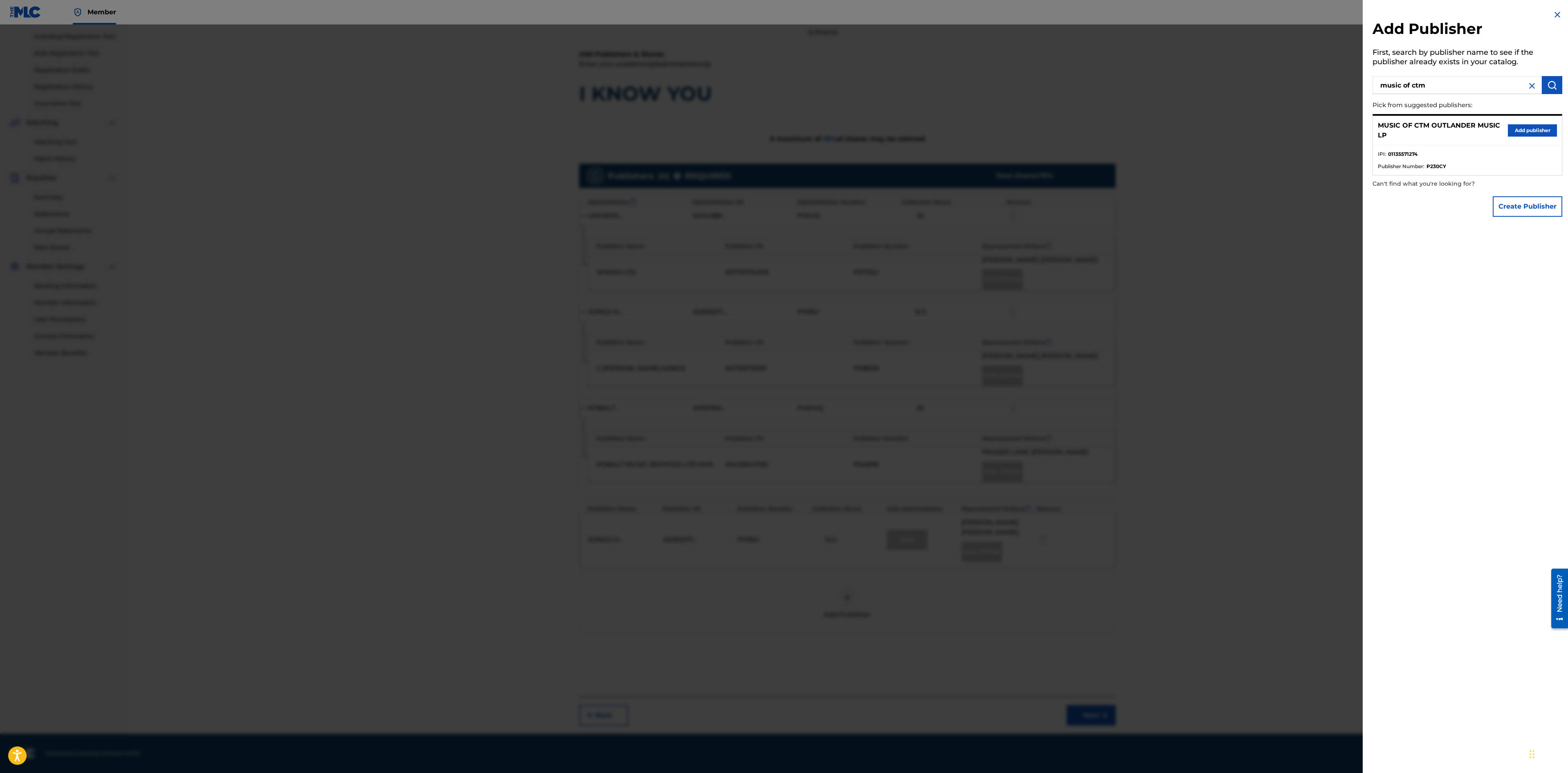
click at [1515, 121] on div "MUSIC OF CTM OUTLANDER MUSIC LP Add publisher" at bounding box center [1467, 131] width 189 height 30
click at [1518, 124] on button "Add publisher" at bounding box center [1532, 130] width 49 height 12
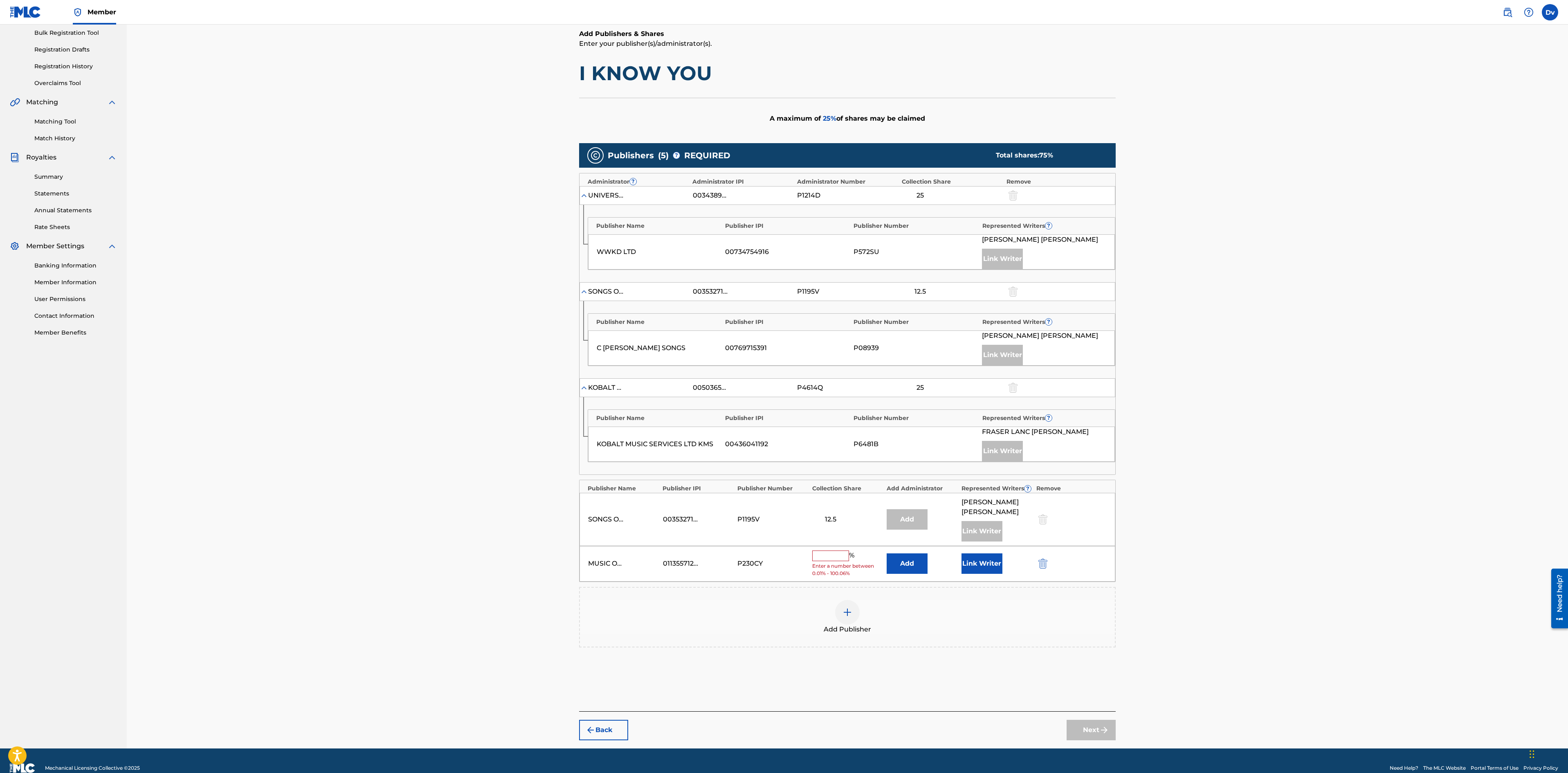
click at [821, 569] on div "MUSIC OF CTM OUTLANDER MUSIC LP 01135571274 P230CY % Enter a number between 0.0…" at bounding box center [848, 564] width 536 height 36
click at [838, 561] on input "text" at bounding box center [830, 555] width 37 height 11
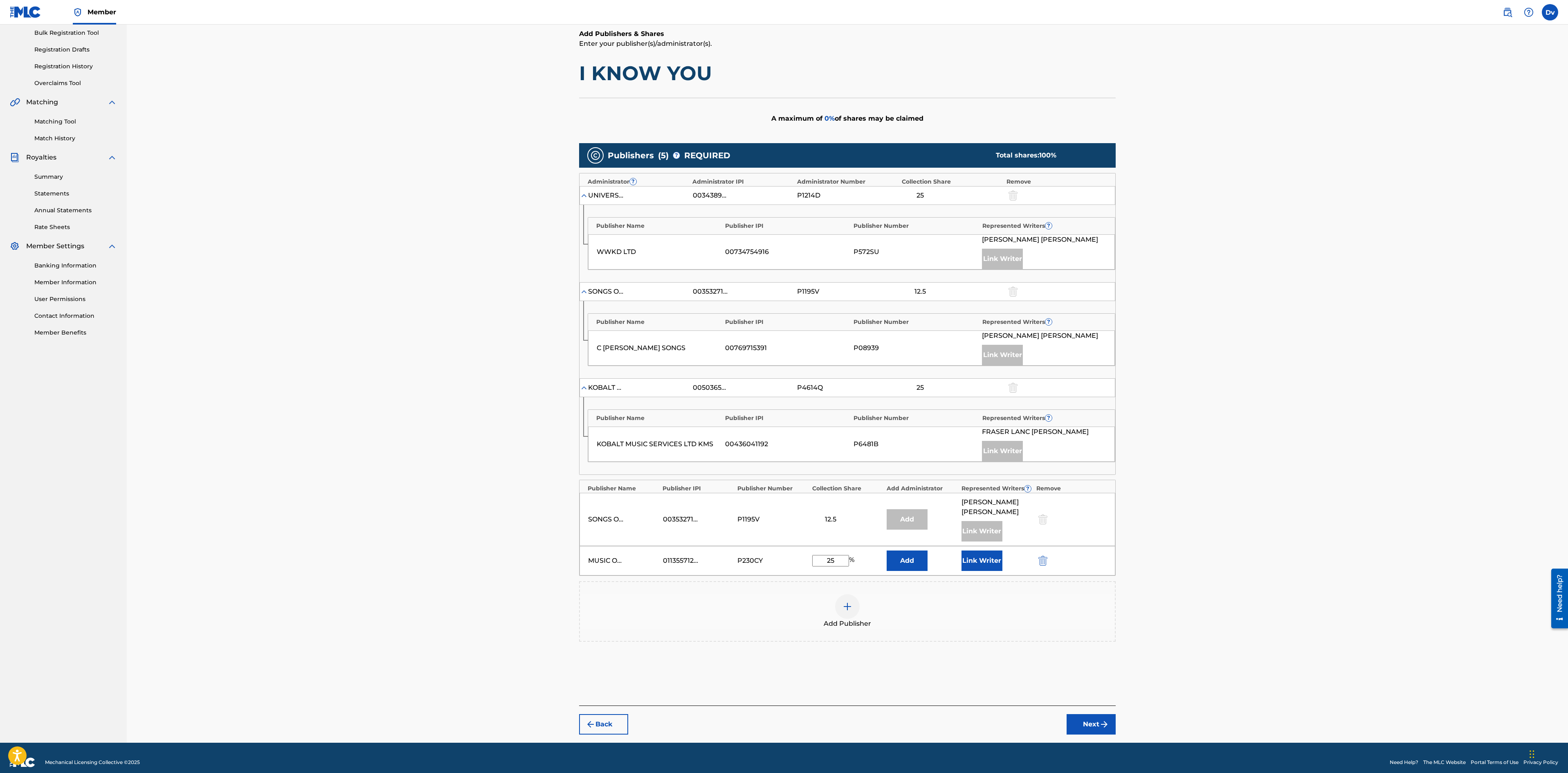
type input "25"
click at [976, 571] on button "Link Writer" at bounding box center [982, 560] width 41 height 20
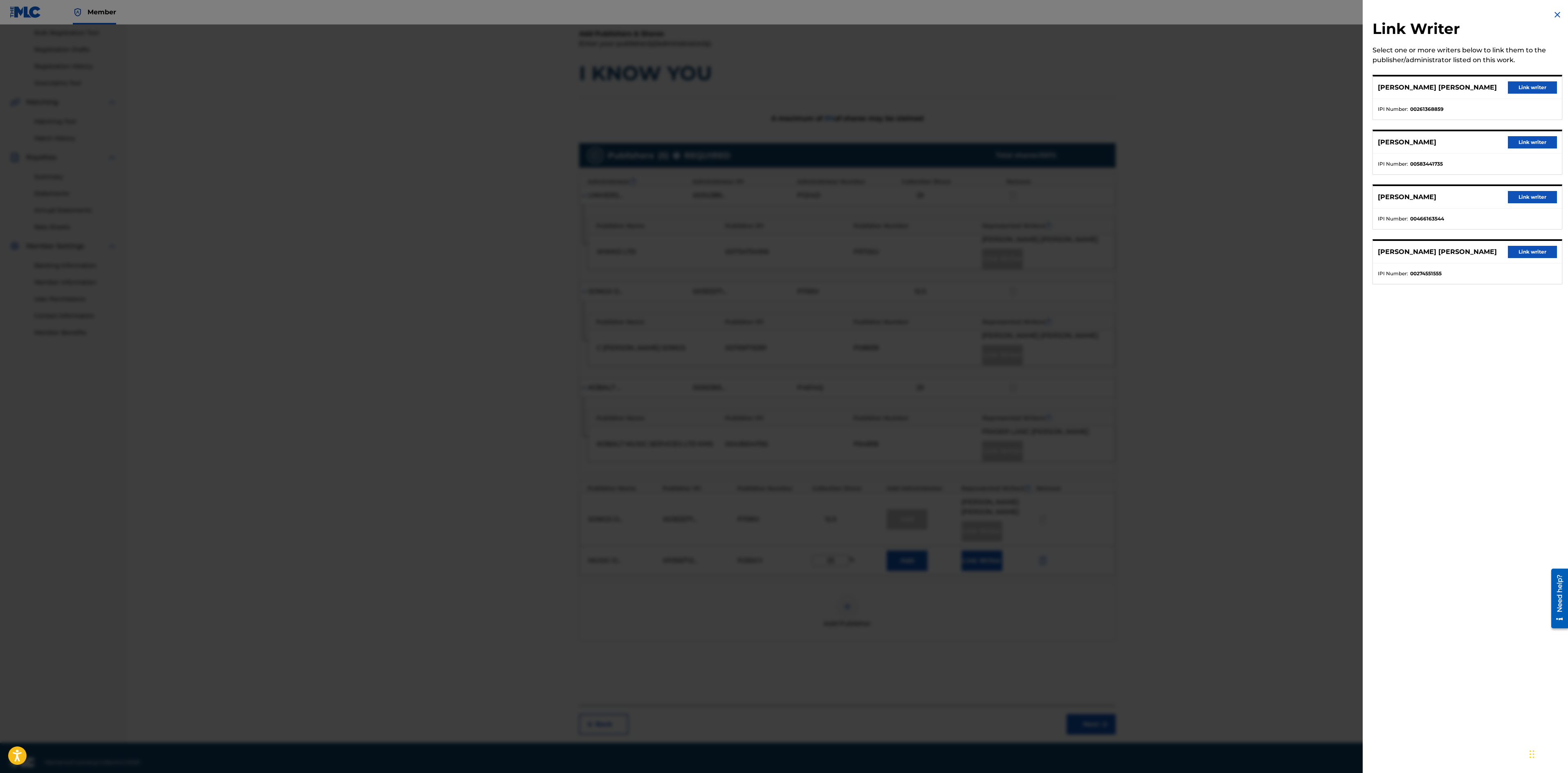
click at [1526, 89] on button "Link writer" at bounding box center [1532, 87] width 49 height 12
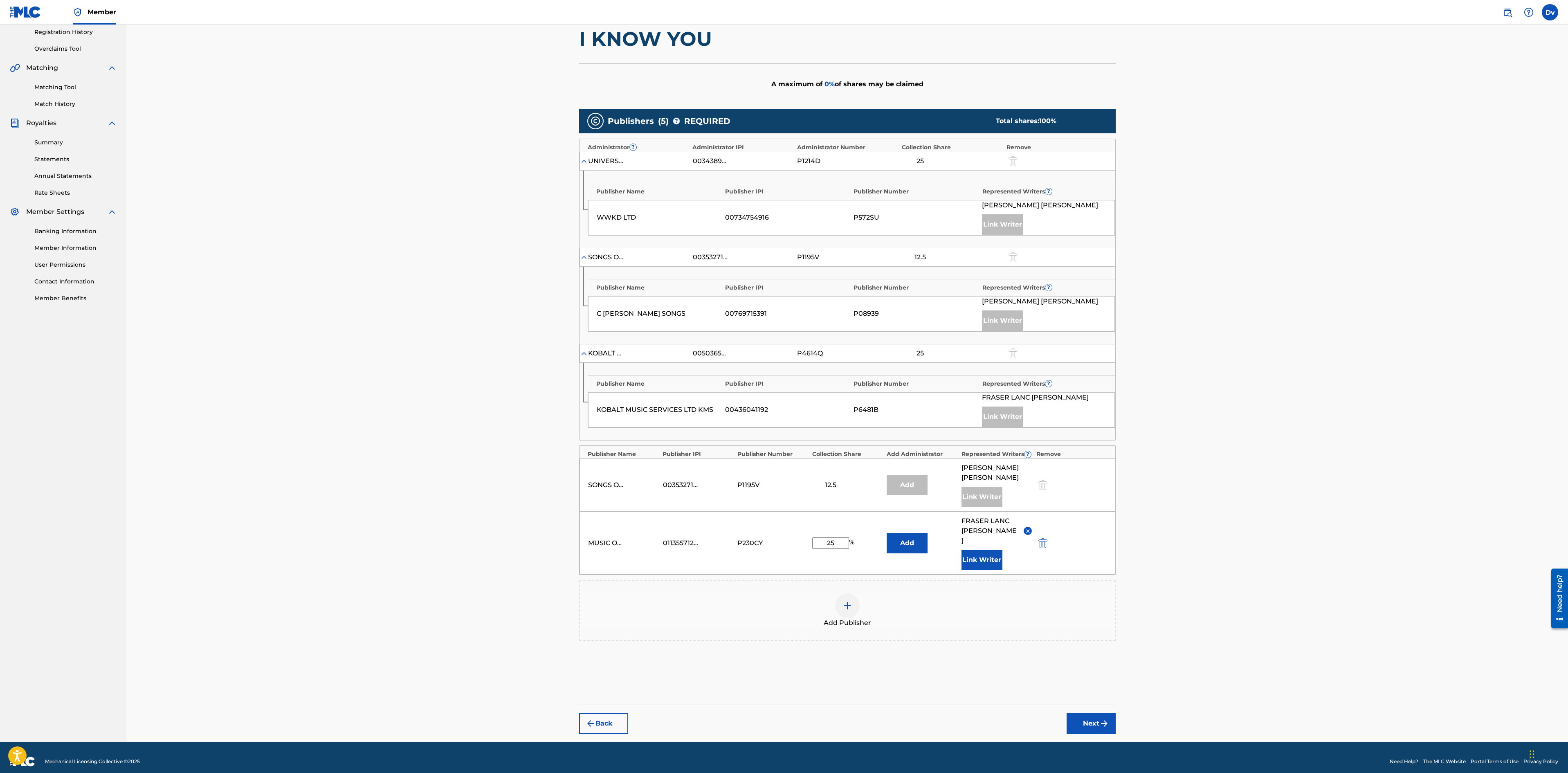
scroll to position [185, 0]
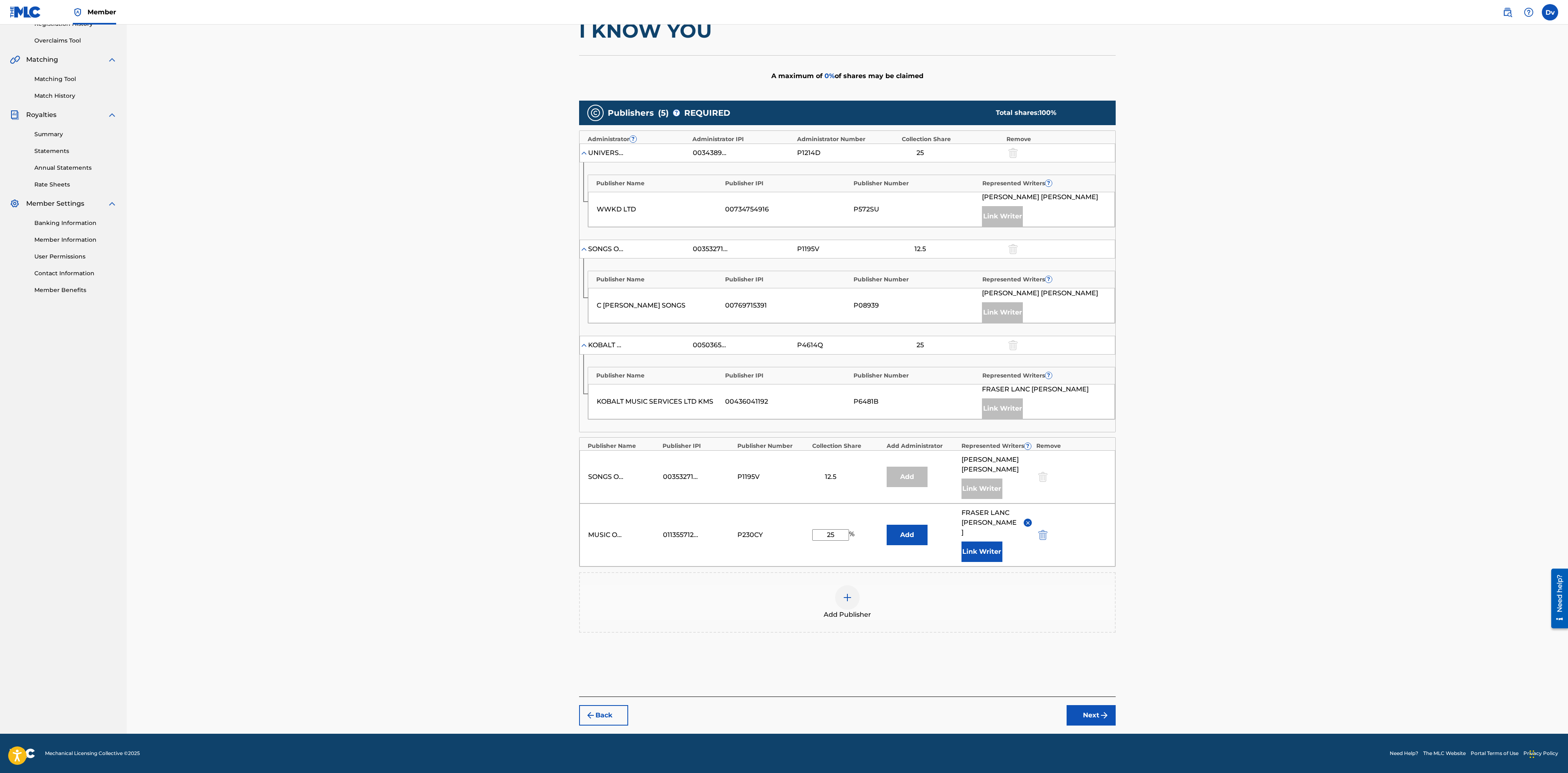
click at [1092, 712] on button "Next" at bounding box center [1091, 715] width 49 height 20
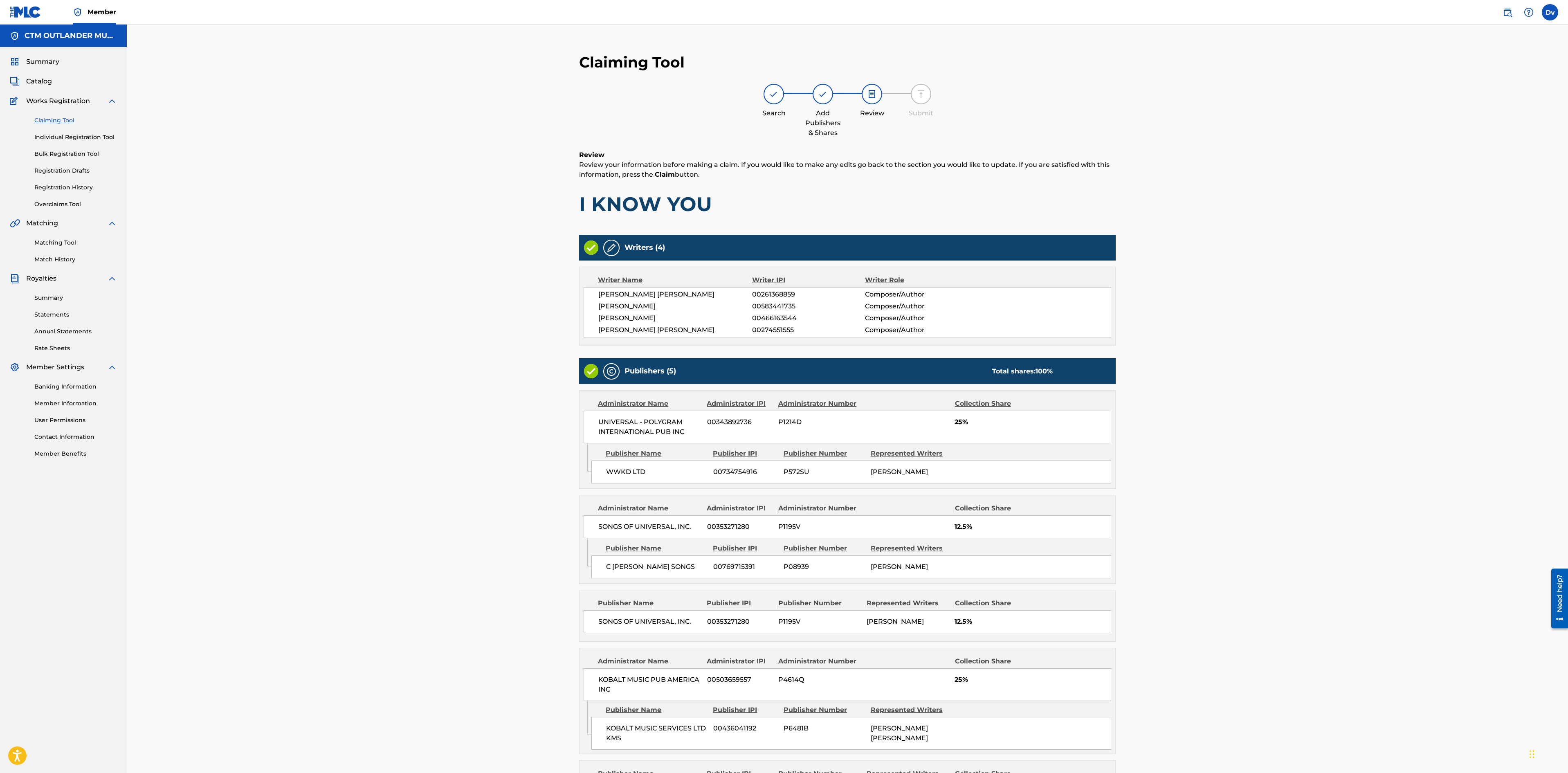
scroll to position [150, 0]
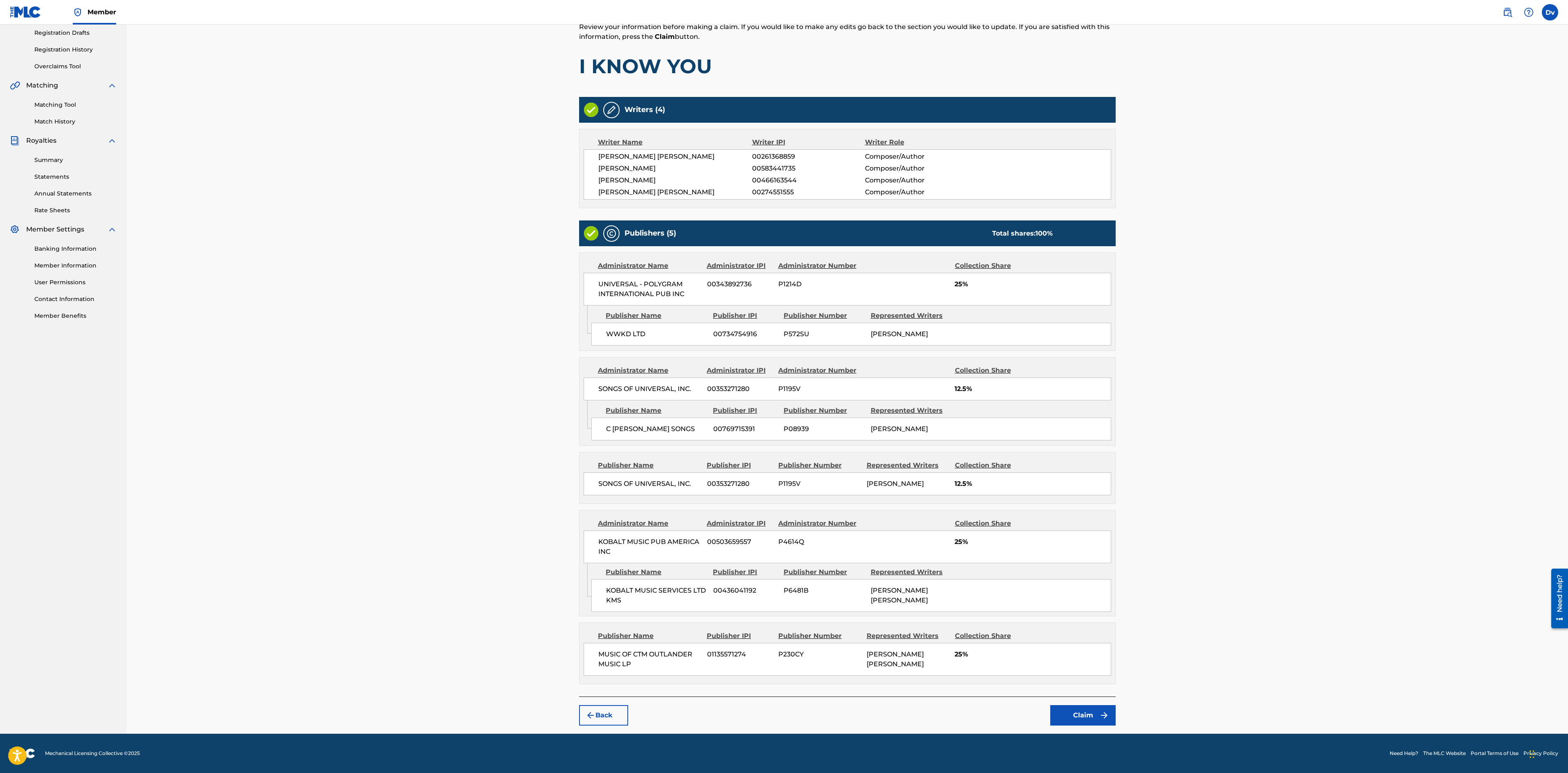
click at [1073, 716] on button "Claim" at bounding box center [1083, 715] width 66 height 20
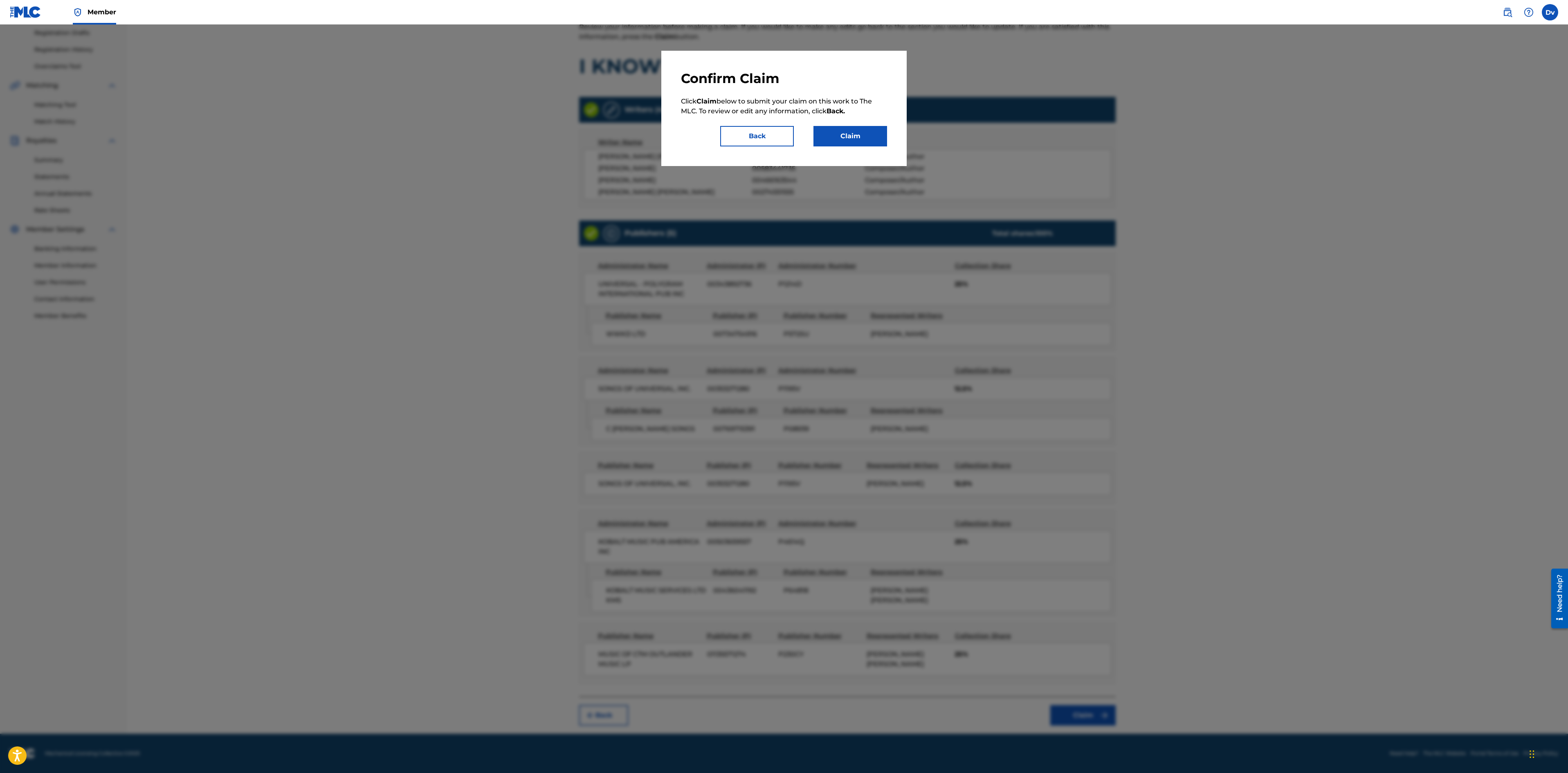
click at [853, 144] on button "Claim" at bounding box center [850, 136] width 74 height 20
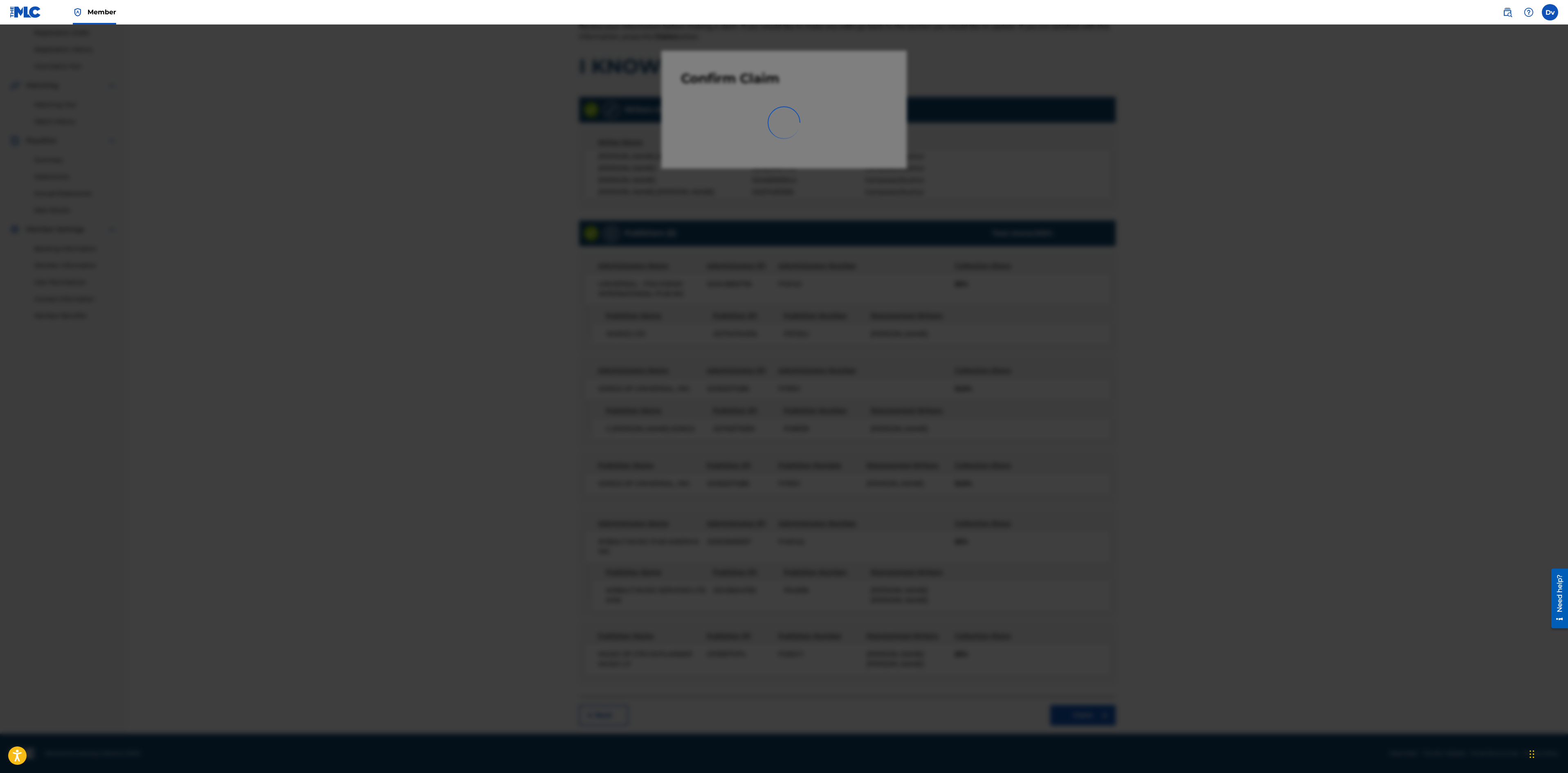
scroll to position [0, 0]
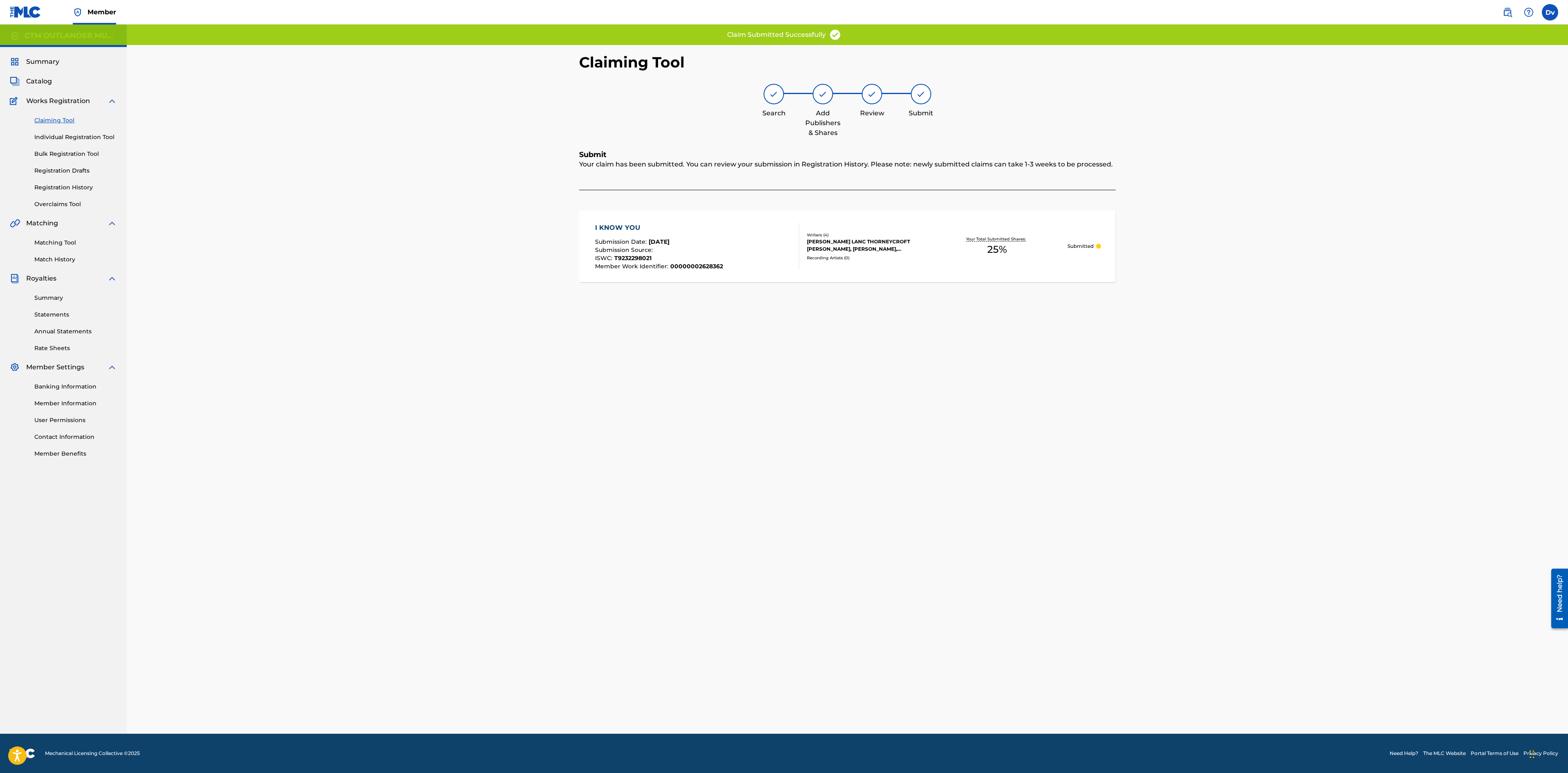
click at [632, 226] on div "I KNOW YOU" at bounding box center [659, 228] width 128 height 10
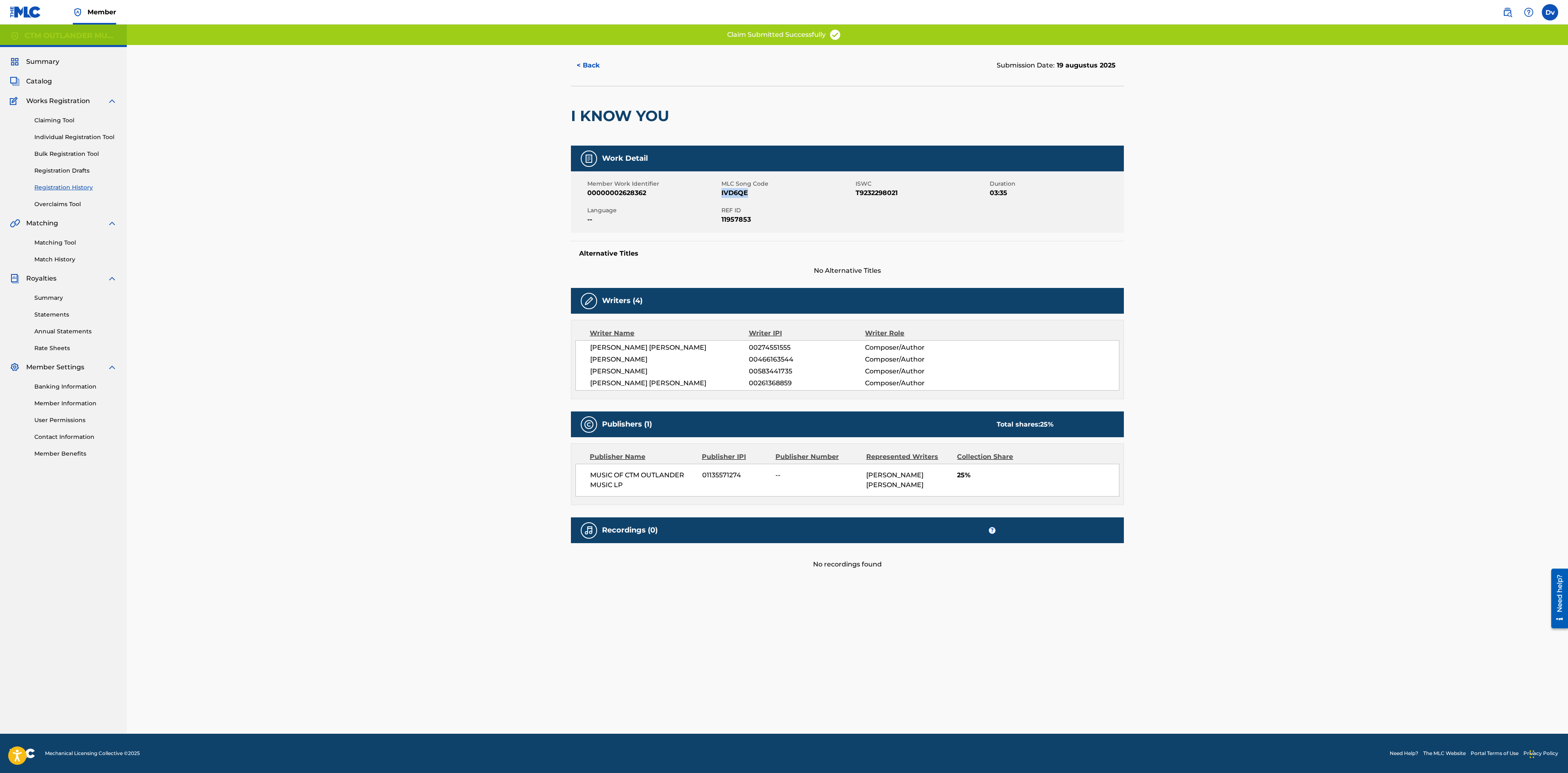
drag, startPoint x: 759, startPoint y: 196, endPoint x: 722, endPoint y: 196, distance: 37.0
click at [722, 196] on span "IVD6QE" at bounding box center [788, 193] width 132 height 10
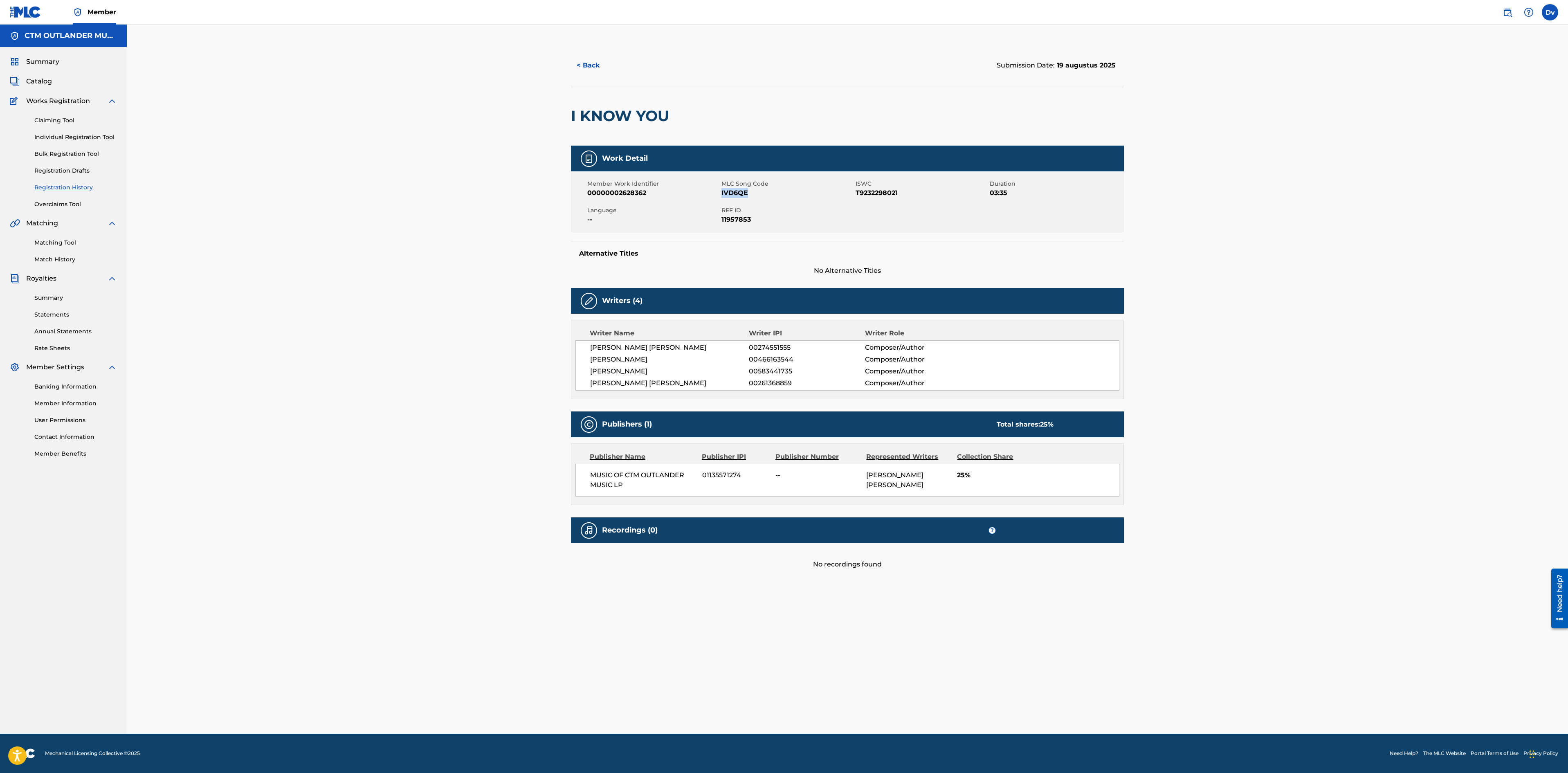
copy span "IVD6QE"
click at [106, 135] on link "Individual Registration Tool" at bounding box center [76, 137] width 83 height 9
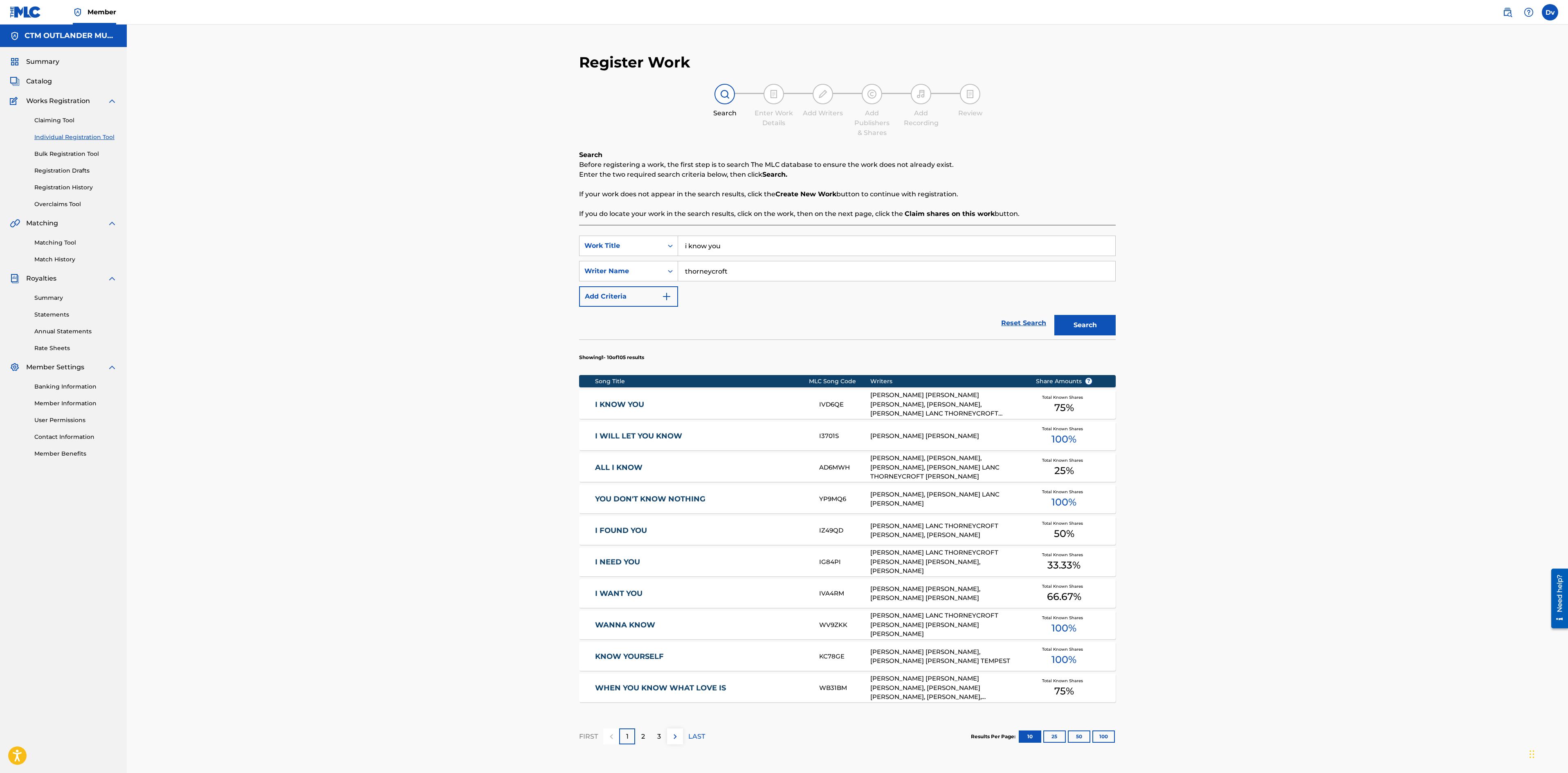
click at [749, 248] on input "i know you" at bounding box center [896, 246] width 437 height 19
drag, startPoint x: 749, startPoint y: 248, endPoint x: 531, endPoint y: 218, distance: 220.1
click at [552, 225] on div "Register Work Search Enter Work Details Add Writers Add Publishers & Shares Add…" at bounding box center [847, 419] width 1441 height 790
type input "FUNKY [DATE]"
click at [1055, 315] on button "Search" at bounding box center [1086, 325] width 62 height 20
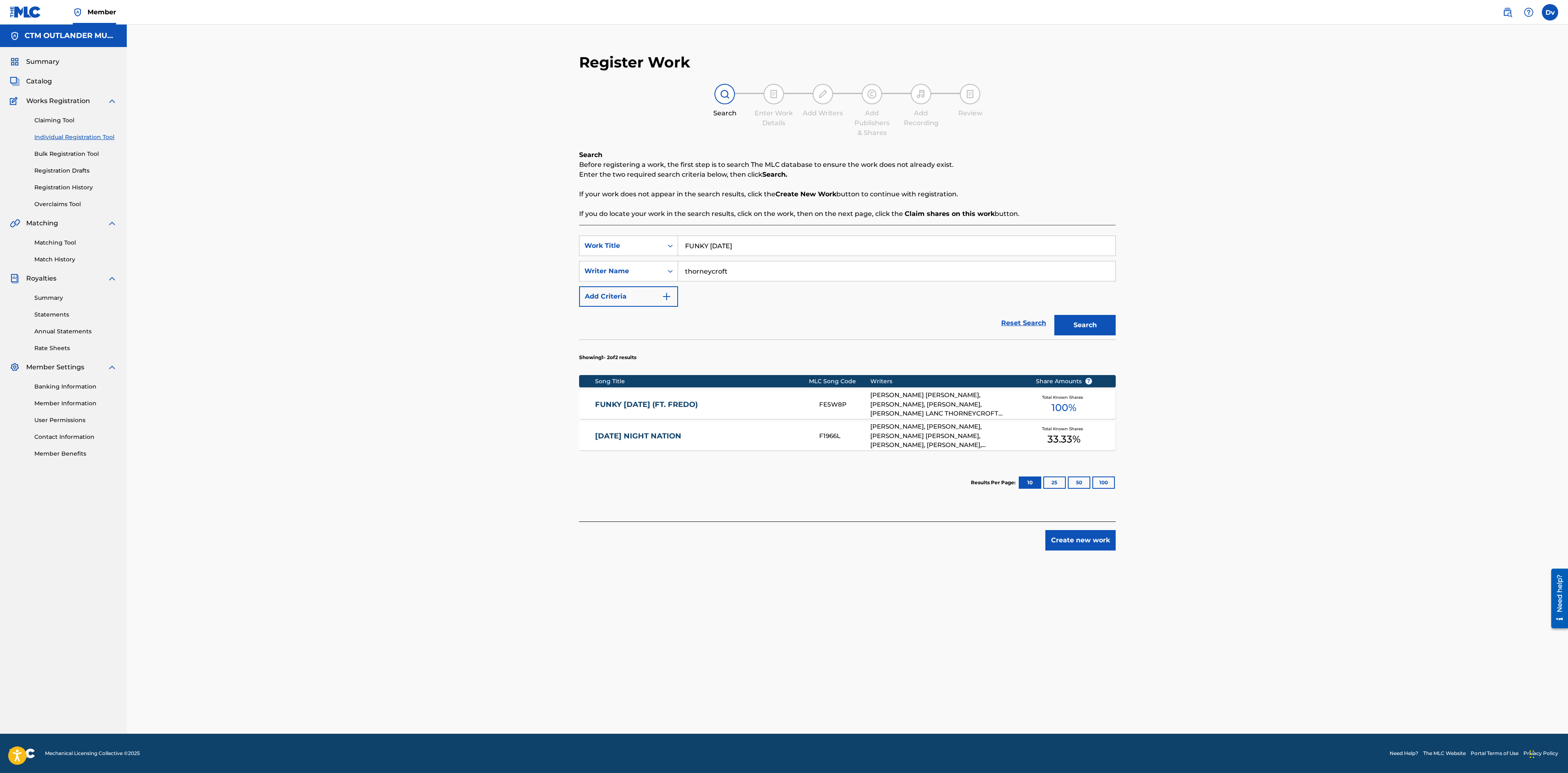
click at [683, 403] on link "FUNKY [DATE] (FT. FREDO)" at bounding box center [702, 405] width 213 height 10
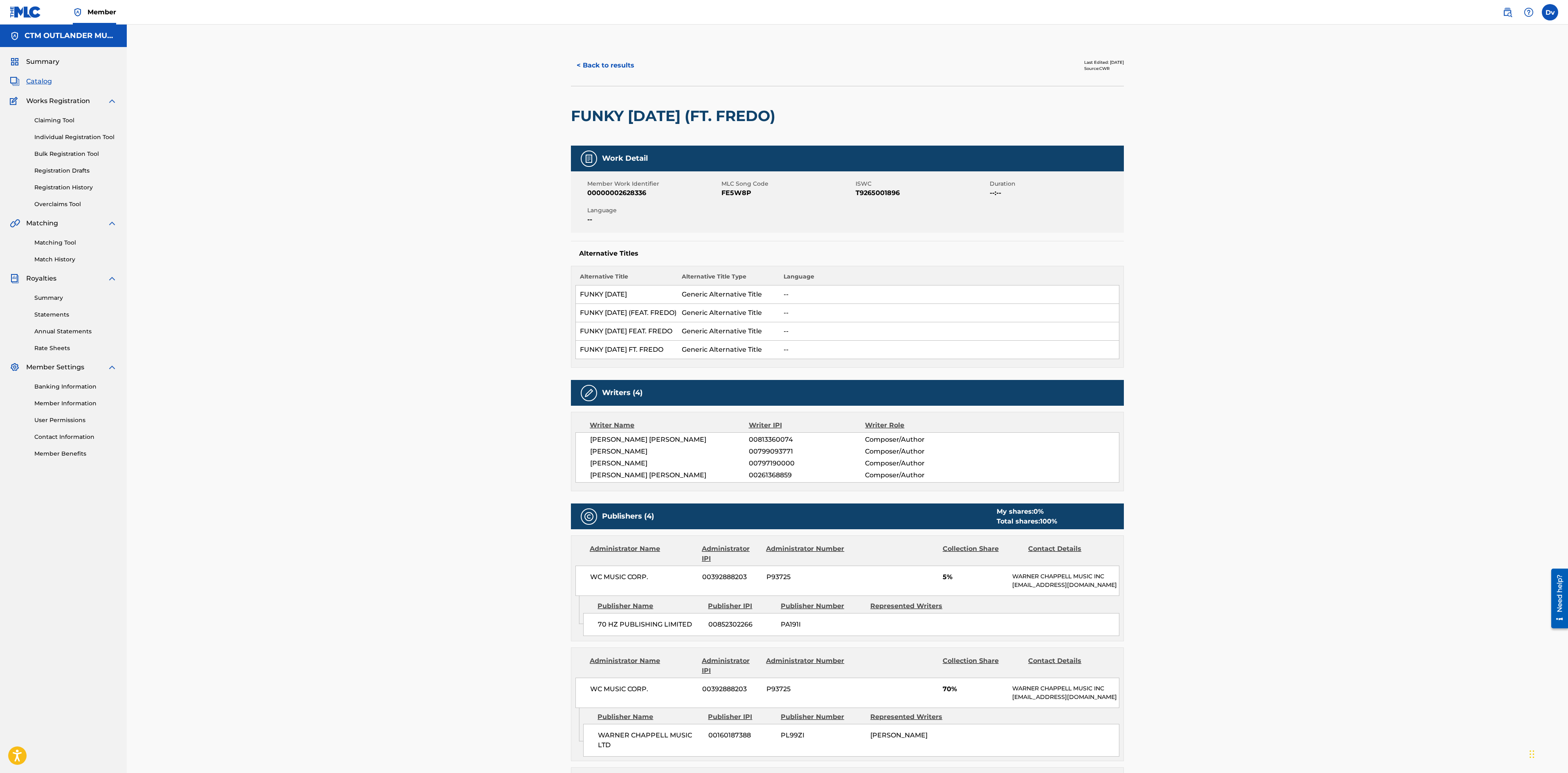
click at [619, 58] on button "< Back to results" at bounding box center [605, 65] width 69 height 20
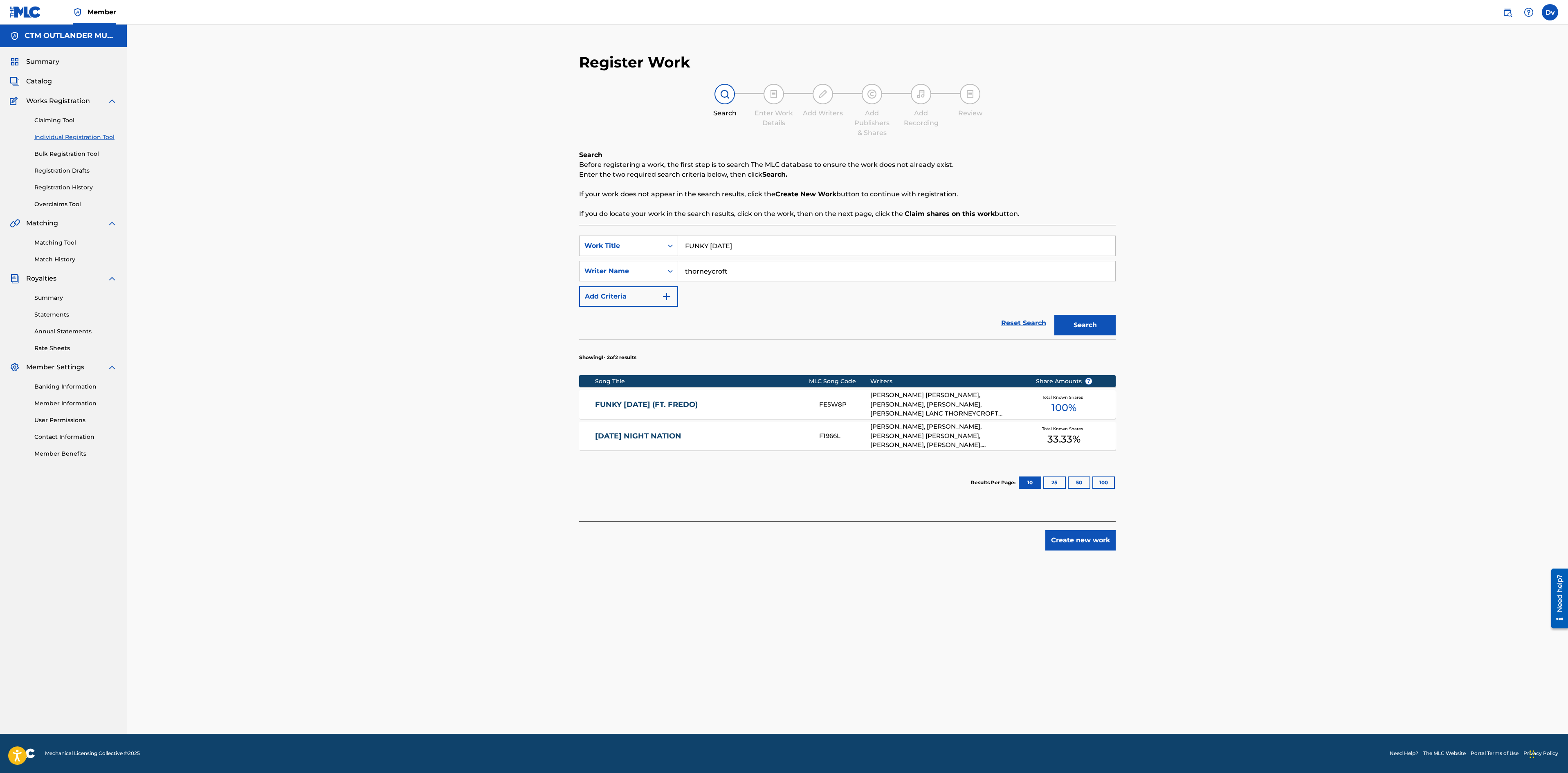
click at [667, 242] on icon "Search Form" at bounding box center [671, 246] width 8 height 8
click at [633, 290] on div "MLC Song Code" at bounding box center [628, 287] width 98 height 20
click at [762, 240] on input "Search Form" at bounding box center [896, 246] width 437 height 19
paste input "FVATJJ,"
type input "FVATJJ,"
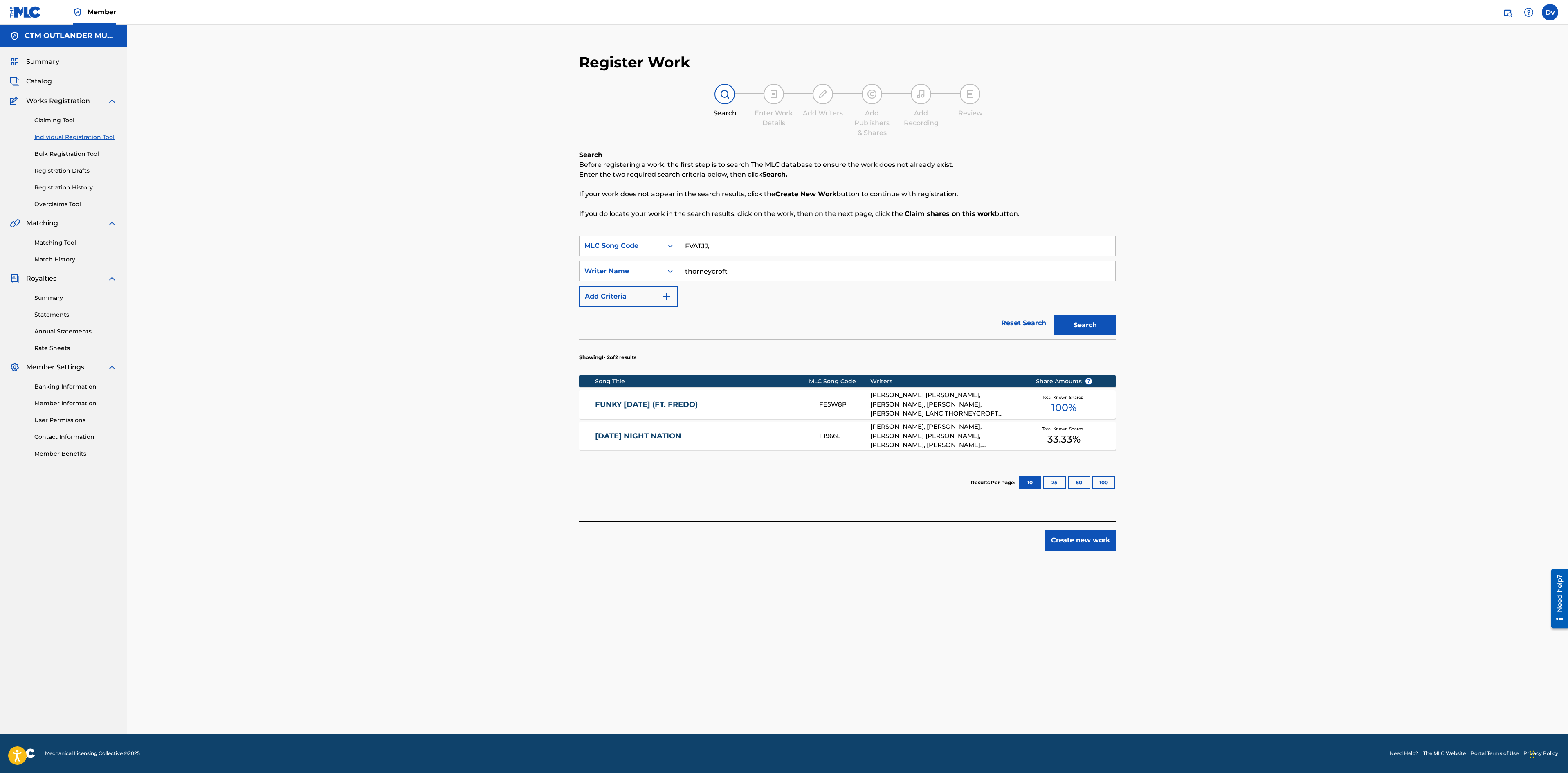
click at [1055, 315] on button "Search" at bounding box center [1086, 325] width 62 height 20
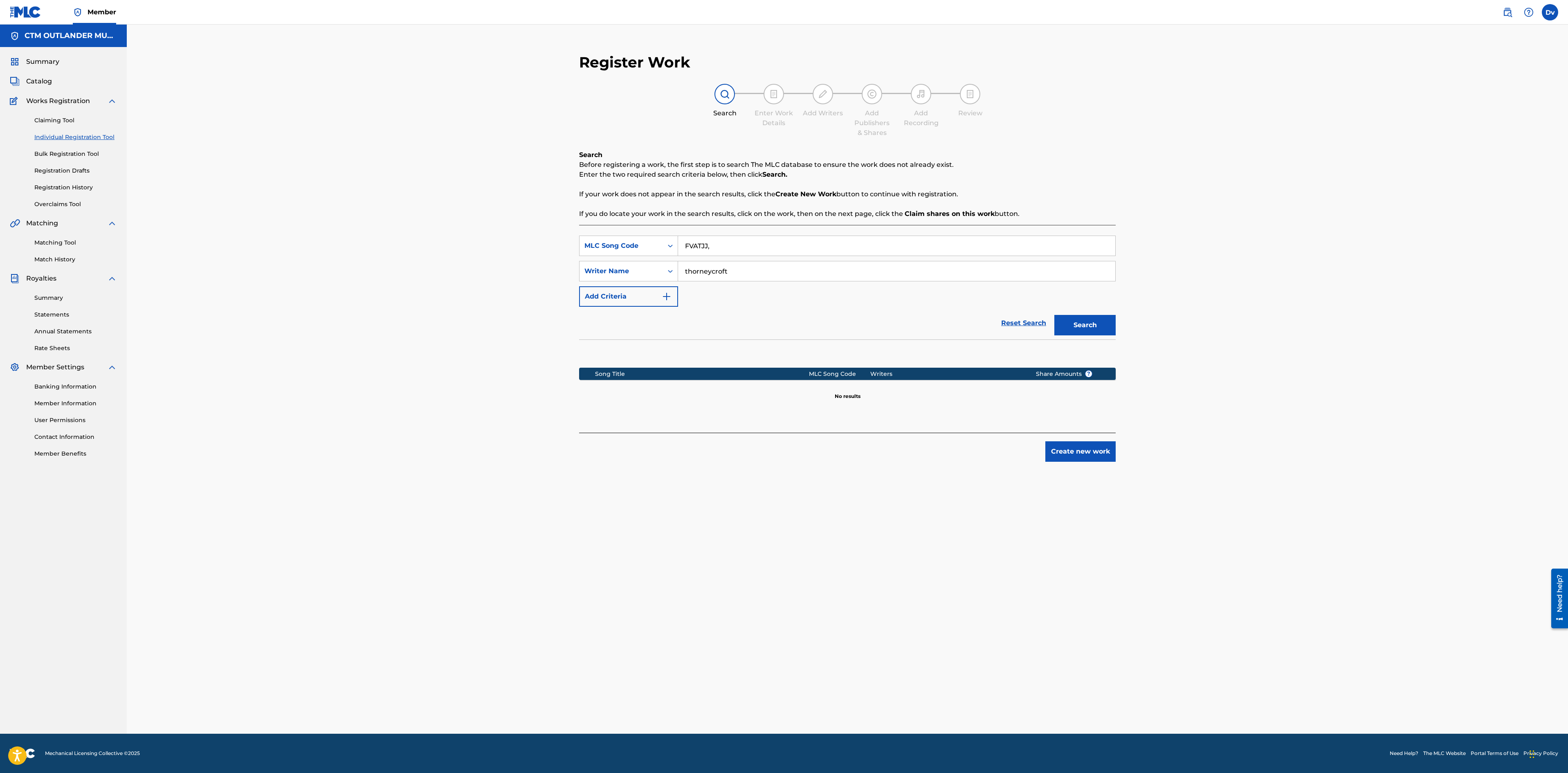
drag, startPoint x: 795, startPoint y: 278, endPoint x: 557, endPoint y: 257, distance: 238.9
click at [557, 257] on div "Register Work Search Enter Work Details Add Writers Add Publishers & Shares Add…" at bounding box center [847, 378] width 1441 height 709
click at [732, 248] on input "FVATJJ," at bounding box center [896, 246] width 437 height 19
type input "FVATJJ"
click at [682, 305] on div "SearchWithCriteria32a145ad-a8a6-47a3-9ec4-8f1f3ee2f9dc MLC Song Code FVATJJ Sea…" at bounding box center [847, 271] width 537 height 71
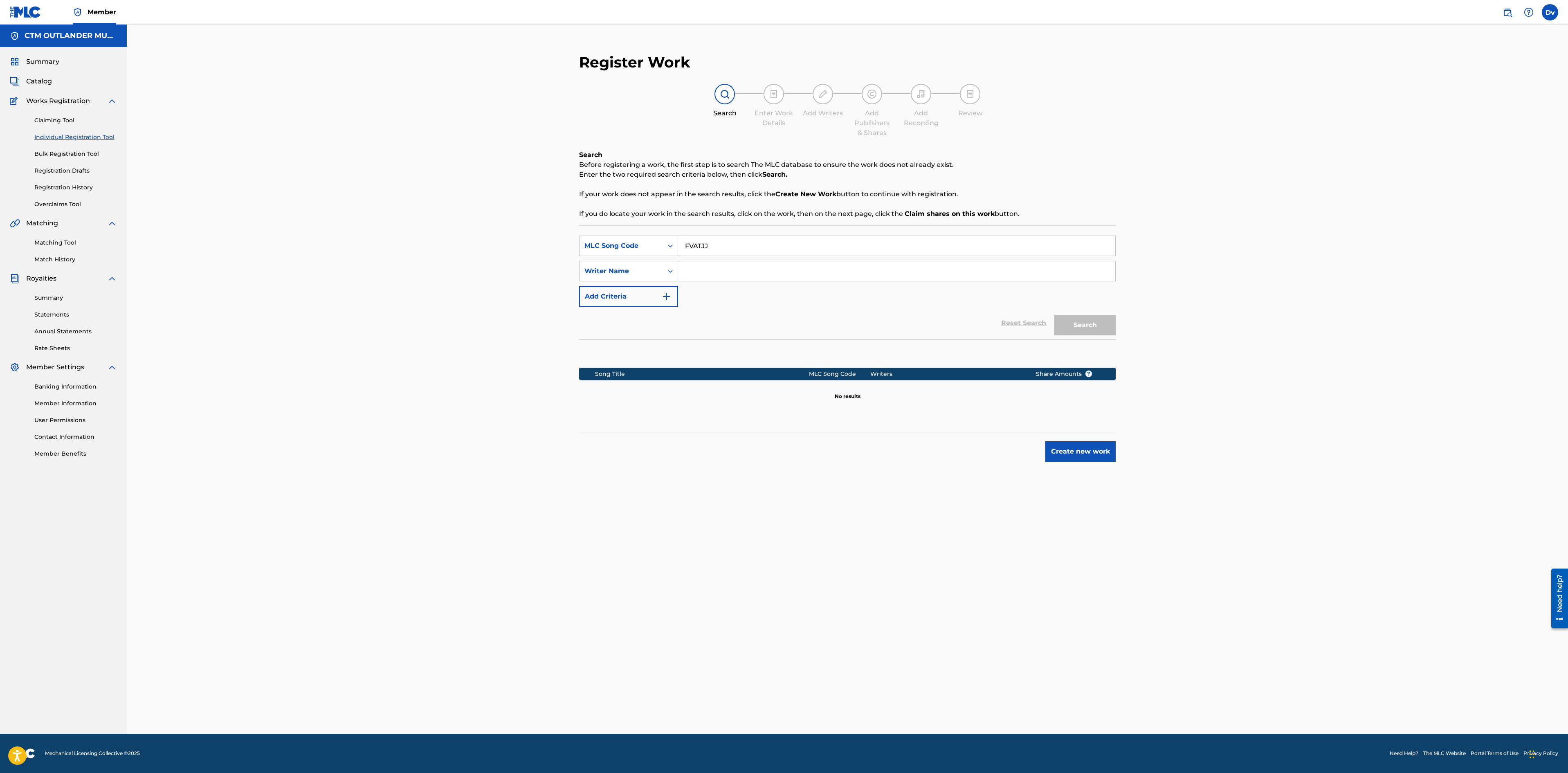
click at [1099, 326] on div "Search" at bounding box center [1083, 323] width 66 height 32
click at [71, 99] on span "Works Registration" at bounding box center [58, 101] width 64 height 10
click at [76, 120] on link "Claiming Tool" at bounding box center [76, 120] width 83 height 9
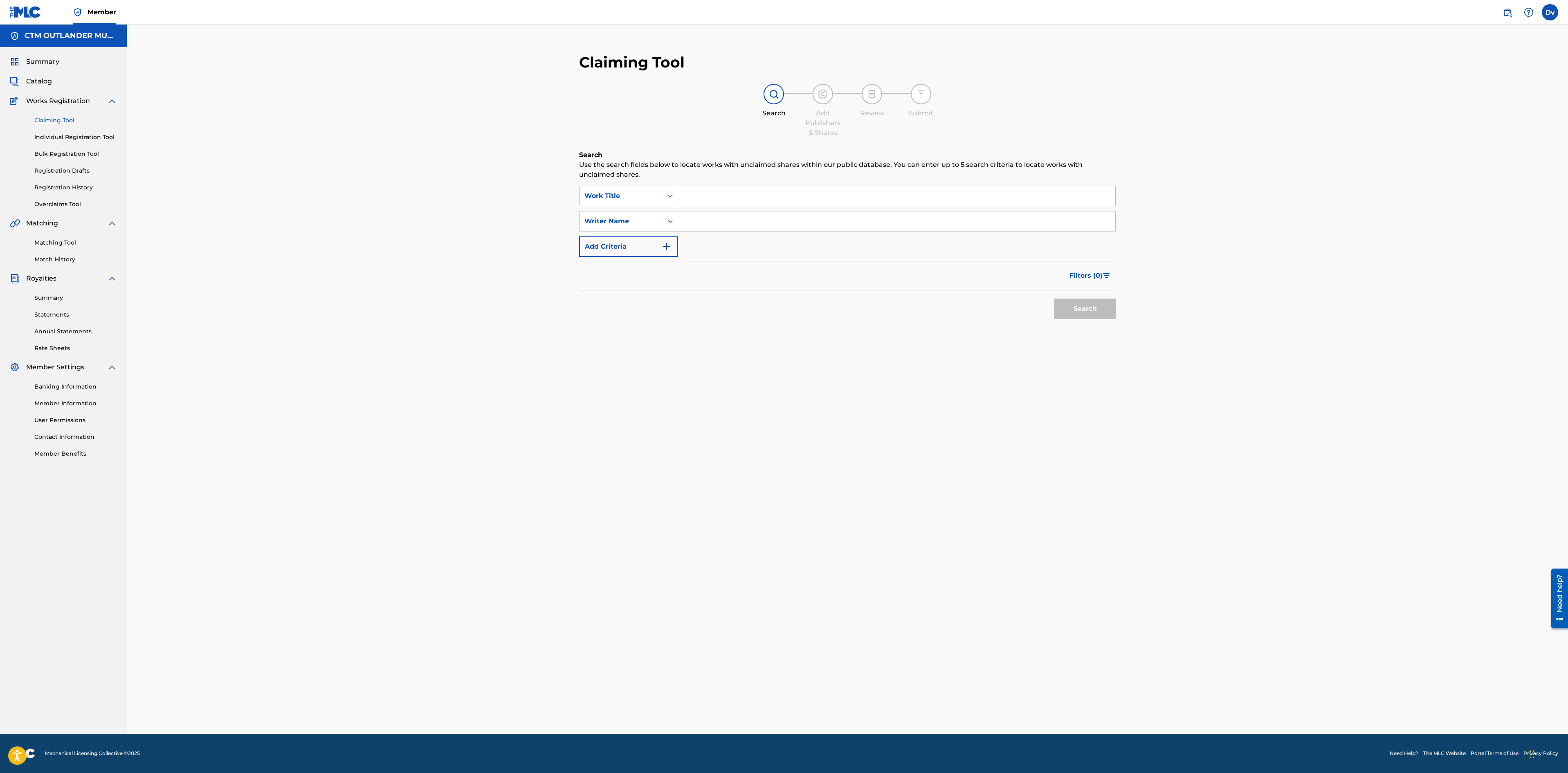
click at [721, 188] on input "Search Form" at bounding box center [896, 196] width 437 height 19
paste input "FVATJJ,"
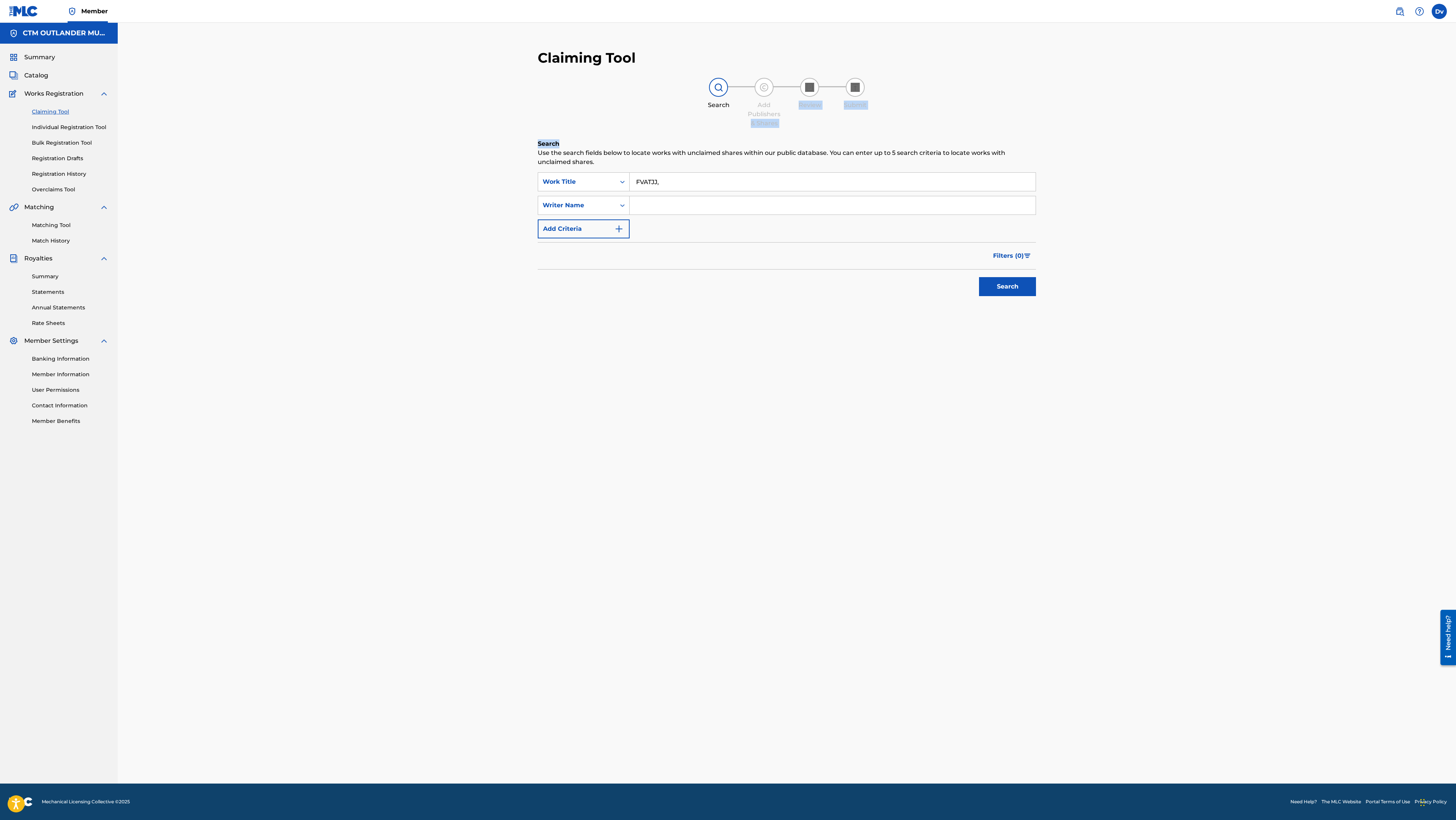
click at [722, 136] on div "Claiming Tool Search Add Publishers & Shares Review Submit Search Use the searc…" at bounding box center [786, 193] width 513 height 304
click at [685, 183] on input "FVATJJ," at bounding box center [832, 182] width 406 height 18
type input "F"
click at [673, 189] on input "F" at bounding box center [832, 182] width 406 height 18
paste input "FAMILY TREE"
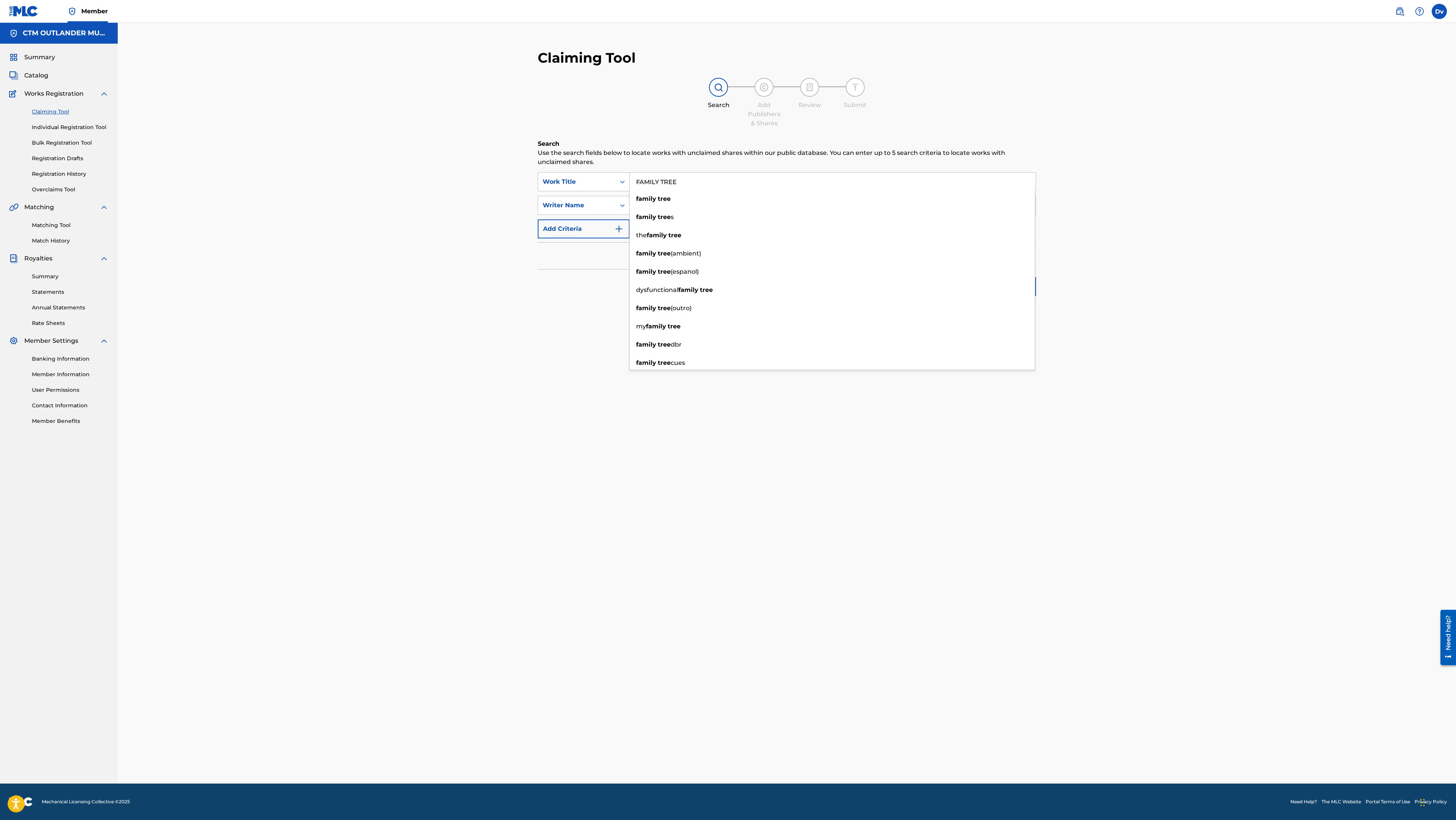
type input "FAMILY TREE"
click at [448, 327] on div "Claiming Tool Search Add Publishers & Shares Review Submit Search Use the searc…" at bounding box center [786, 402] width 1338 height 760
click at [787, 205] on input "Search Form" at bounding box center [832, 205] width 406 height 18
type input "thorneycroft"
click at [991, 288] on button "Search" at bounding box center [1008, 286] width 57 height 19
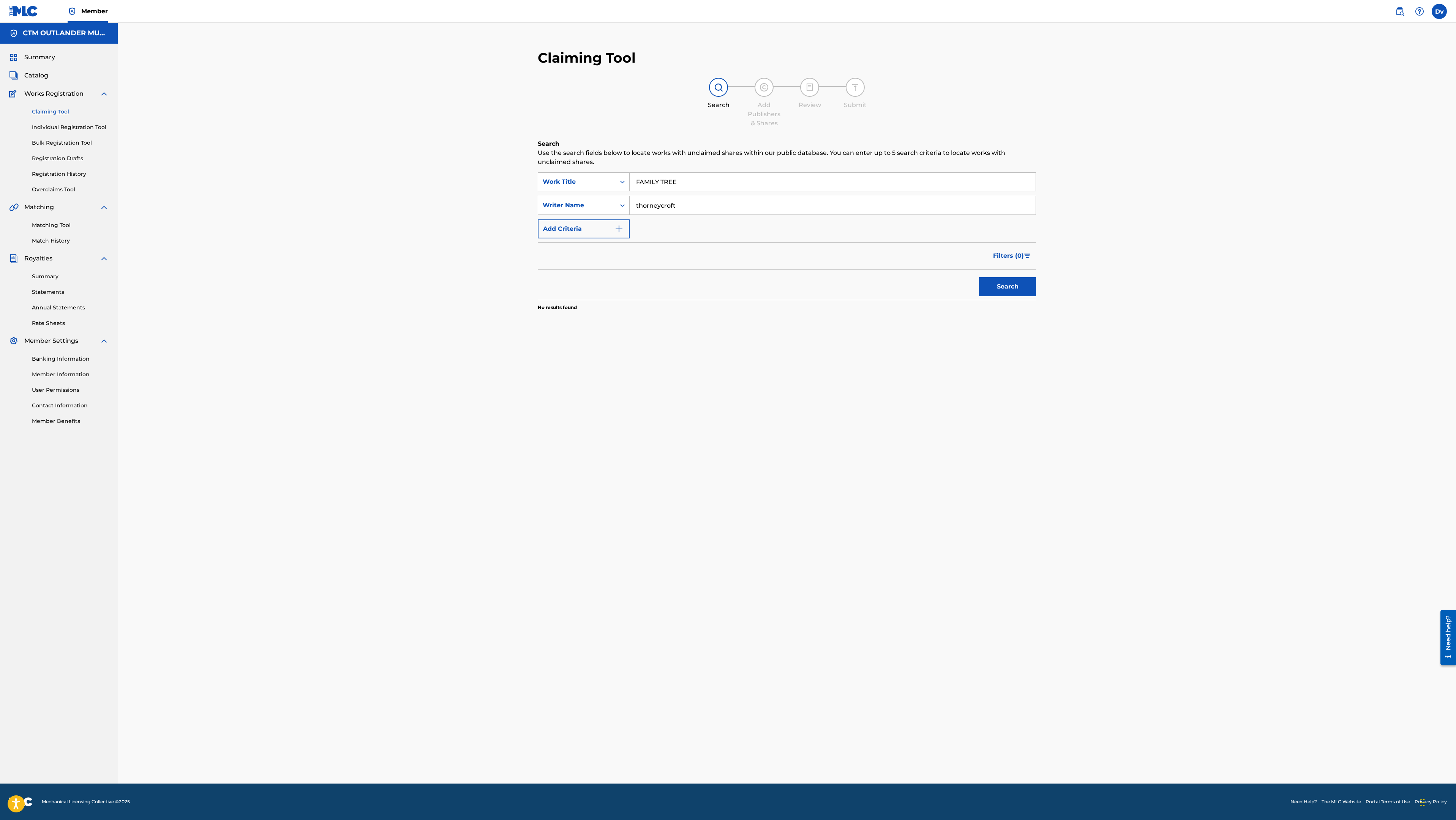
click at [79, 125] on link "Individual Registration Tool" at bounding box center [70, 127] width 77 height 8
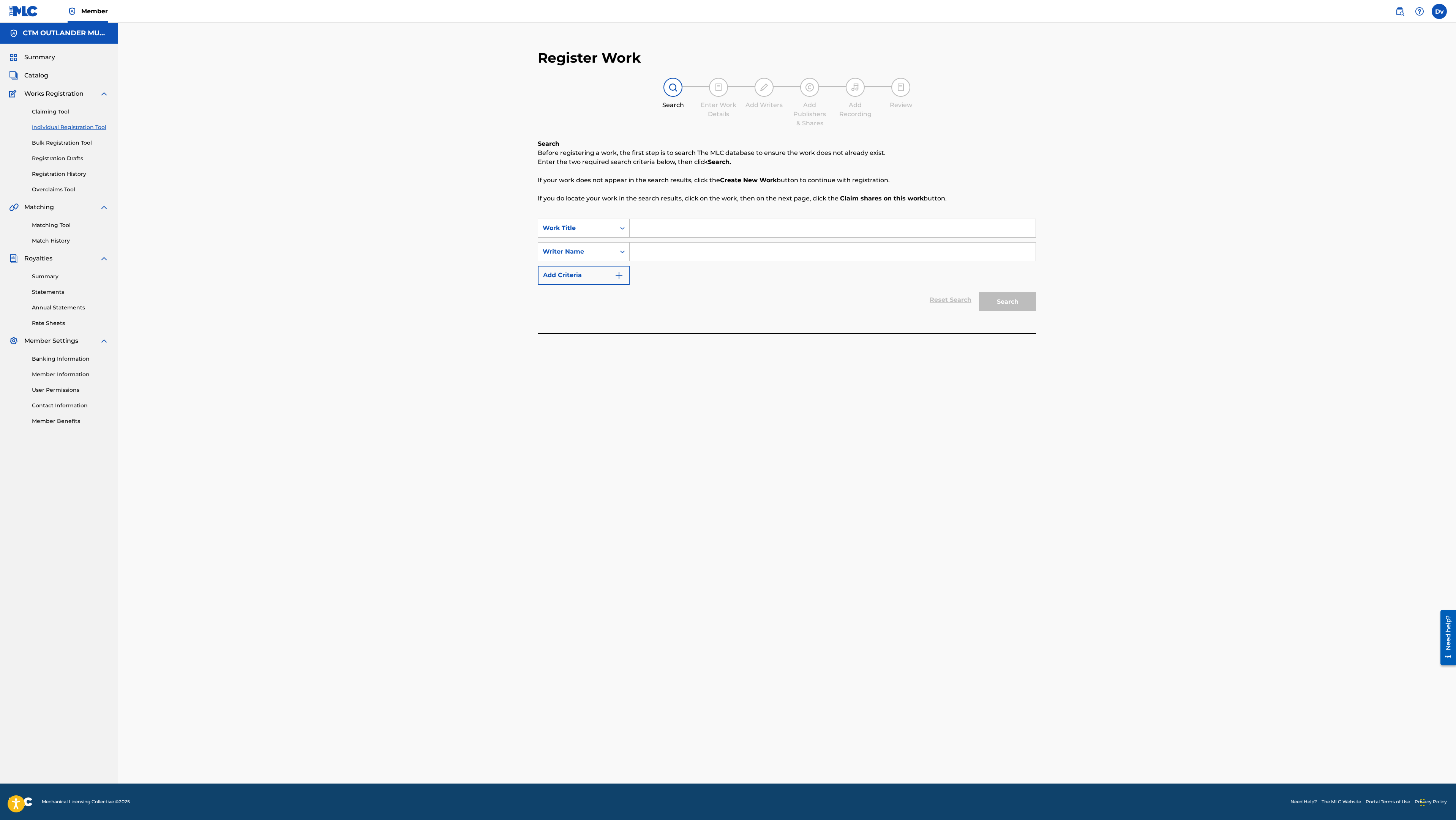
click at [81, 142] on link "Bulk Registration Tool" at bounding box center [70, 142] width 77 height 8
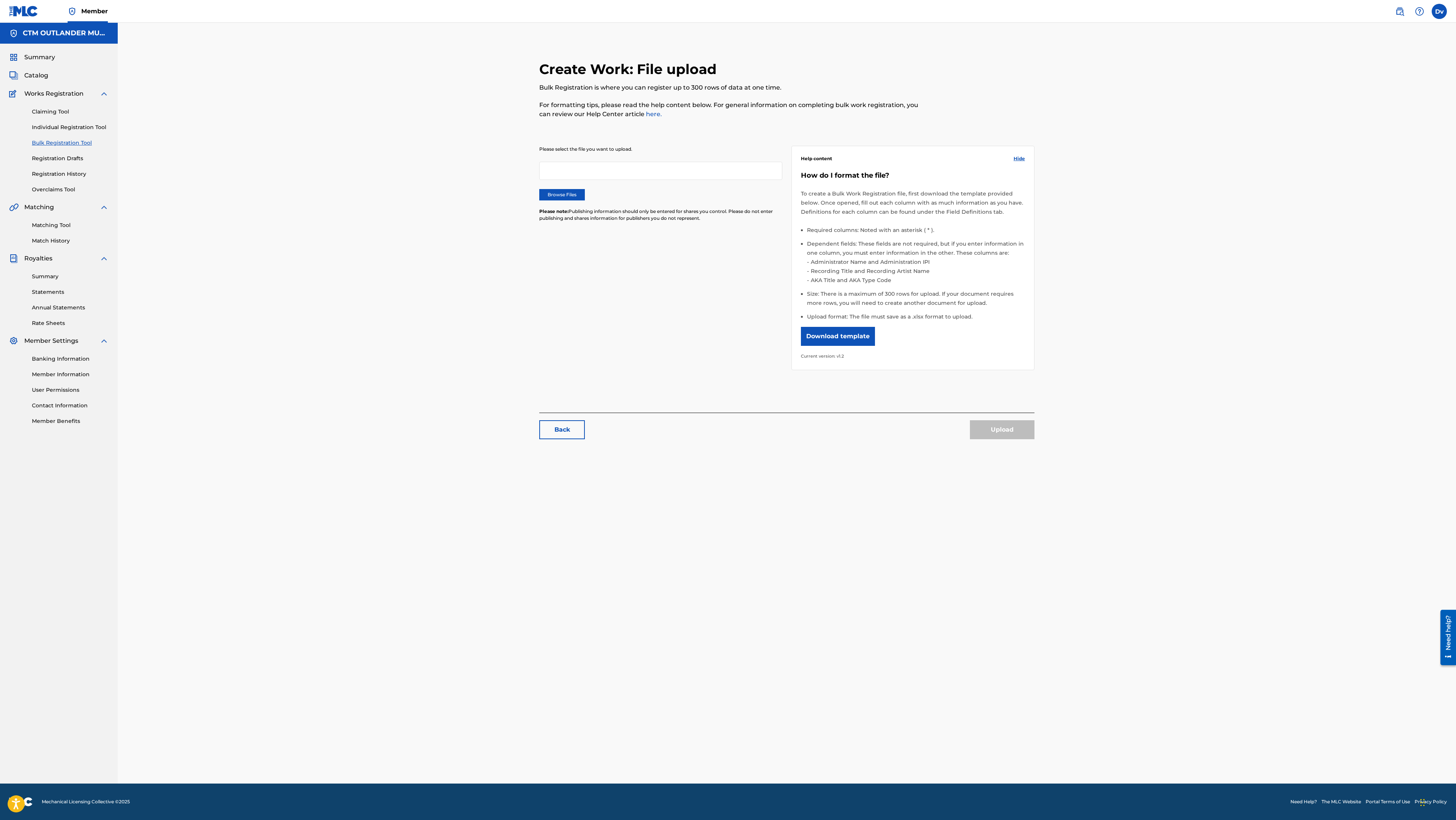
click at [65, 161] on link "Registration Drafts" at bounding box center [70, 158] width 77 height 8
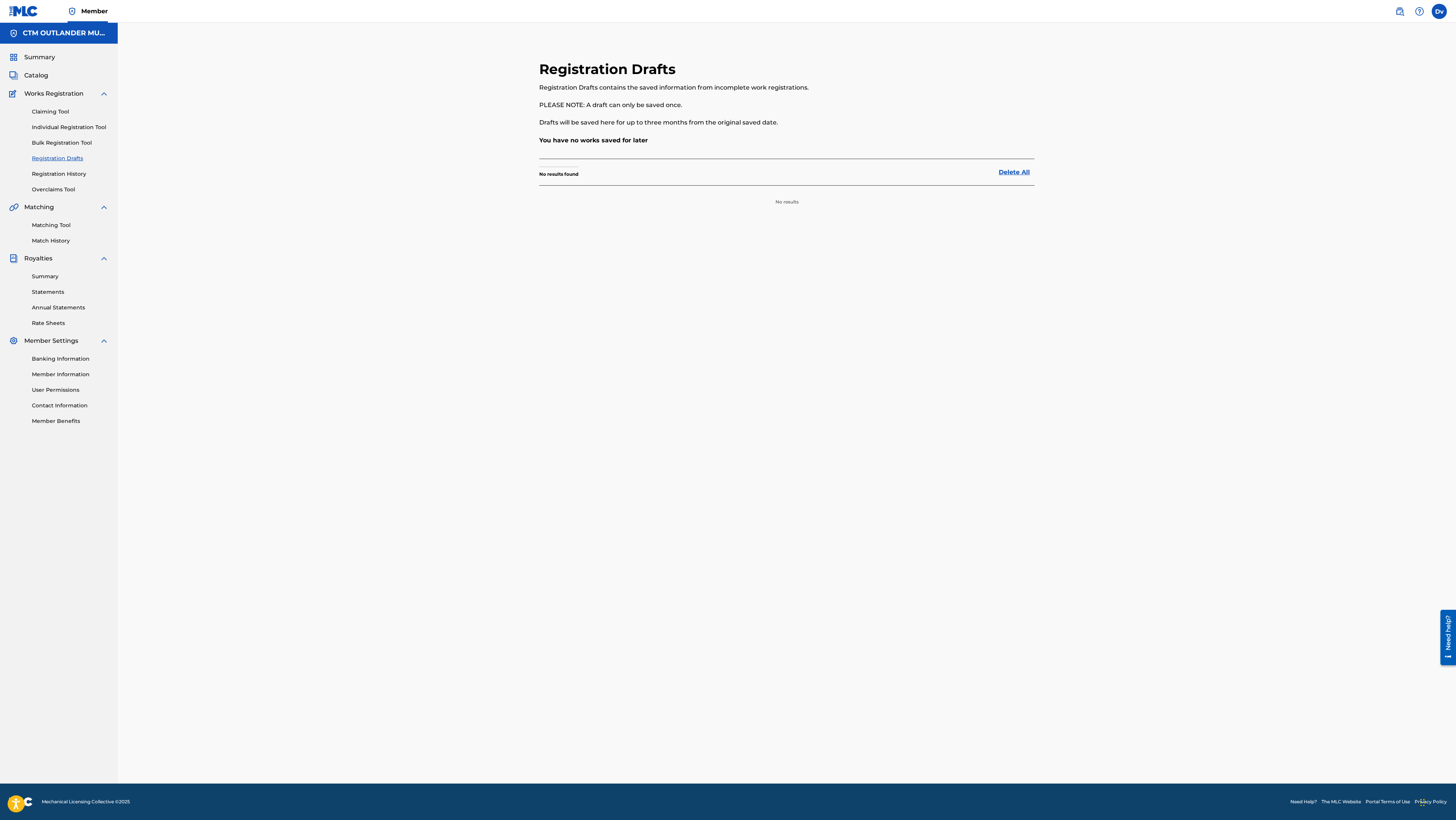
click at [42, 75] on span "Catalog" at bounding box center [36, 75] width 24 height 9
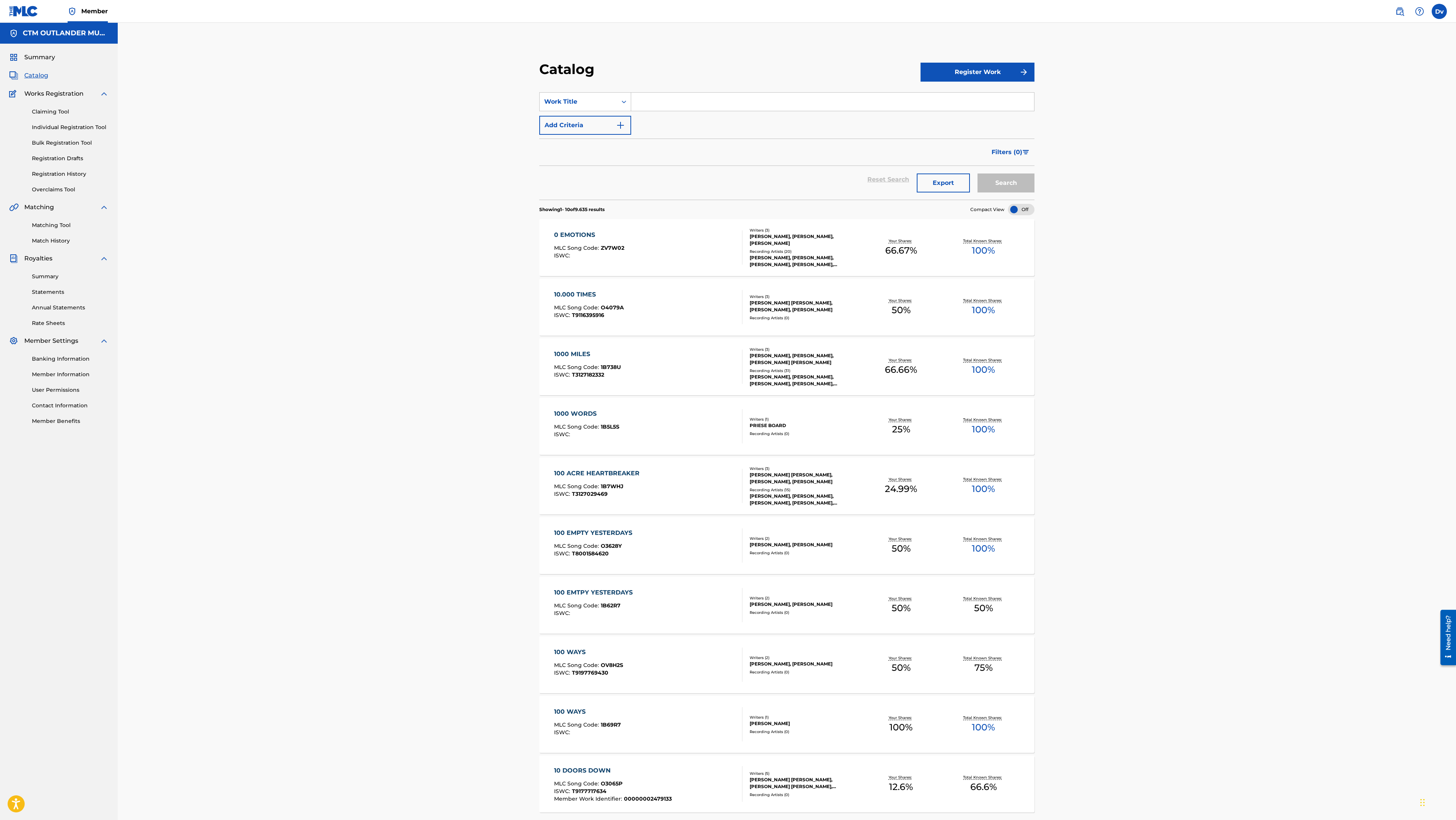
click at [703, 107] on input "Search Form" at bounding box center [832, 102] width 403 height 18
paste input "FAMILY TREE"
type input "family tree"
click at [1022, 179] on button "Search" at bounding box center [1007, 182] width 57 height 19
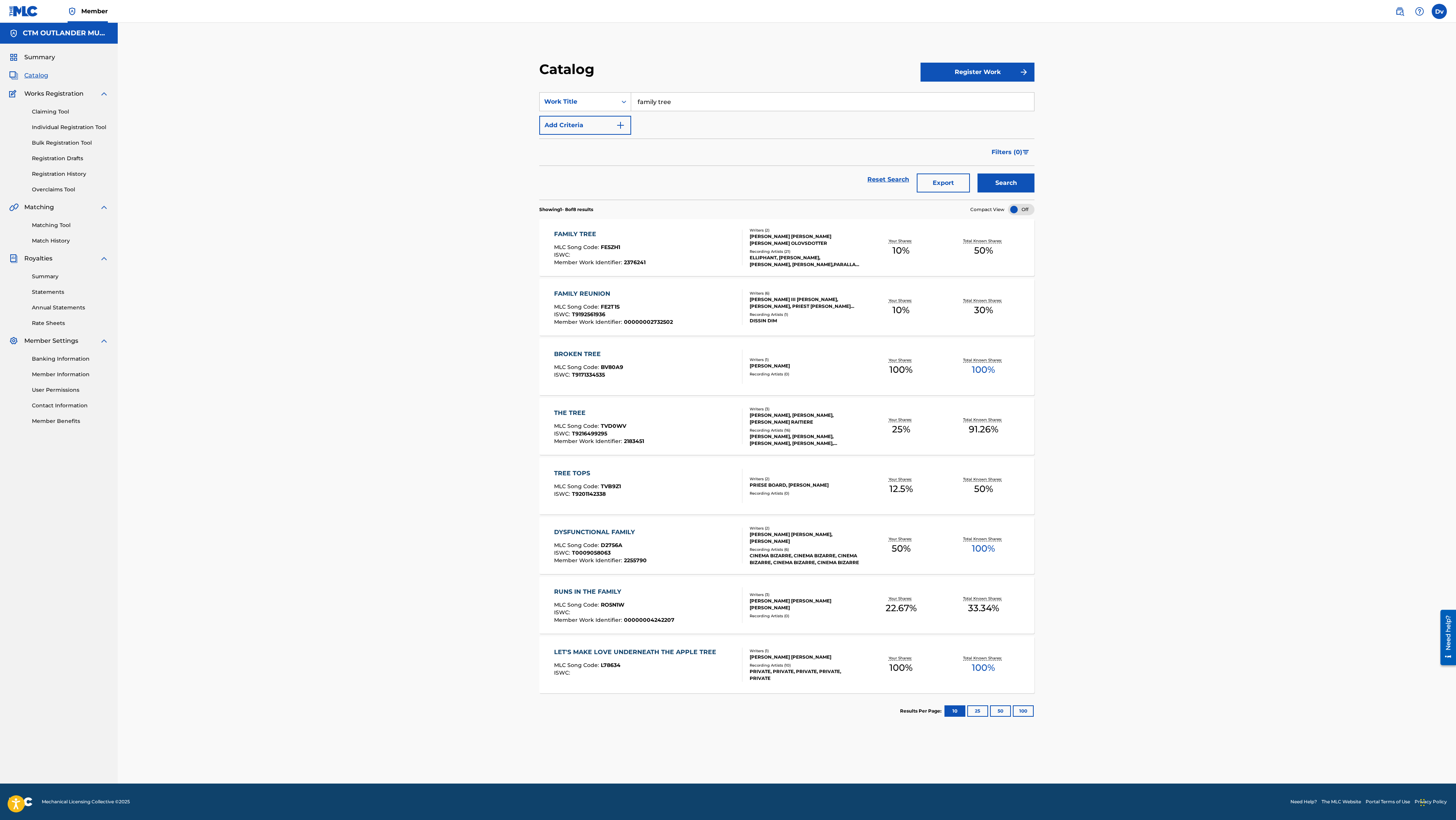
click at [567, 234] on div "FAMILY TREE" at bounding box center [599, 234] width 91 height 9
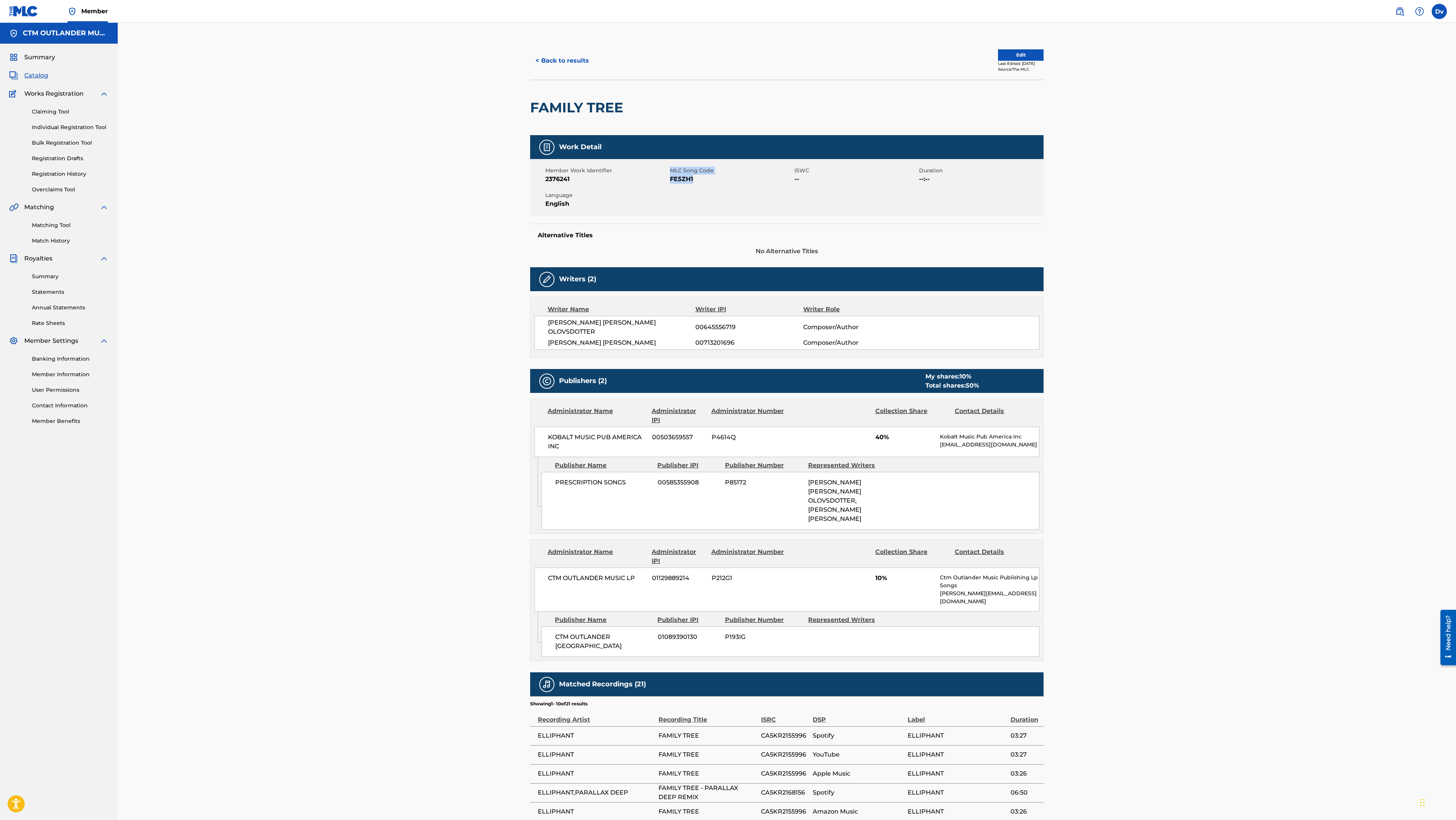
drag, startPoint x: 712, startPoint y: 181, endPoint x: 661, endPoint y: 185, distance: 51.2
click at [661, 185] on div "Member Work Identifier 2376241 MLC Song Code FE5ZH1 ISWC -- Duration --:-- Lang…" at bounding box center [786, 188] width 513 height 57
click at [557, 56] on button "< Back to results" at bounding box center [562, 60] width 64 height 19
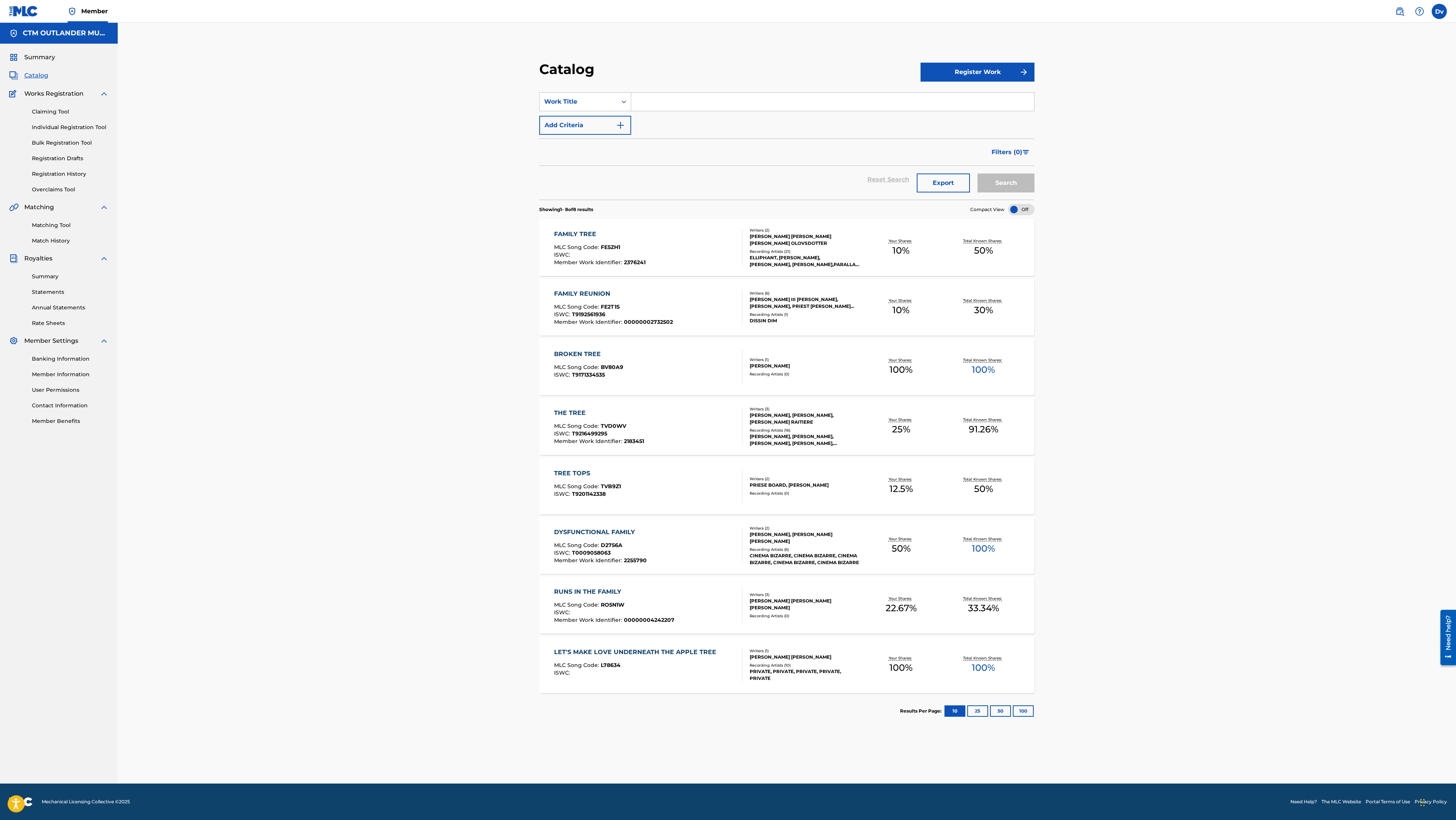
click at [72, 108] on link "Claiming Tool" at bounding box center [70, 112] width 77 height 8
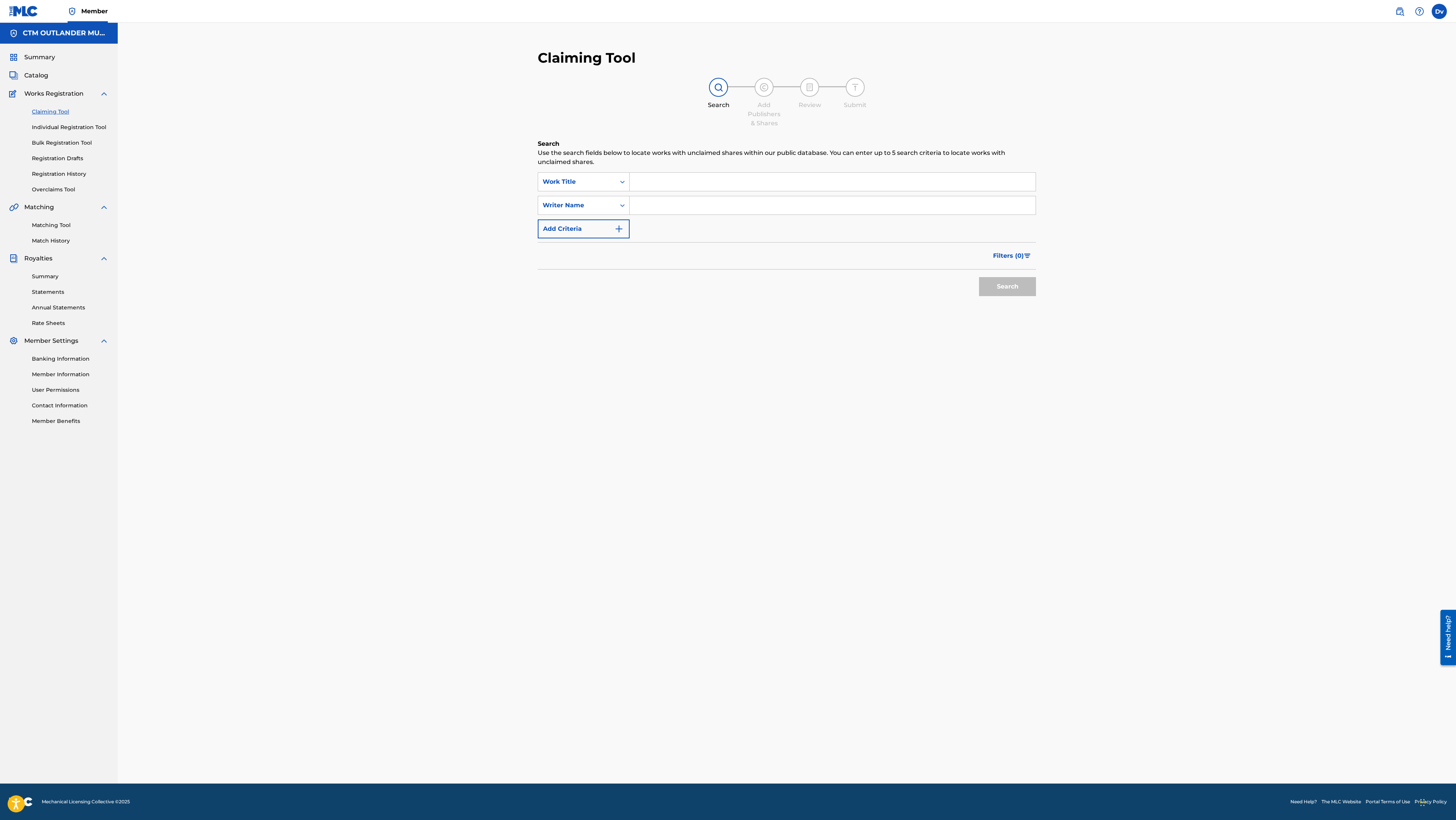
click at [776, 180] on input "Search Form" at bounding box center [832, 182] width 406 height 18
type input "family tree"
click at [674, 520] on div "Claiming Tool Search Add Publishers & Shares Review Submit Search Use the searc…" at bounding box center [786, 412] width 532 height 742
click at [677, 203] on input "Search Form" at bounding box center [832, 205] width 406 height 18
type input "thorneycroft"
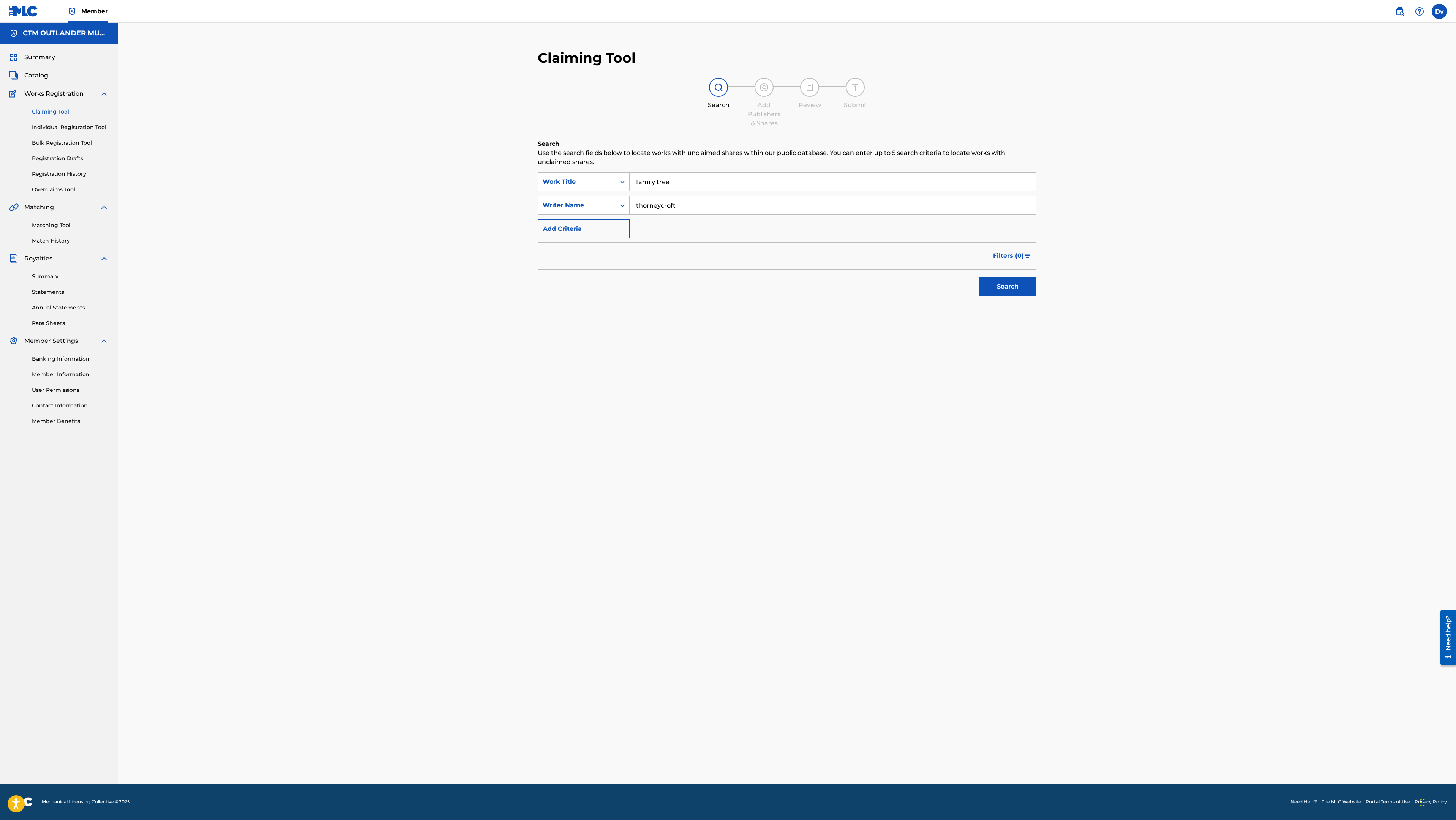
click at [979, 277] on button "Search" at bounding box center [1008, 286] width 57 height 19
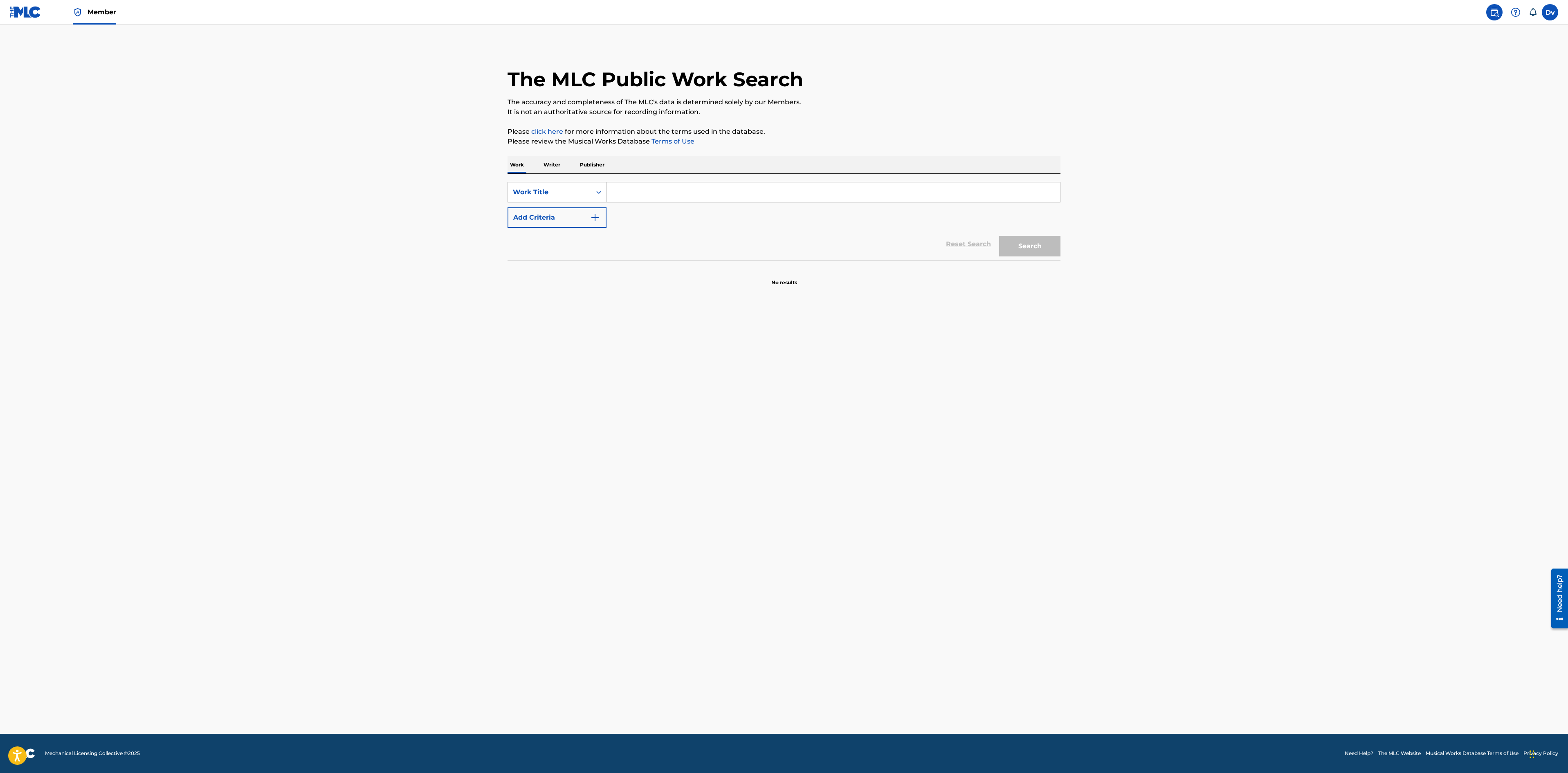
drag, startPoint x: 722, startPoint y: 191, endPoint x: 725, endPoint y: 185, distance: 6.7
click at [725, 185] on input "Search Form" at bounding box center [833, 192] width 454 height 19
type input "FAMILY TREE"
drag, startPoint x: 364, startPoint y: 370, endPoint x: 403, endPoint y: 340, distance: 49.2
click at [389, 350] on main "The MLC Public Work Search The accuracy and completeness of The MLC's data is d…" at bounding box center [784, 378] width 1568 height 709
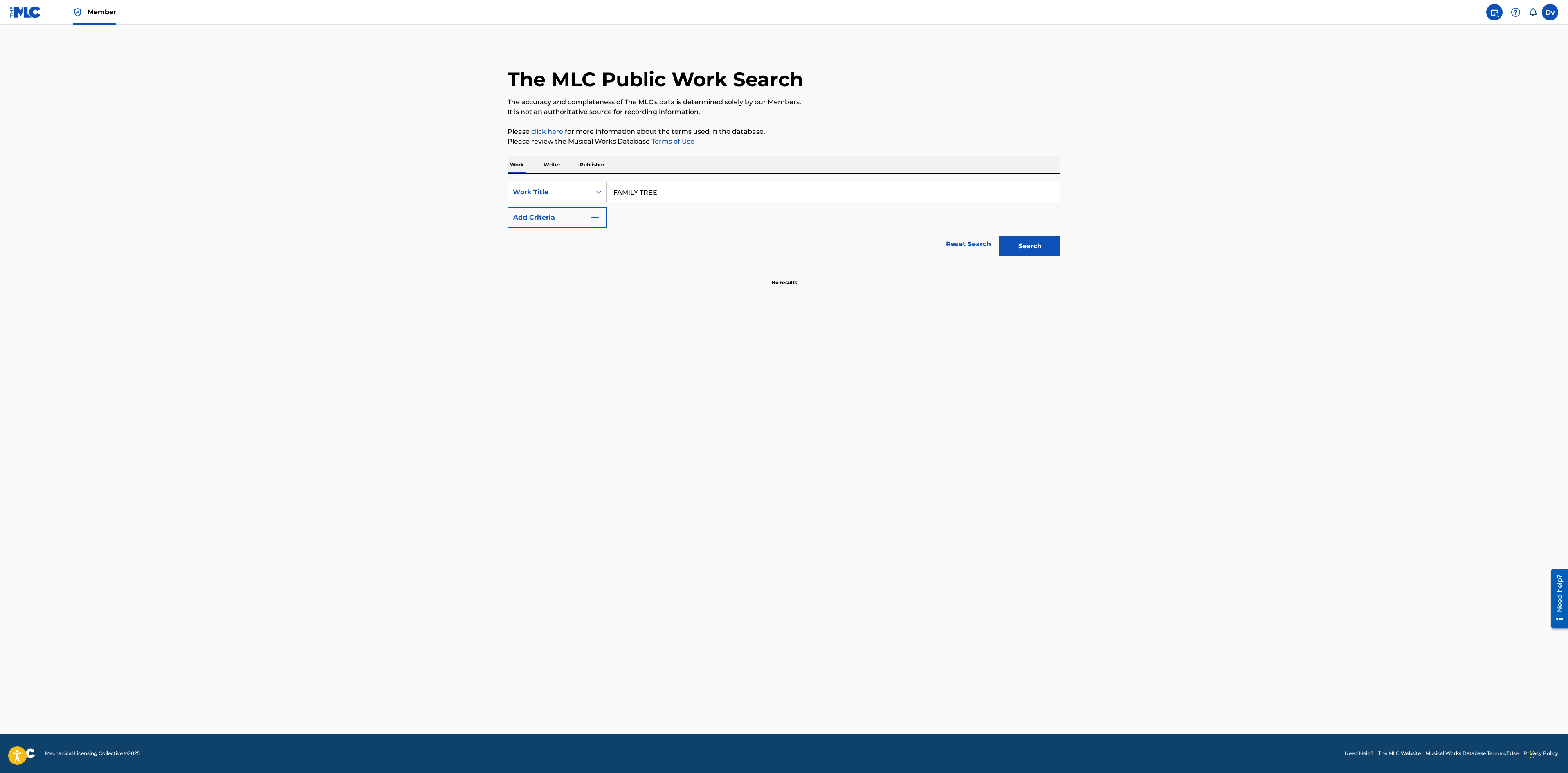
click at [551, 223] on button "Add Criteria" at bounding box center [557, 217] width 99 height 20
click at [753, 220] on input "Search Form" at bounding box center [826, 218] width 438 height 19
type input "THORNEYCROFT"
click at [1000, 261] on button "Search" at bounding box center [1030, 271] width 62 height 20
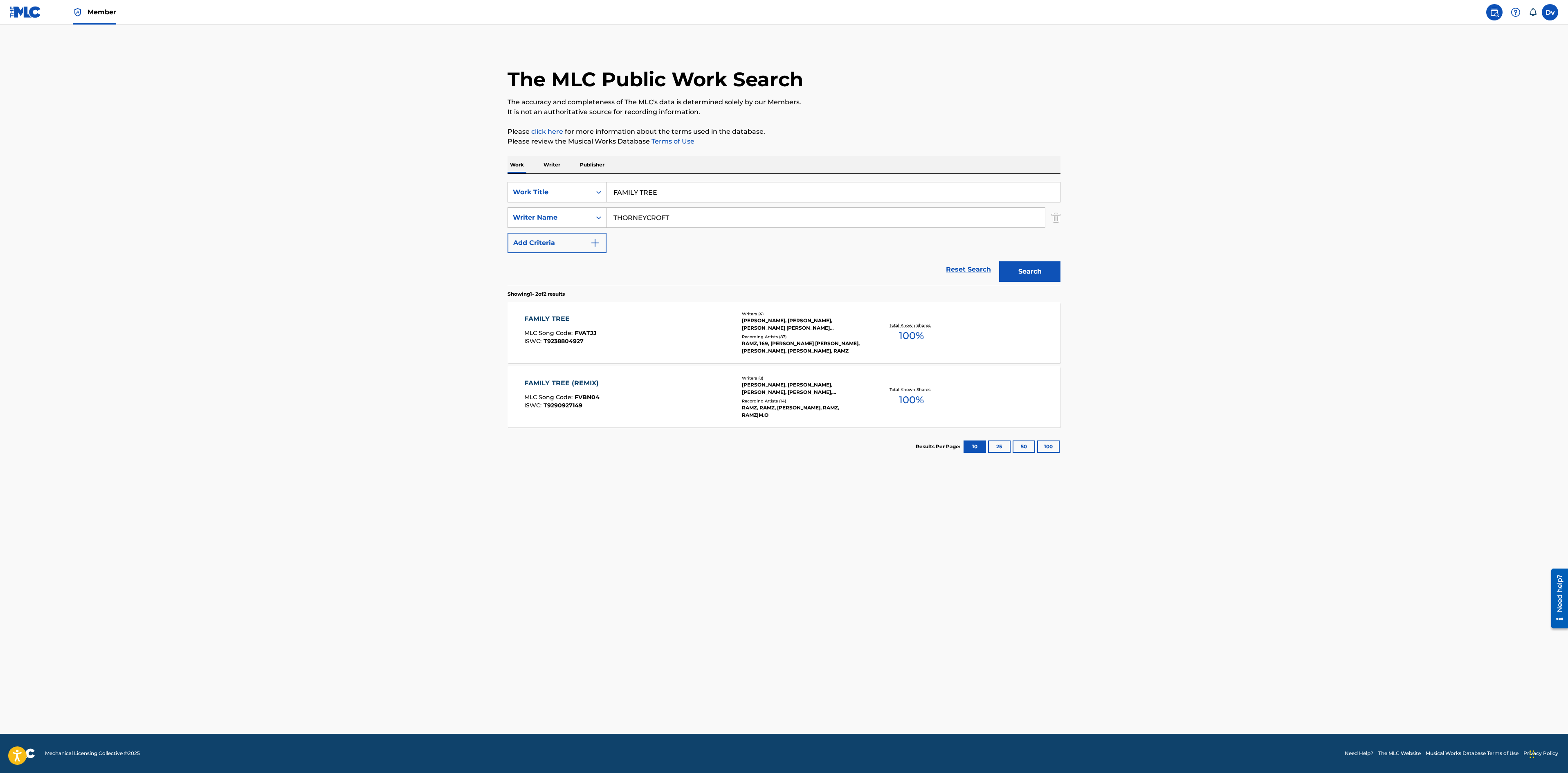
click at [535, 316] on div "FAMILY TREE" at bounding box center [560, 319] width 72 height 10
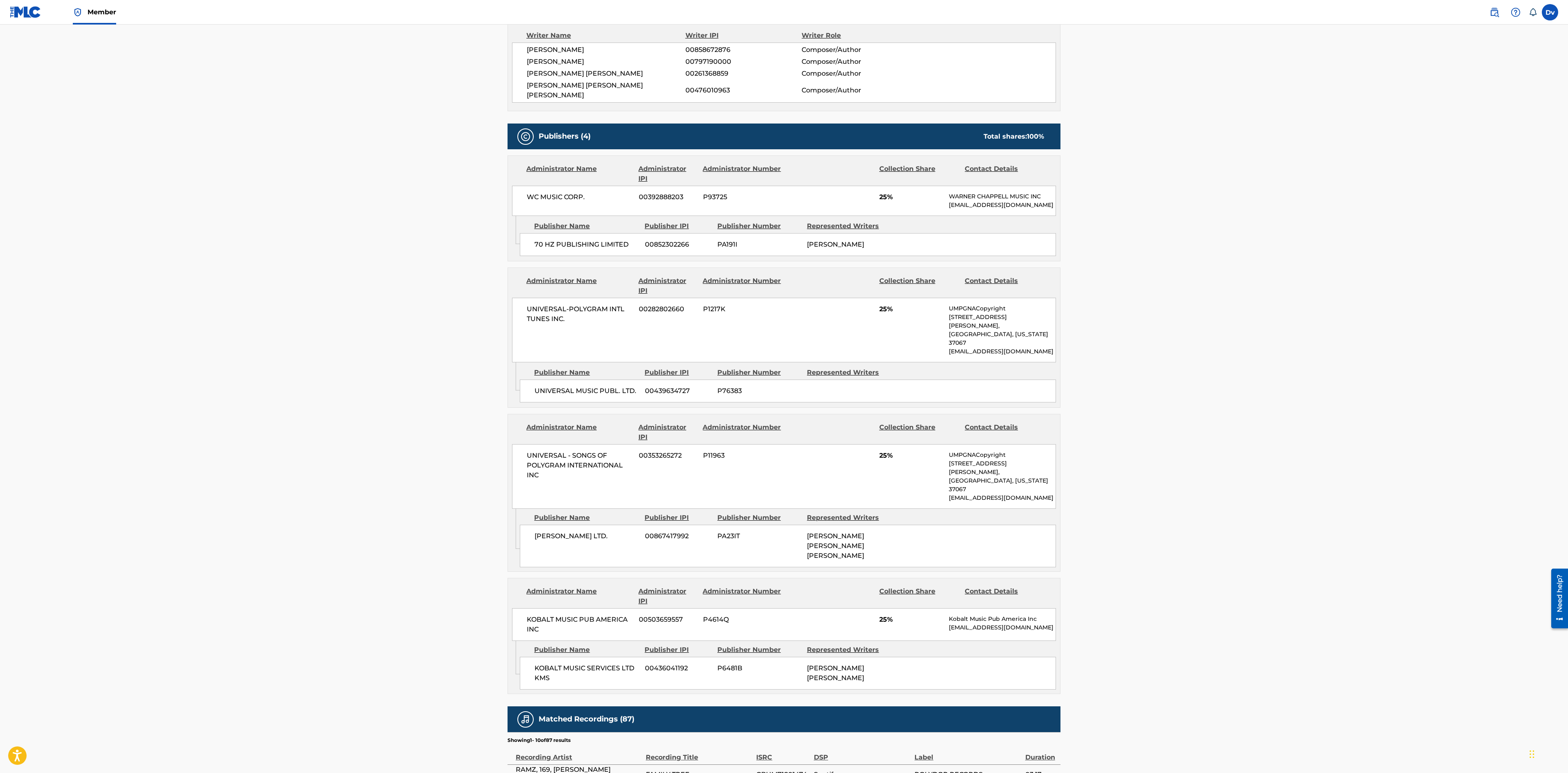
scroll to position [163, 0]
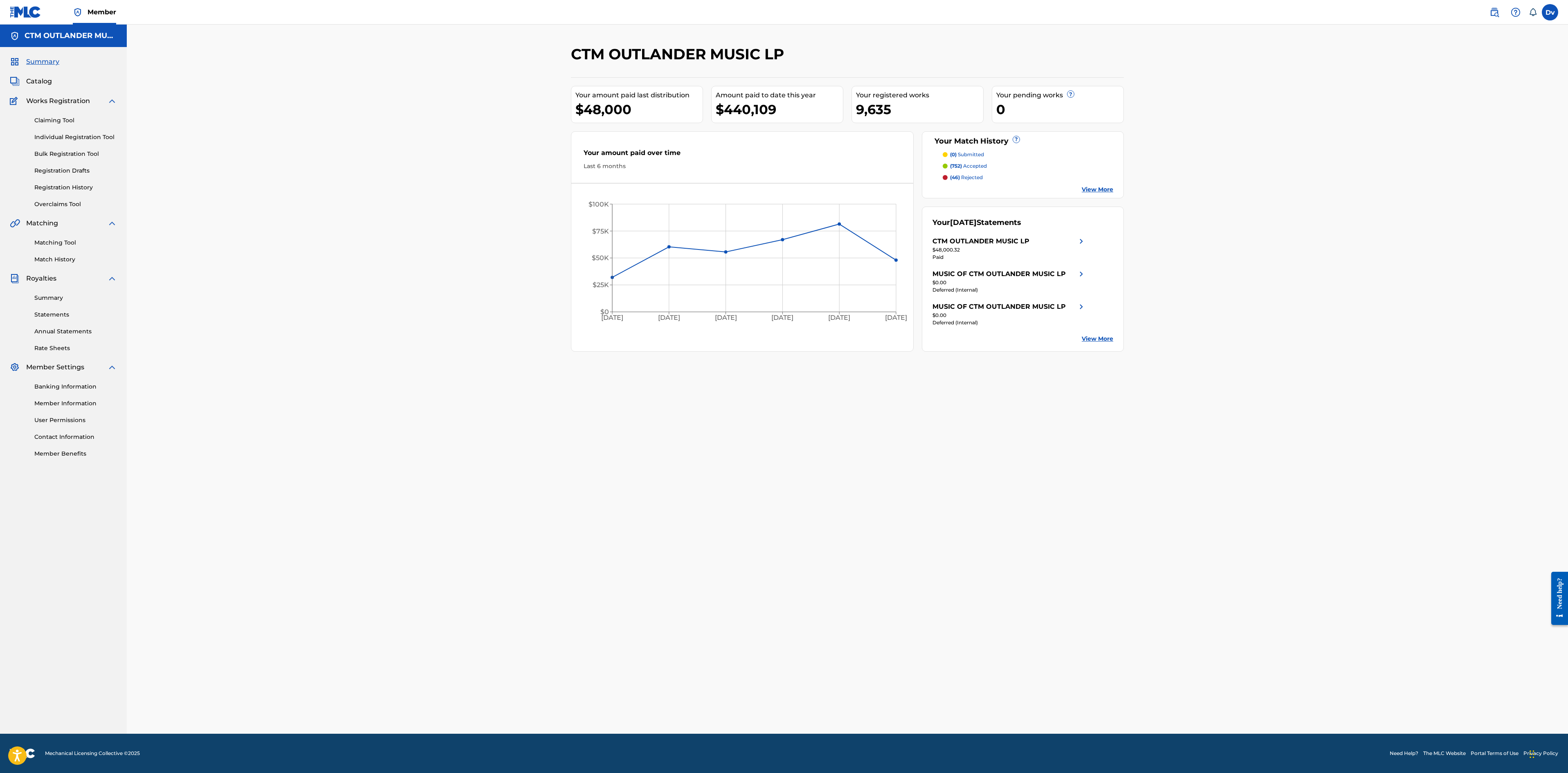
click at [49, 80] on span "Catalog" at bounding box center [39, 81] width 26 height 10
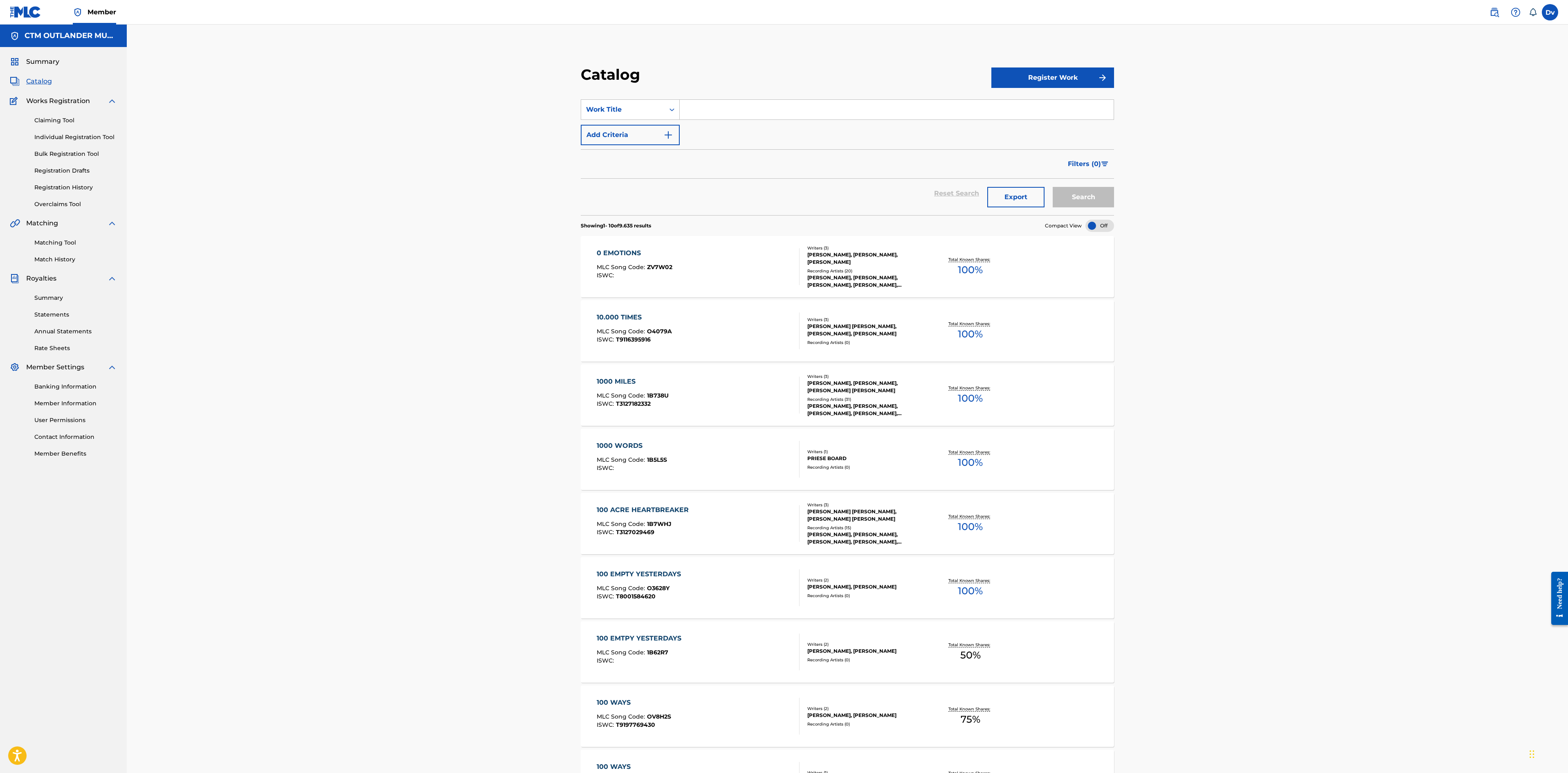
click at [714, 107] on input "Search Form" at bounding box center [896, 110] width 434 height 19
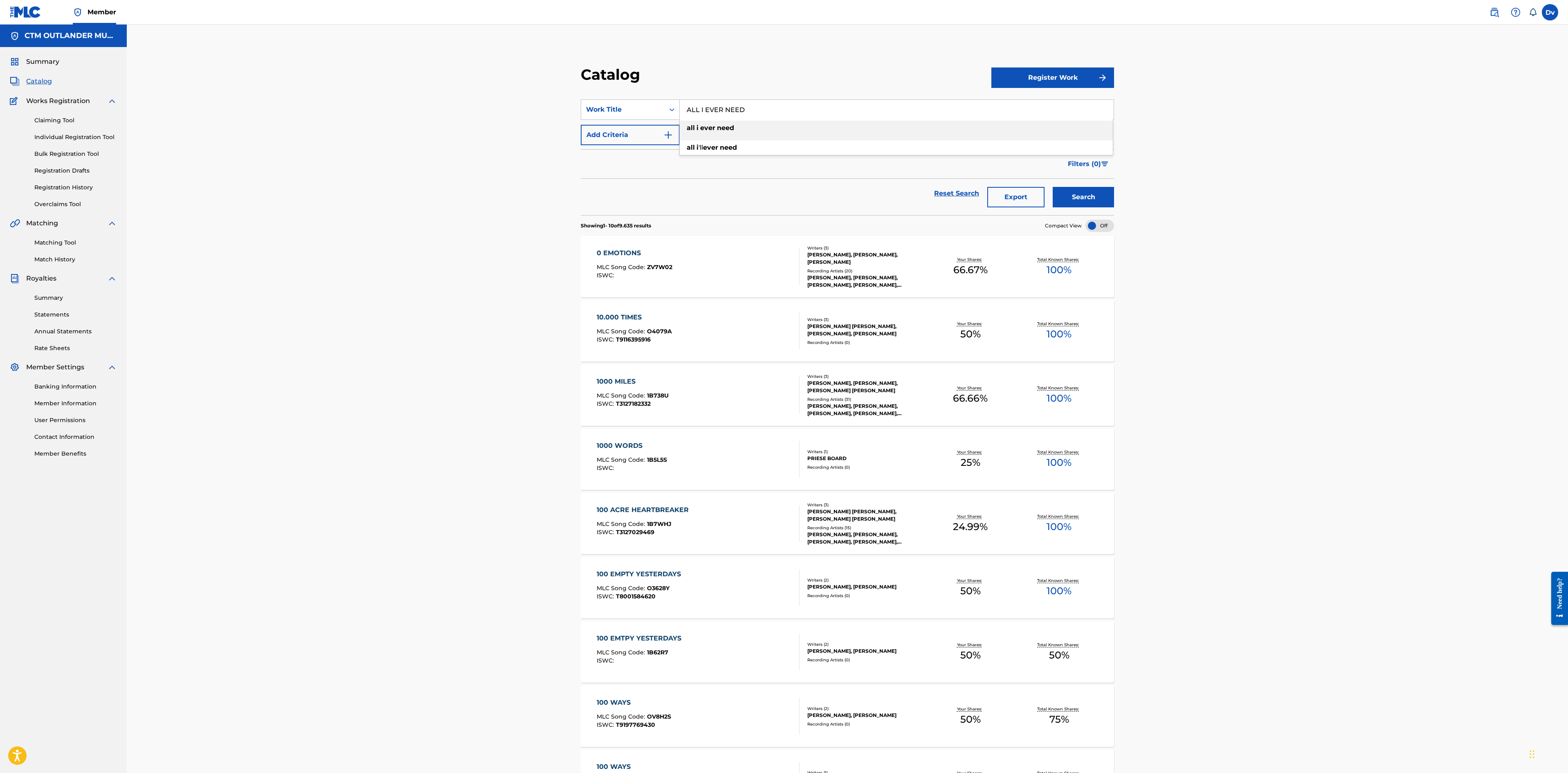
type input "ALL I EVER NEED"
click at [646, 190] on div "Reset Search Export Search" at bounding box center [847, 193] width 533 height 29
click at [1091, 194] on button "Search" at bounding box center [1084, 196] width 62 height 20
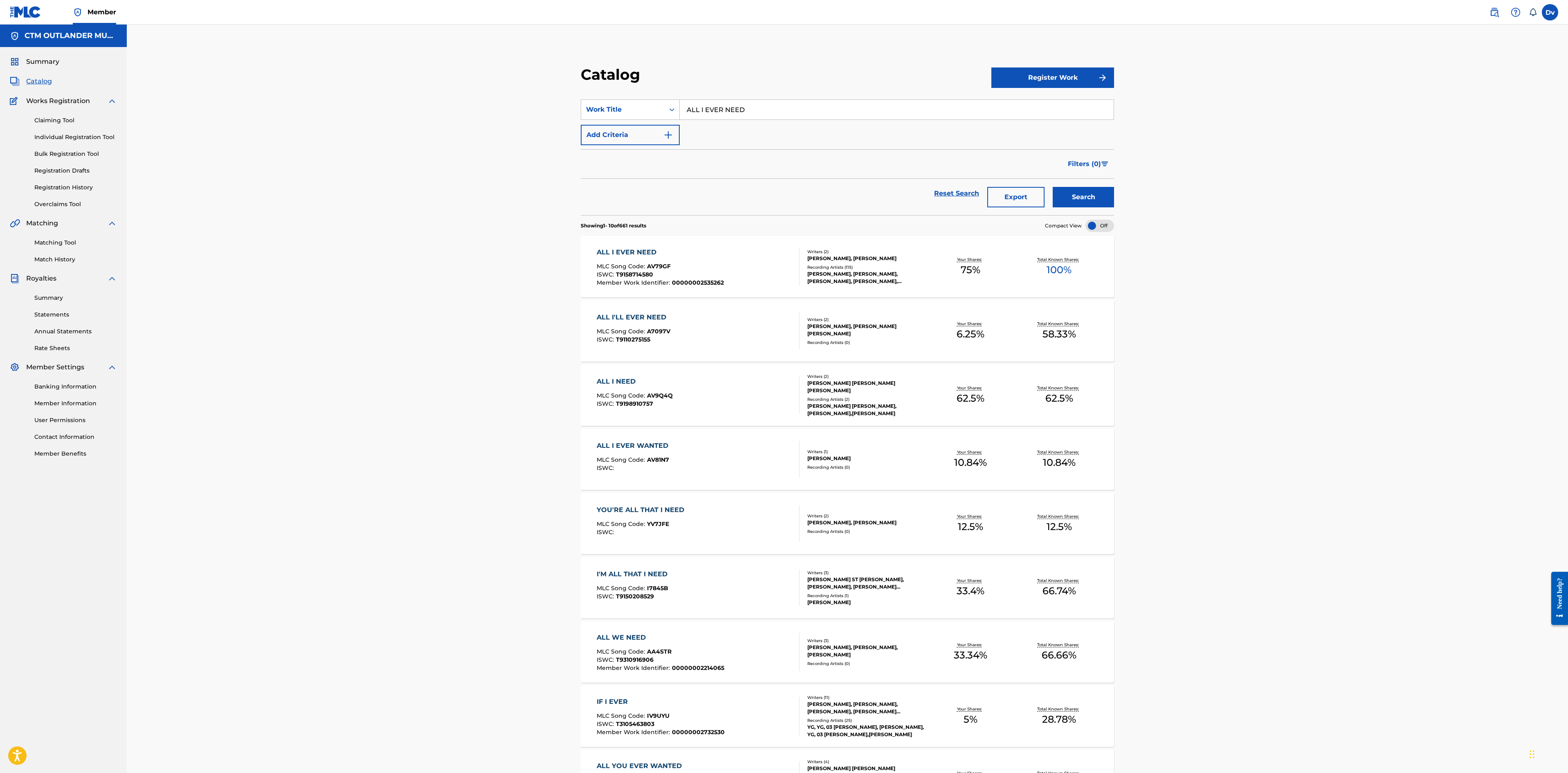
click at [621, 250] on div "ALL I EVER NEED" at bounding box center [660, 253] width 127 height 10
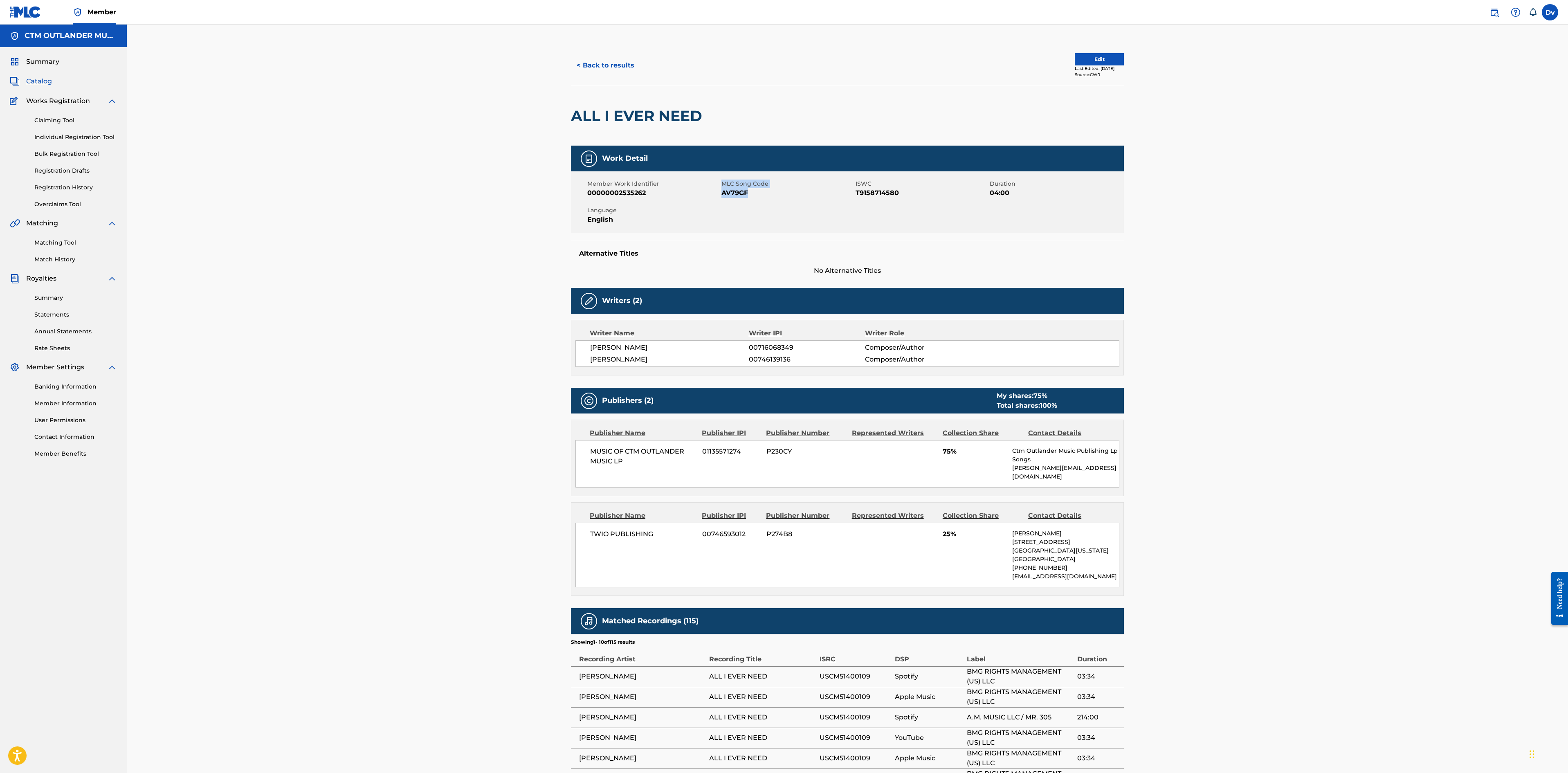
drag, startPoint x: 762, startPoint y: 192, endPoint x: 721, endPoint y: 198, distance: 41.4
click at [721, 198] on div "Member Work Identifier 00000002535262 MLC Song Code AV79GF ISWC T9158714580 Dur…" at bounding box center [847, 202] width 553 height 62
click at [722, 198] on div "Member Work Identifier 00000002535262 MLC Song Code AV79GF ISWC T9158714580 Dur…" at bounding box center [847, 202] width 553 height 62
click at [742, 199] on div "Member Work Identifier 00000002535262 MLC Song Code AV79GF ISWC T9158714580 Dur…" at bounding box center [847, 202] width 553 height 62
click at [756, 196] on span "AV79GF" at bounding box center [788, 193] width 132 height 10
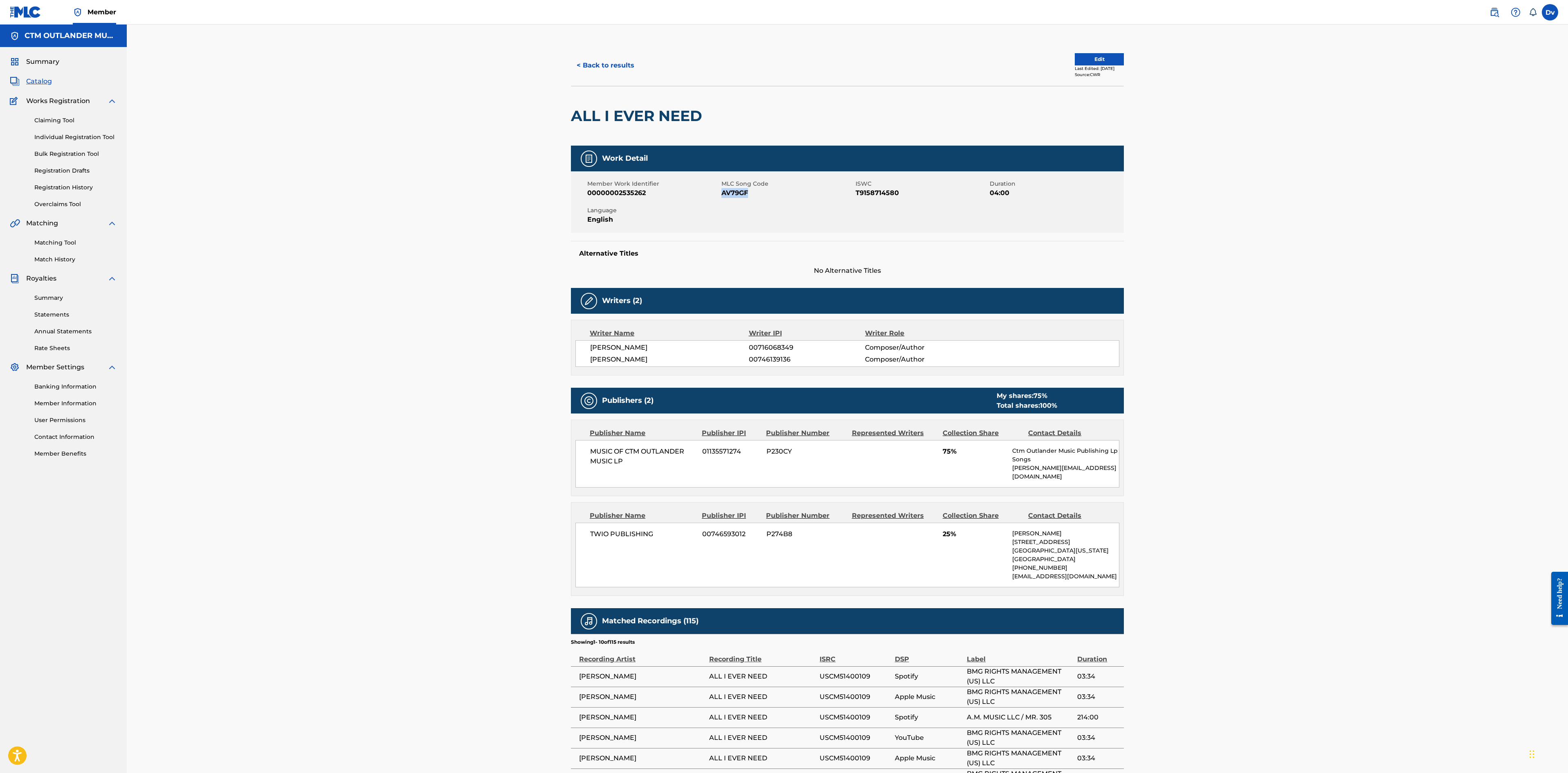
drag, startPoint x: 758, startPoint y: 192, endPoint x: 724, endPoint y: 197, distance: 34.4
click at [724, 197] on span "AV79GF" at bounding box center [788, 193] width 132 height 10
copy span "AV79GF"
click at [614, 63] on button "< Back to results" at bounding box center [605, 65] width 69 height 20
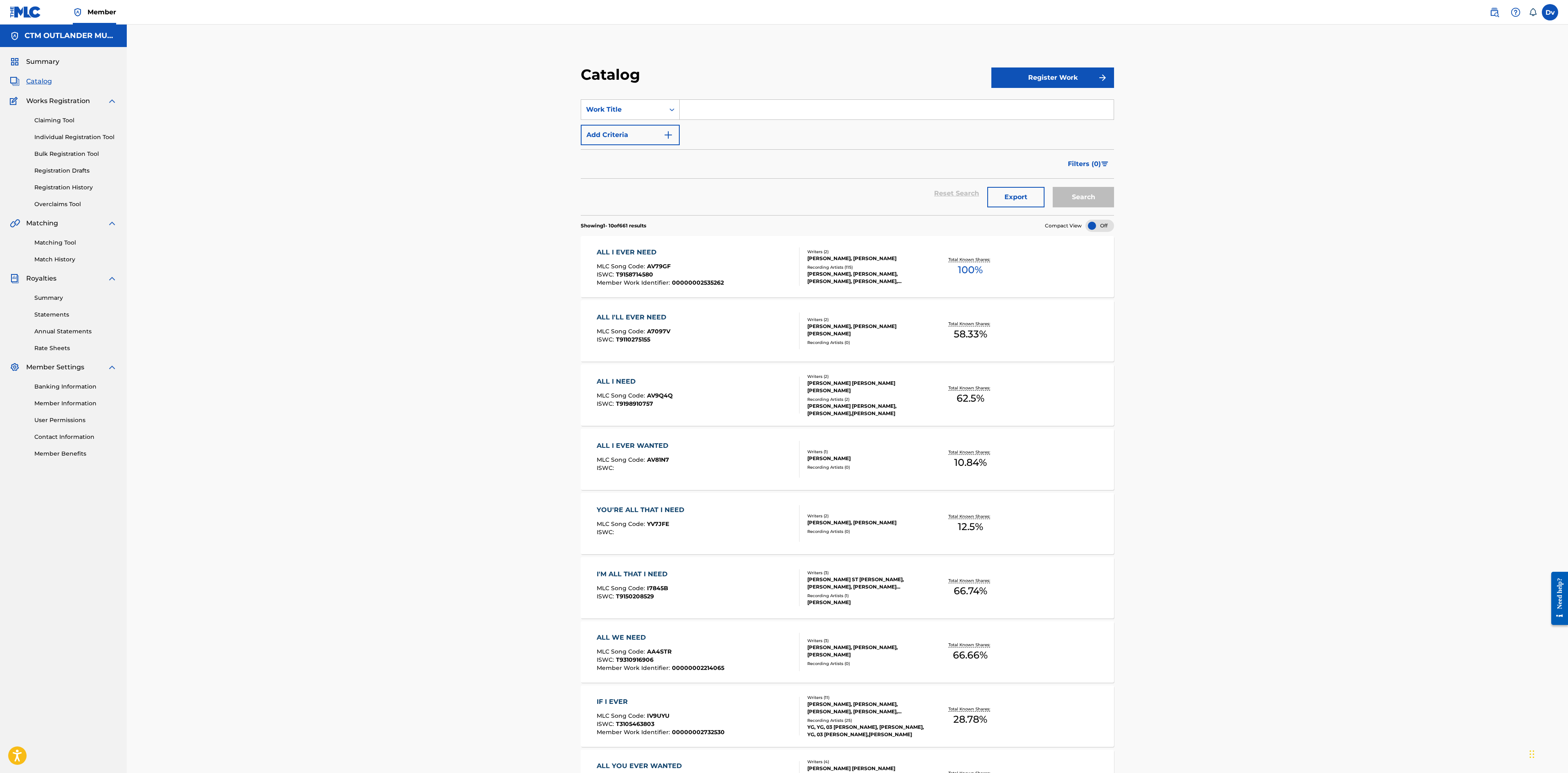
click at [718, 97] on section "SearchWithCriteria1d71fffd-ee33-45ca-98e5-2cbd0ed94af8 Work Title Add Criteria …" at bounding box center [847, 152] width 533 height 126
click at [762, 110] on input "Search Form" at bounding box center [896, 110] width 434 height 19
paste input "DIRTY WORK"
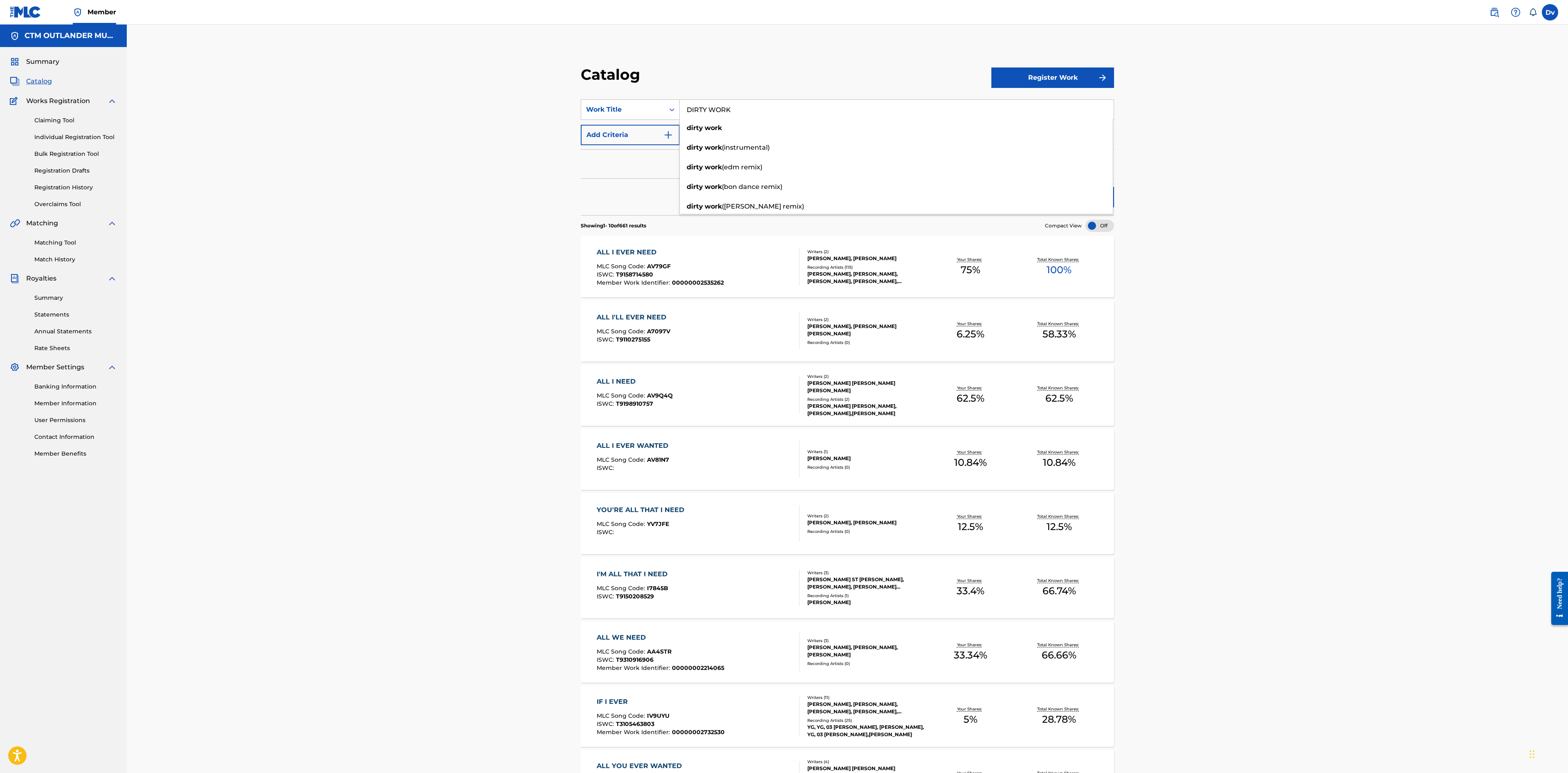
type input "DIRTY WORK"
drag, startPoint x: 1357, startPoint y: 250, endPoint x: 1167, endPoint y: 235, distance: 190.6
click at [1344, 253] on div "Catalog Register Work SearchWithCriteria1d71fffd-ee33-45ca-98e5-2cbd0ed94af8 Wo…" at bounding box center [847, 471] width 1441 height 893
drag, startPoint x: 1098, startPoint y: 200, endPoint x: 1088, endPoint y: 200, distance: 10.0
click at [1088, 200] on button "Search" at bounding box center [1084, 196] width 62 height 20
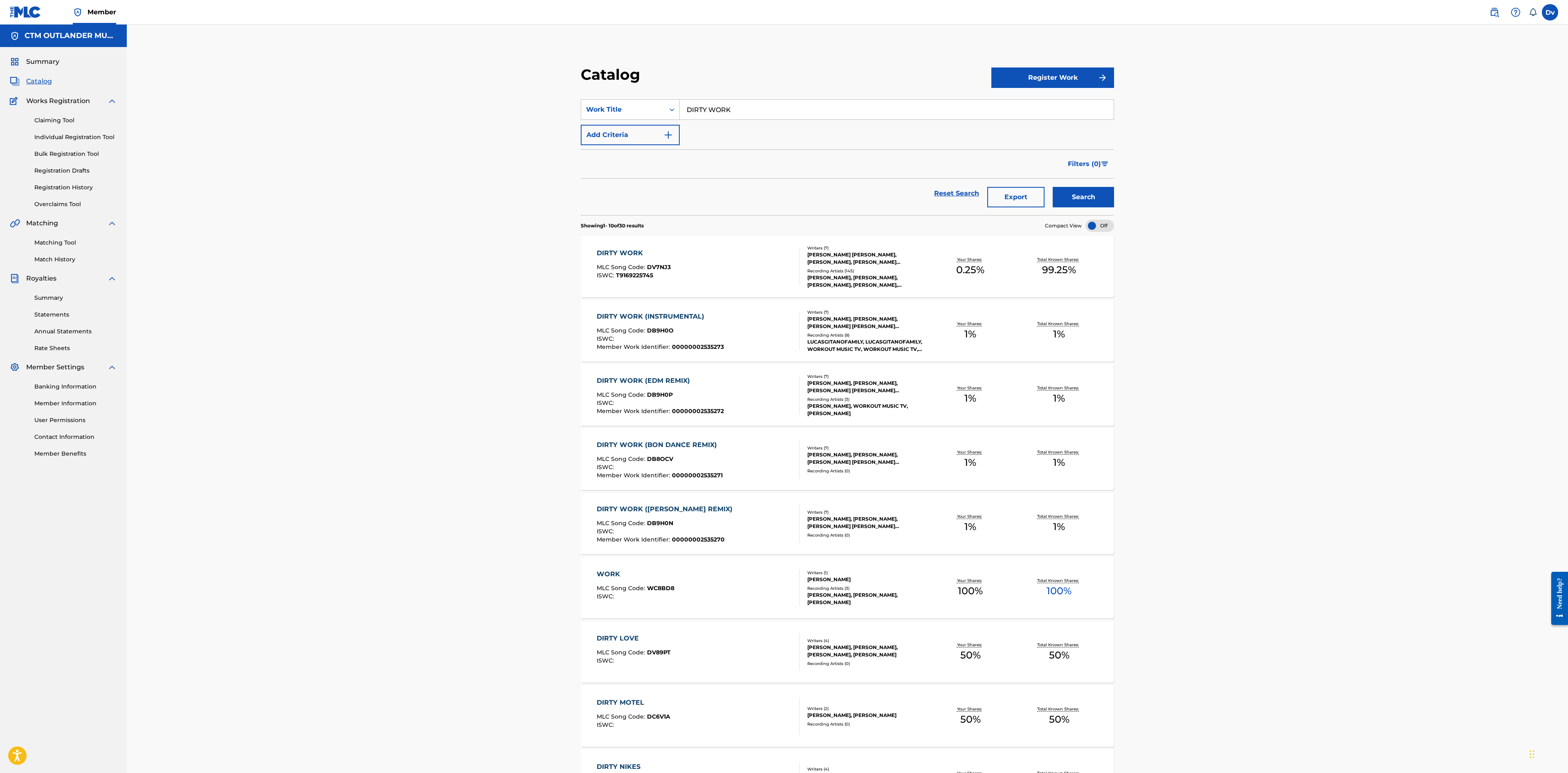
click at [620, 253] on div "DIRTY WORK" at bounding box center [633, 253] width 74 height 10
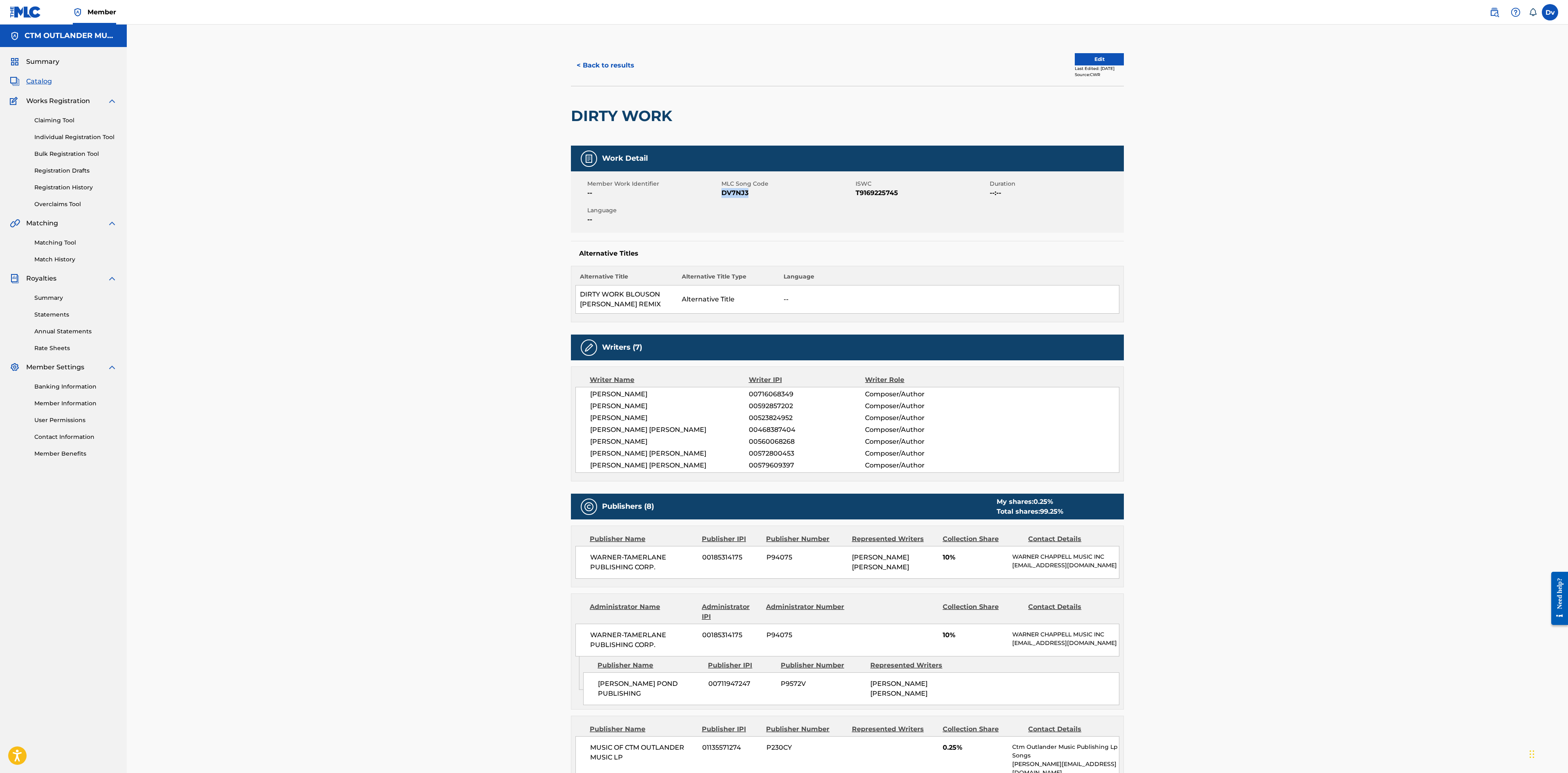
drag, startPoint x: 759, startPoint y: 200, endPoint x: 723, endPoint y: 196, distance: 36.2
click at [723, 196] on div "Member Work Identifier -- MLC Song Code DV7NJ3 ISWC T9169225745 Duration --:-- …" at bounding box center [847, 202] width 553 height 62
copy span "DV7NJ3"
click at [628, 60] on button "< Back to results" at bounding box center [605, 65] width 69 height 20
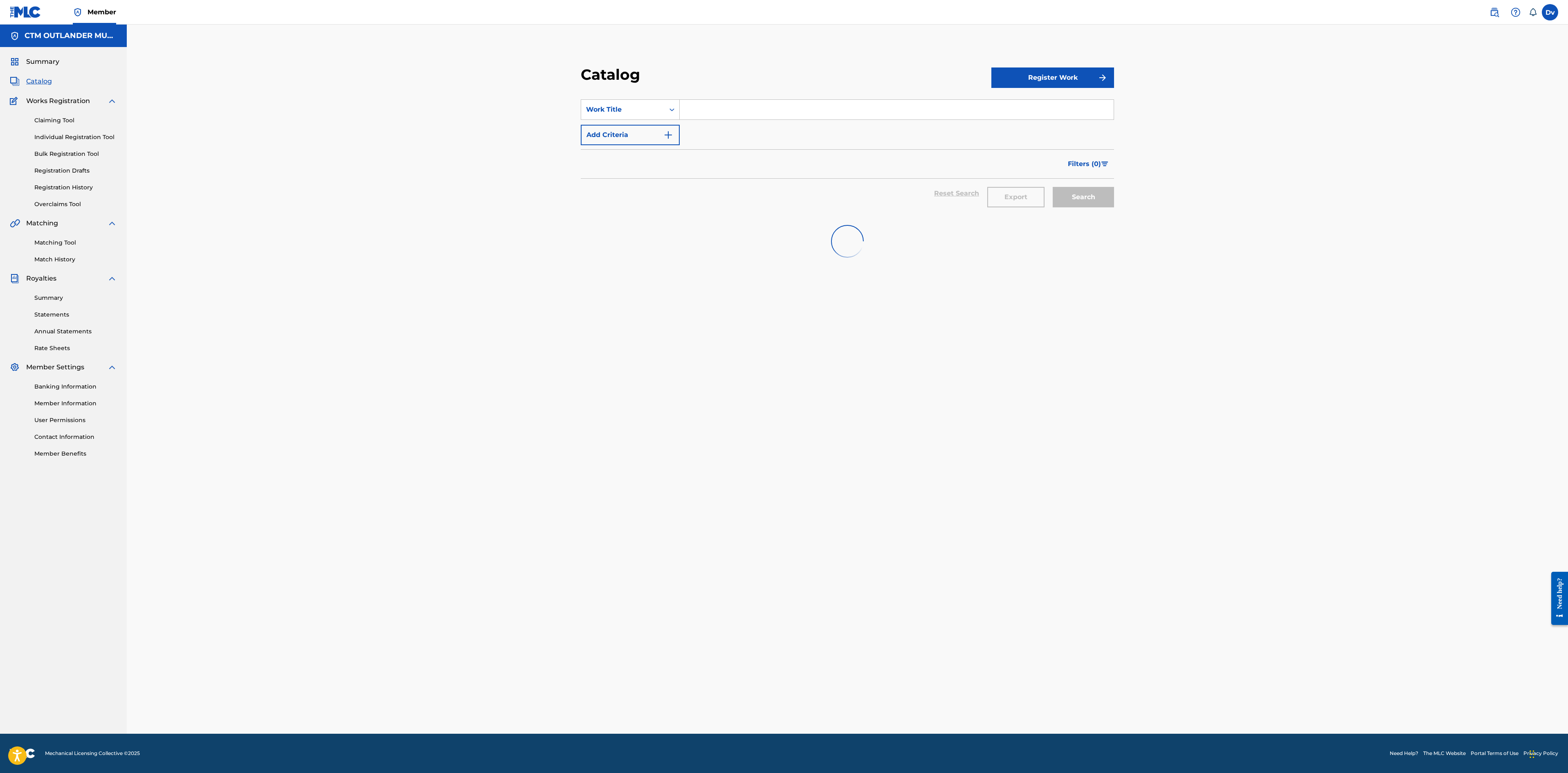
click at [857, 113] on input "Search Form" at bounding box center [896, 110] width 434 height 19
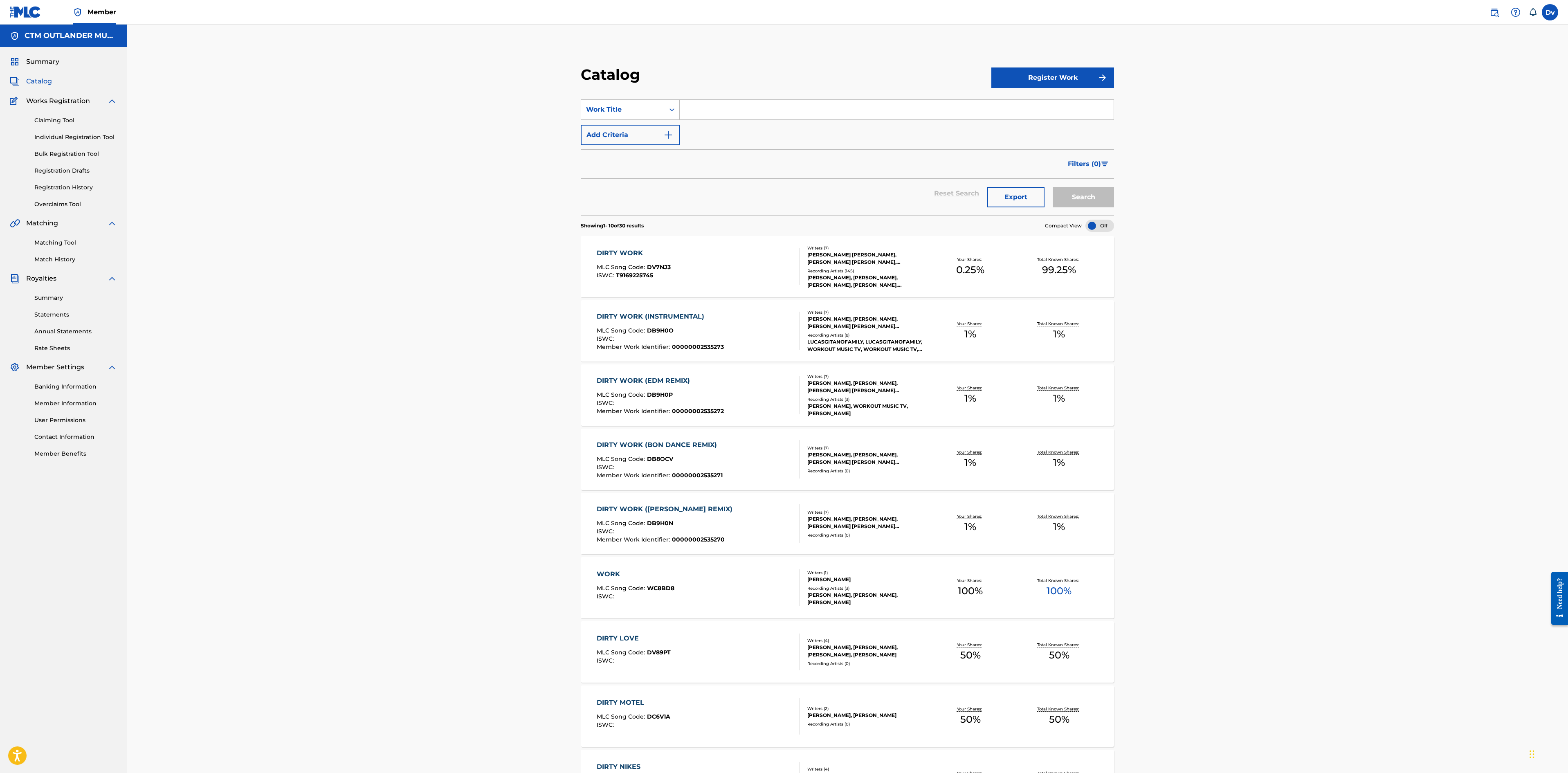
paste input "DV7NJ3"
click at [1053, 187] on button "Search" at bounding box center [1084, 196] width 62 height 20
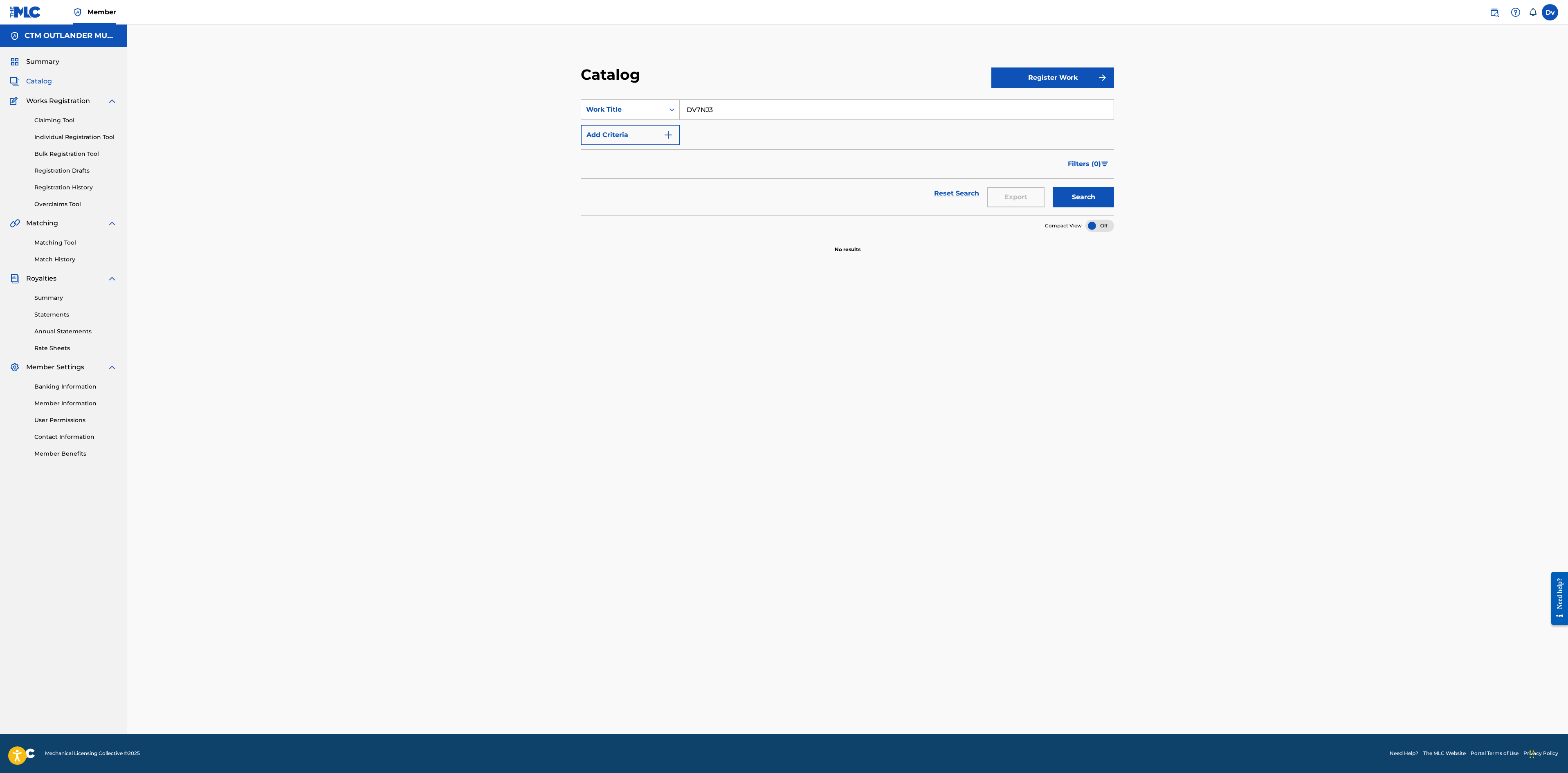
drag, startPoint x: 817, startPoint y: 119, endPoint x: 793, endPoint y: 119, distance: 24.0
click at [793, 119] on div "DV7NJ3" at bounding box center [896, 109] width 434 height 20
drag, startPoint x: 784, startPoint y: 112, endPoint x: 559, endPoint y: 80, distance: 227.3
click at [567, 81] on div "Catalog Register Work SearchWithCriteria1d71fffd-ee33-45ca-98e5-2cbd0ed94af8 Wo…" at bounding box center [847, 389] width 572 height 689
paste input "SAY YOU'RE JUST A FRIEND"
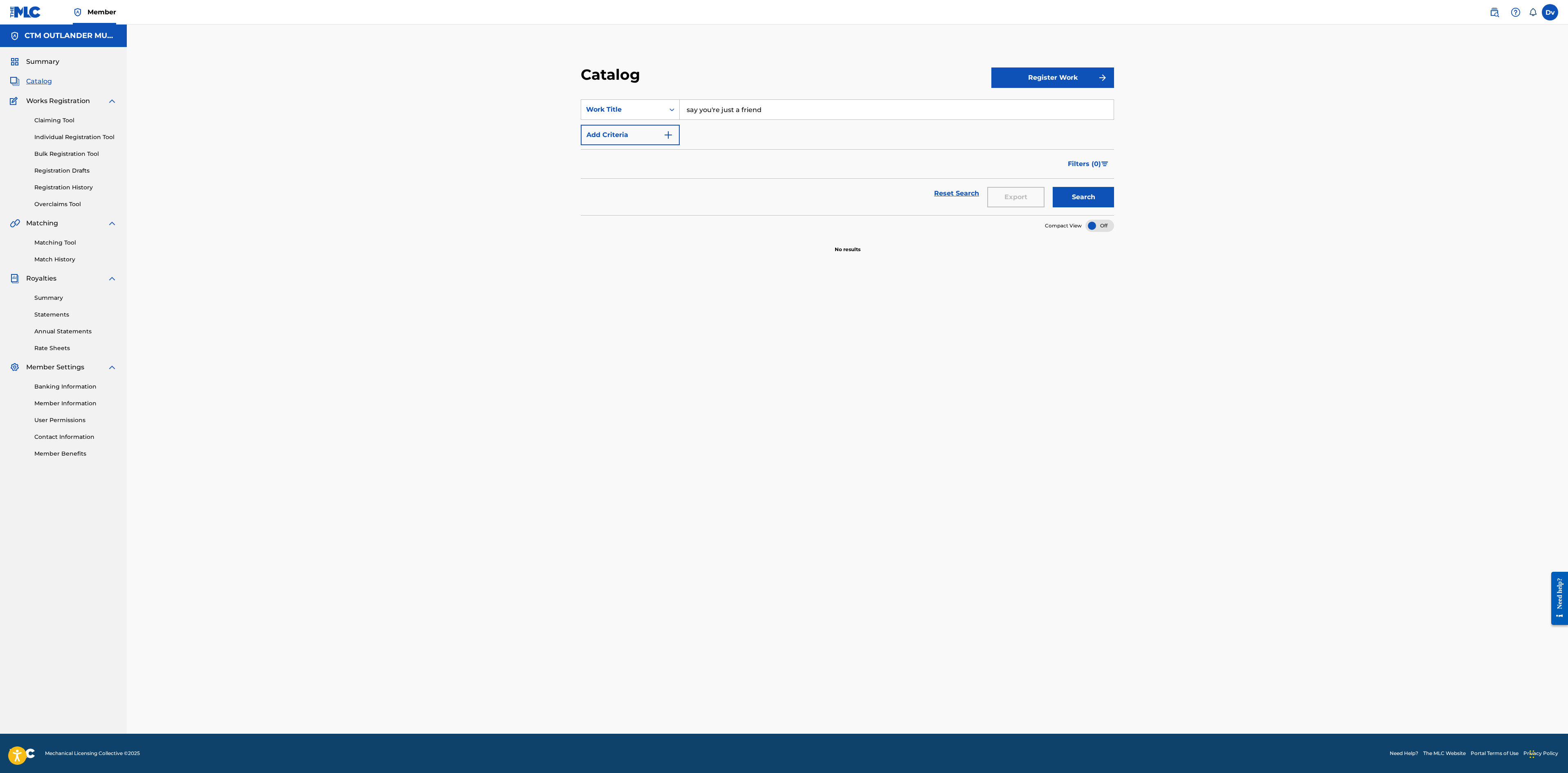
type input "say you're just a friend"
click at [1100, 200] on button "Search" at bounding box center [1084, 196] width 62 height 20
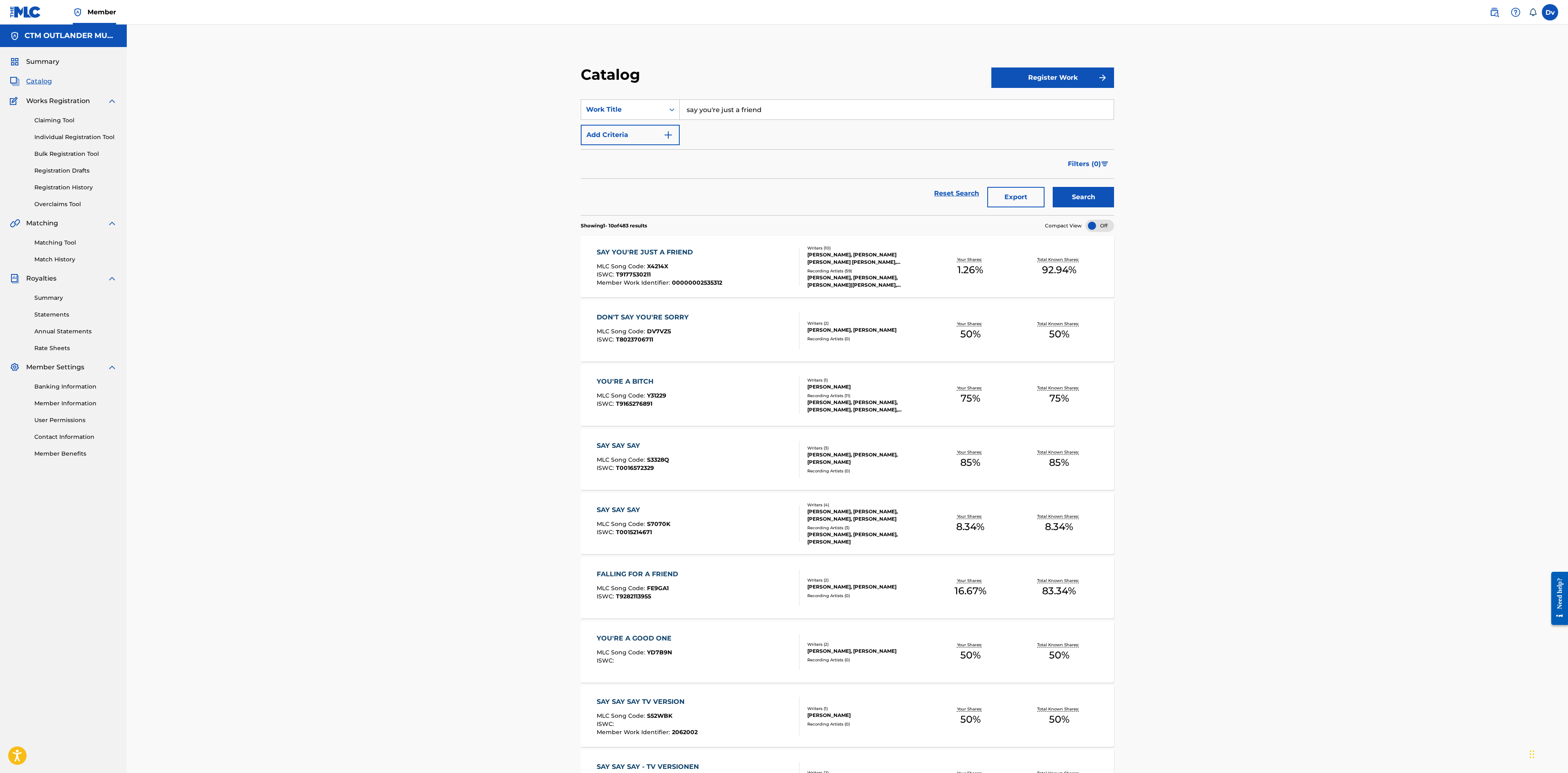
click at [642, 247] on div "SAY YOU'RE JUST A FRIEND MLC Song Code : X4214X ISWC : T9177530211 Member Work …" at bounding box center [847, 267] width 533 height 62
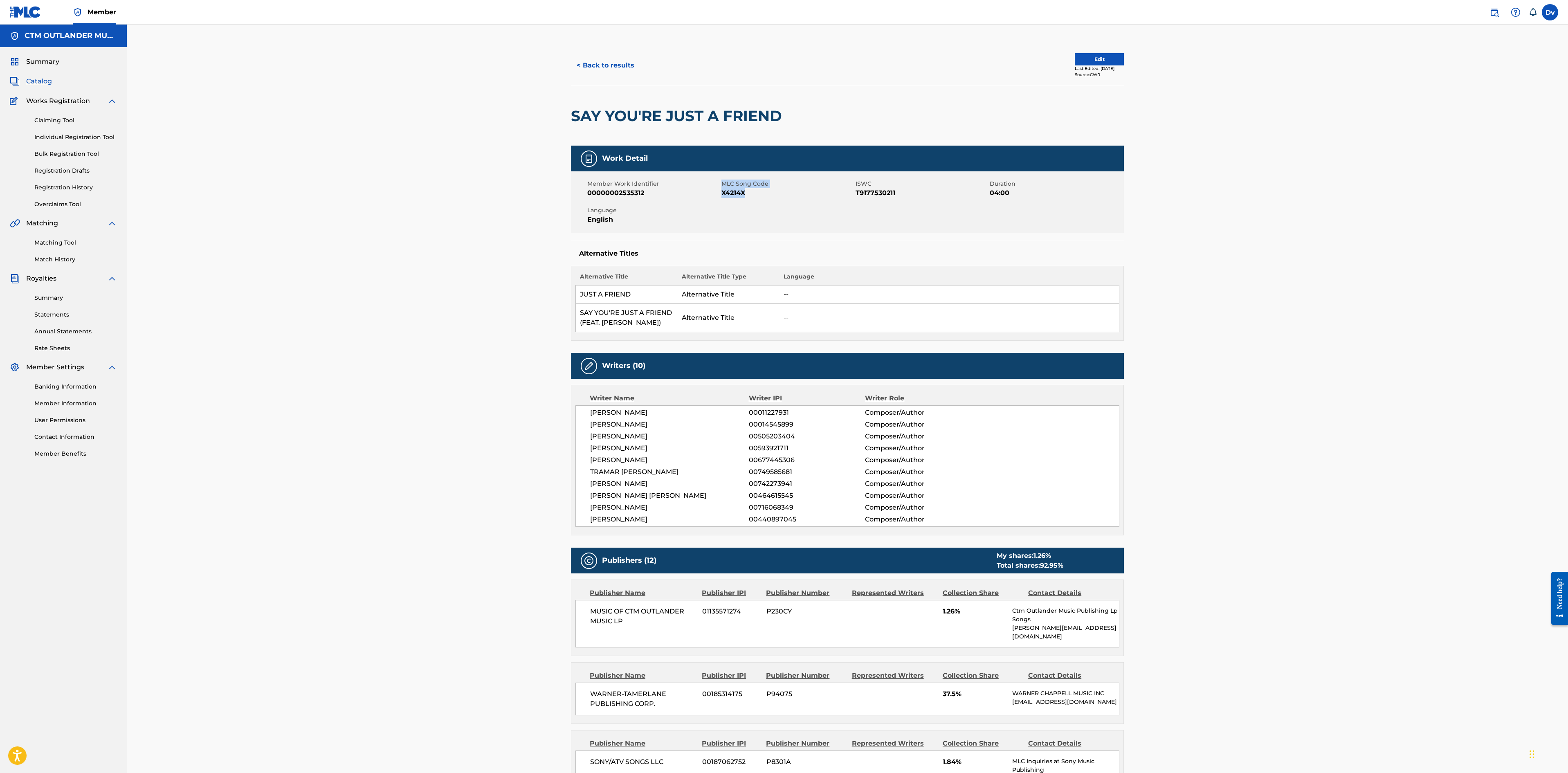
drag, startPoint x: 751, startPoint y: 193, endPoint x: 719, endPoint y: 198, distance: 32.4
click at [719, 198] on div "Member Work Identifier 00000002535312 MLC Song Code X4214X ISWC T9177530211 Dur…" at bounding box center [847, 202] width 553 height 62
click at [713, 196] on span "00000002535312" at bounding box center [653, 193] width 132 height 10
drag, startPoint x: 721, startPoint y: 194, endPoint x: 749, endPoint y: 194, distance: 28.0
click at [749, 194] on div "Member Work Identifier 00000002535312 MLC Song Code X4214X ISWC T9177530211 Dur…" at bounding box center [847, 202] width 553 height 62
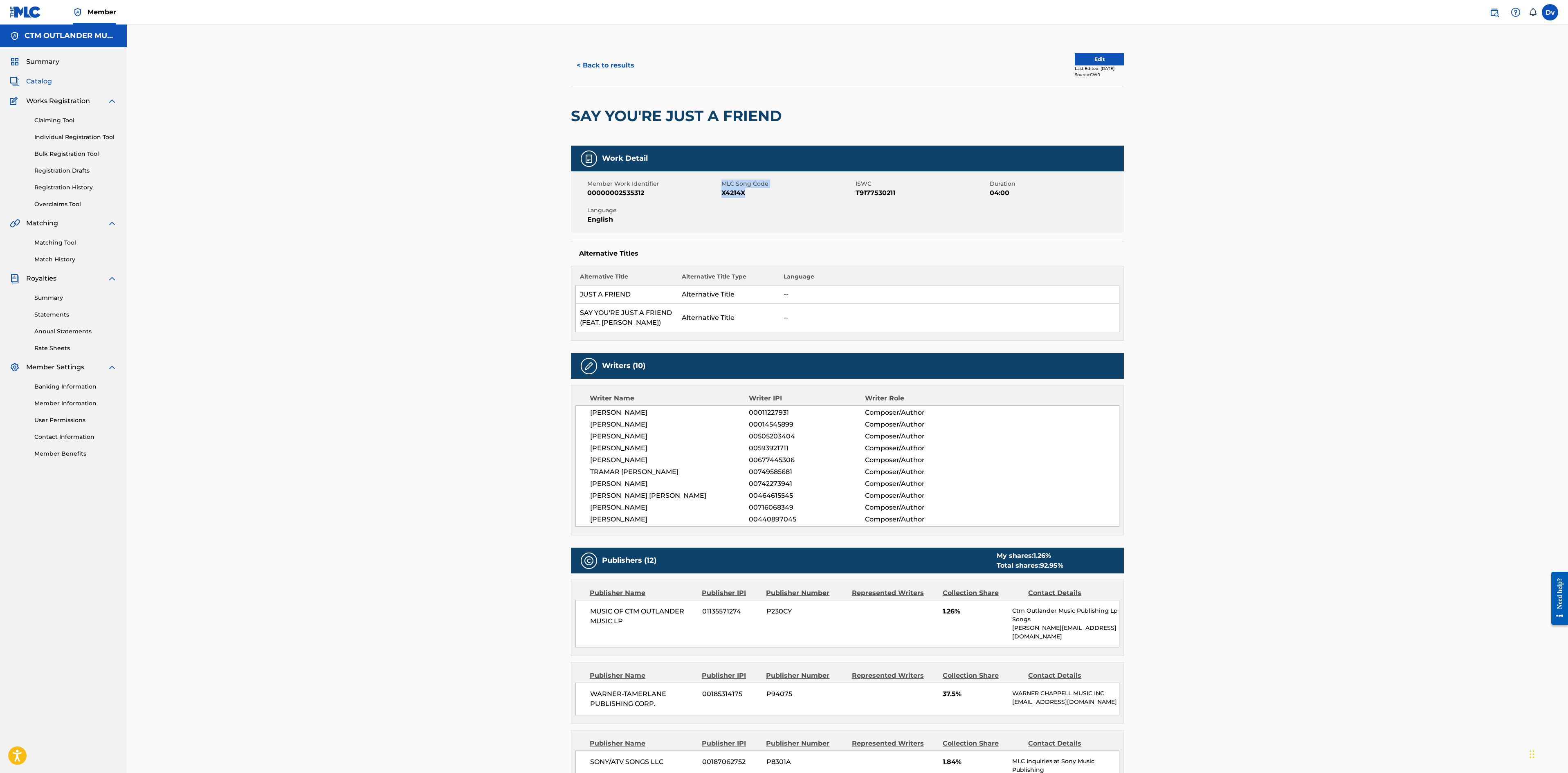
click at [750, 196] on span "X4214X" at bounding box center [788, 193] width 132 height 10
drag, startPoint x: 752, startPoint y: 196, endPoint x: 725, endPoint y: 196, distance: 27.0
click at [725, 196] on span "X4214X" at bounding box center [788, 193] width 132 height 10
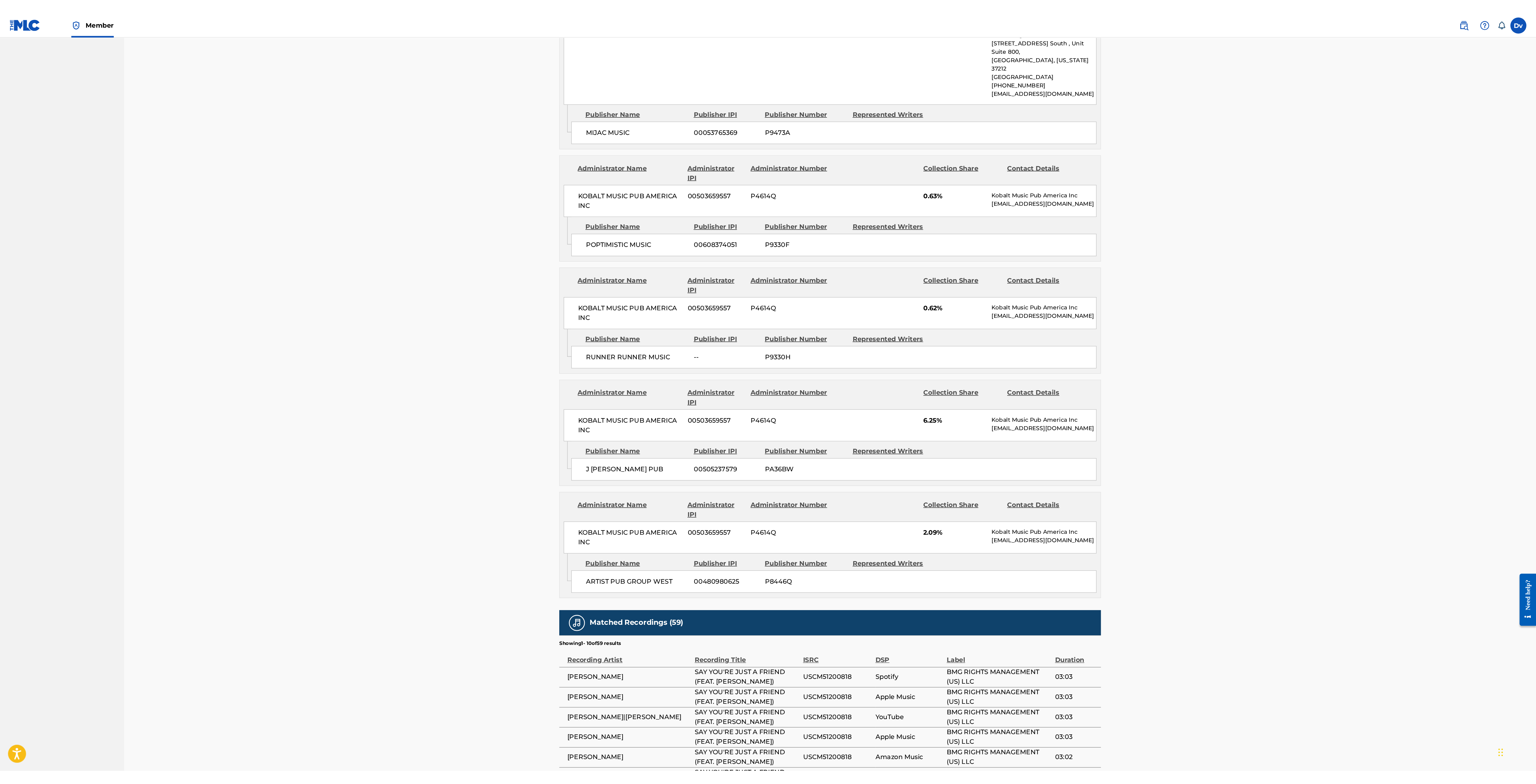
scroll to position [781, 0]
